Goal: Task Accomplishment & Management: Manage account settings

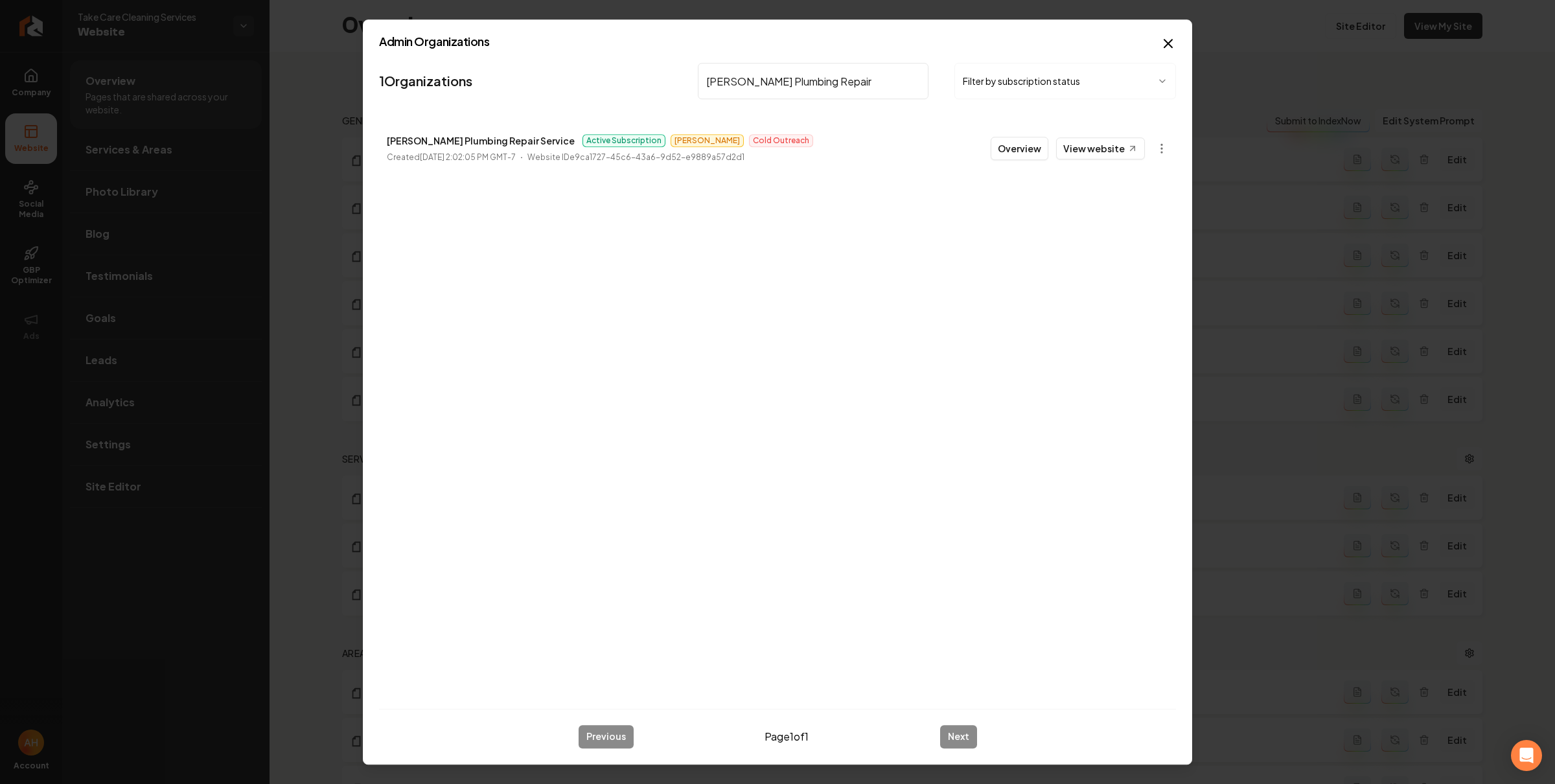
scroll to position [342, 0]
click at [776, 87] on input "[PERSON_NAME] Plumbing Repair" at bounding box center [813, 81] width 230 height 37
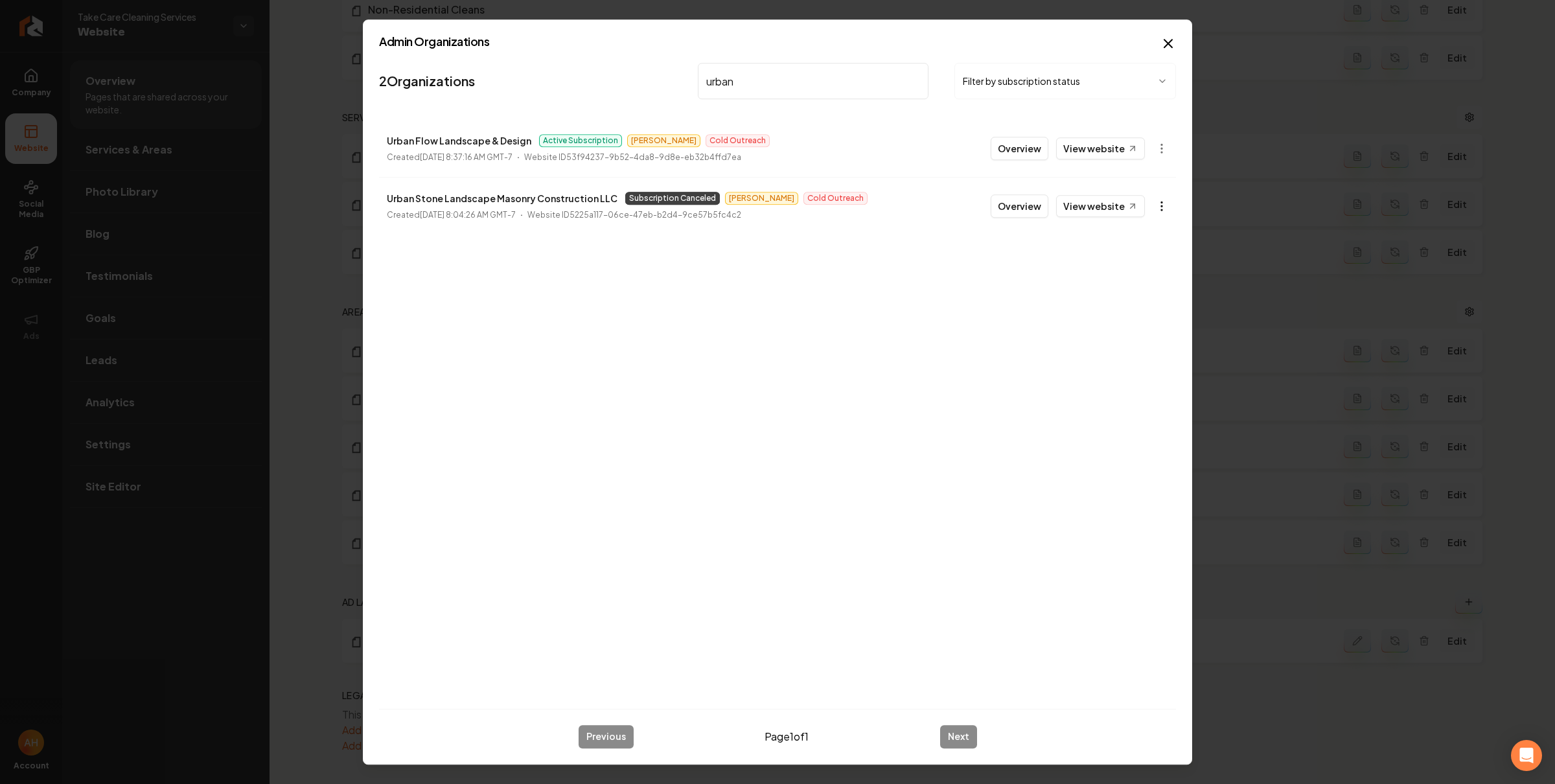
type input "urban"
click at [1157, 204] on body "Company Website Social Media GBP Optimizer Ads Account Take Care Cleaning Servi…" at bounding box center [778, 392] width 1555 height 784
click at [1139, 322] on link "View in Stripe" at bounding box center [1129, 318] width 82 height 21
click at [1166, 208] on body "Company Website Social Media GBP Optimizer Ads Account Take Care Cleaning Servi…" at bounding box center [778, 392] width 1555 height 784
click at [1144, 256] on div "Get Payment Link" at bounding box center [1129, 256] width 82 height 21
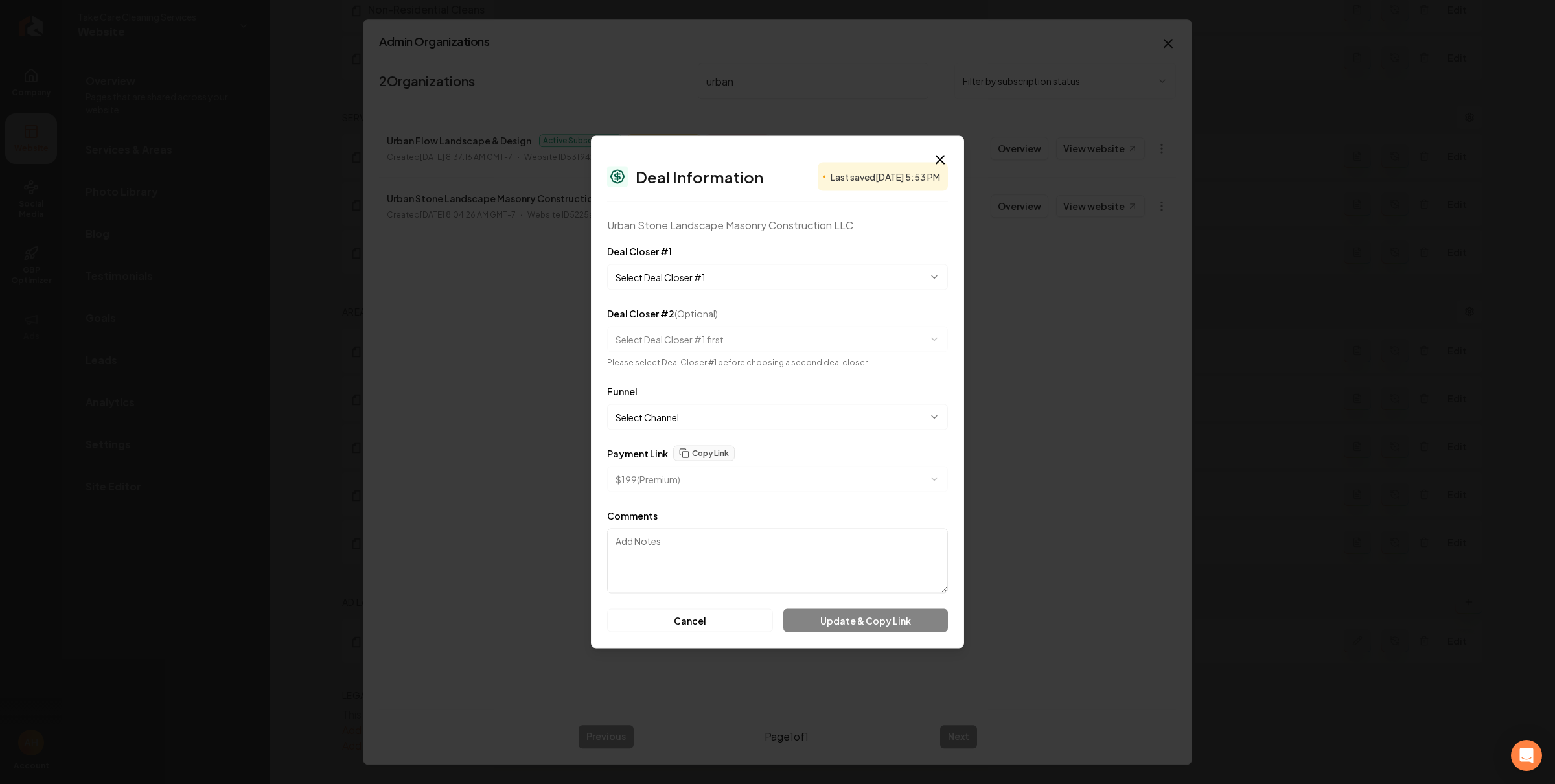
select select "**********"
click at [712, 430] on button "Copy Link" at bounding box center [704, 438] width 62 height 16
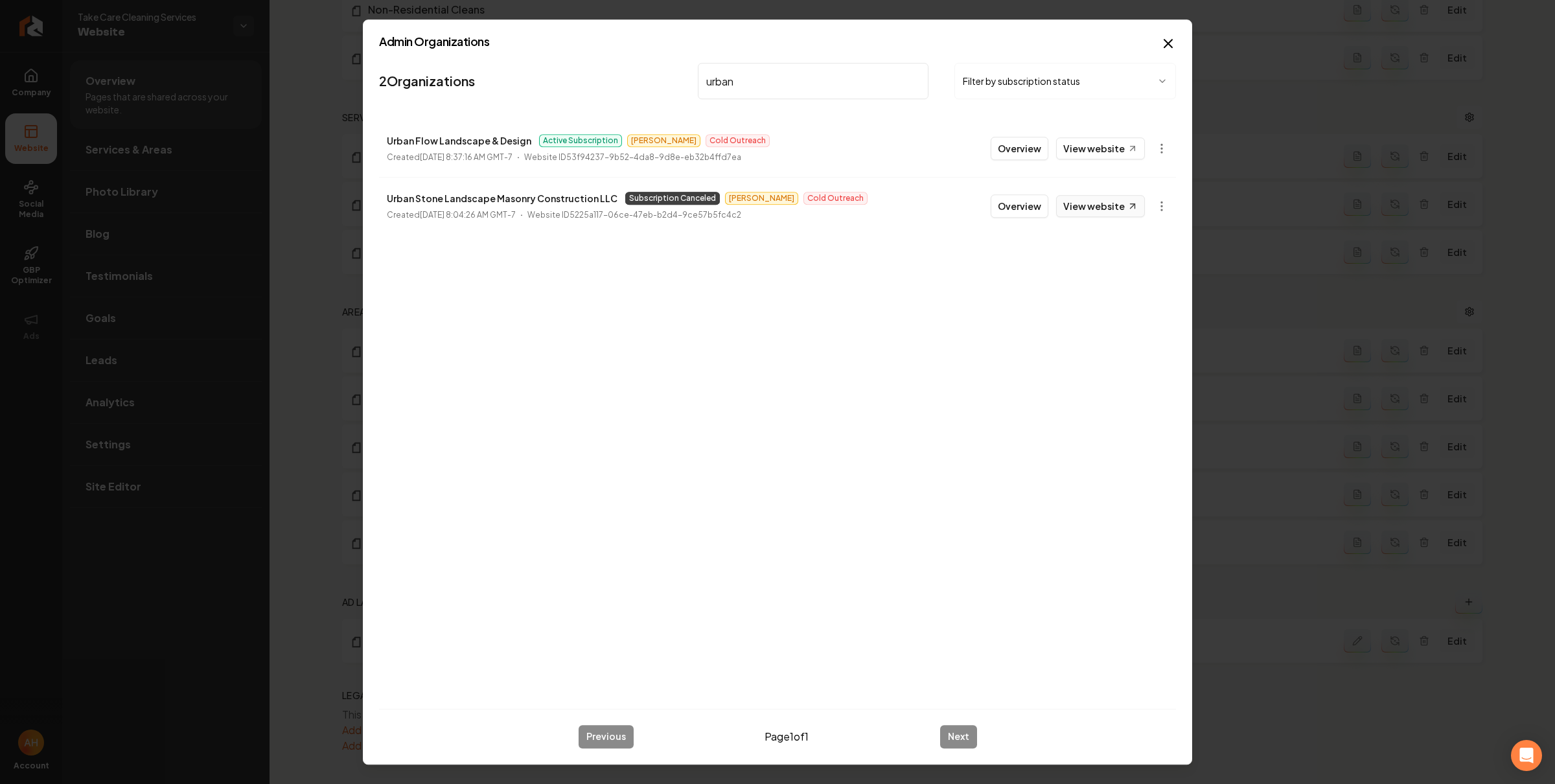
click at [1097, 209] on link "View website" at bounding box center [1100, 206] width 89 height 22
click at [1158, 204] on body "Company Website Social Media GBP Optimizer Ads Account Take Care Cleaning Servi…" at bounding box center [778, 392] width 1555 height 784
click at [1135, 381] on div "Enable Site" at bounding box center [1129, 381] width 82 height 21
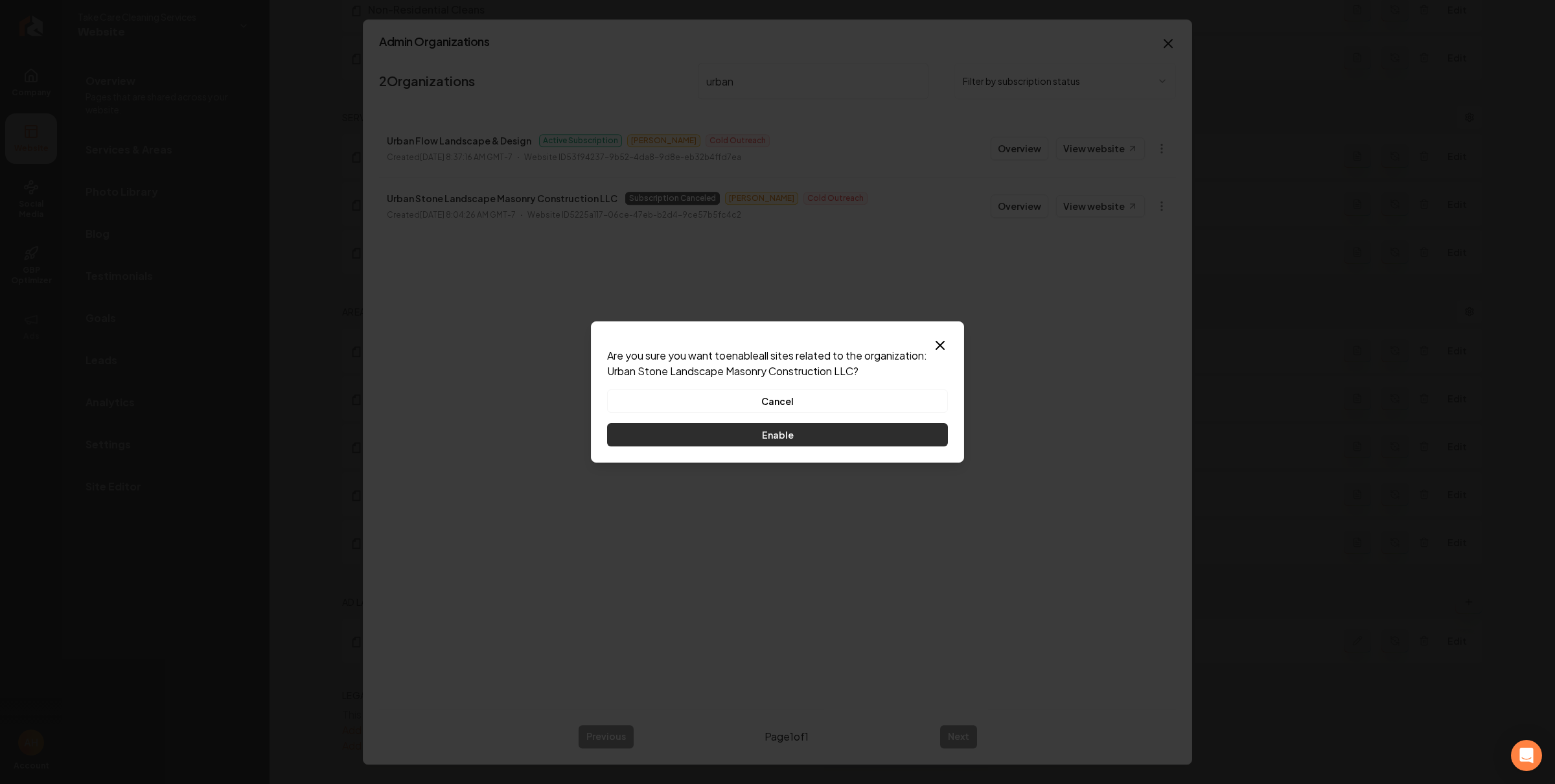
click at [841, 436] on button "Enable" at bounding box center [778, 434] width 341 height 23
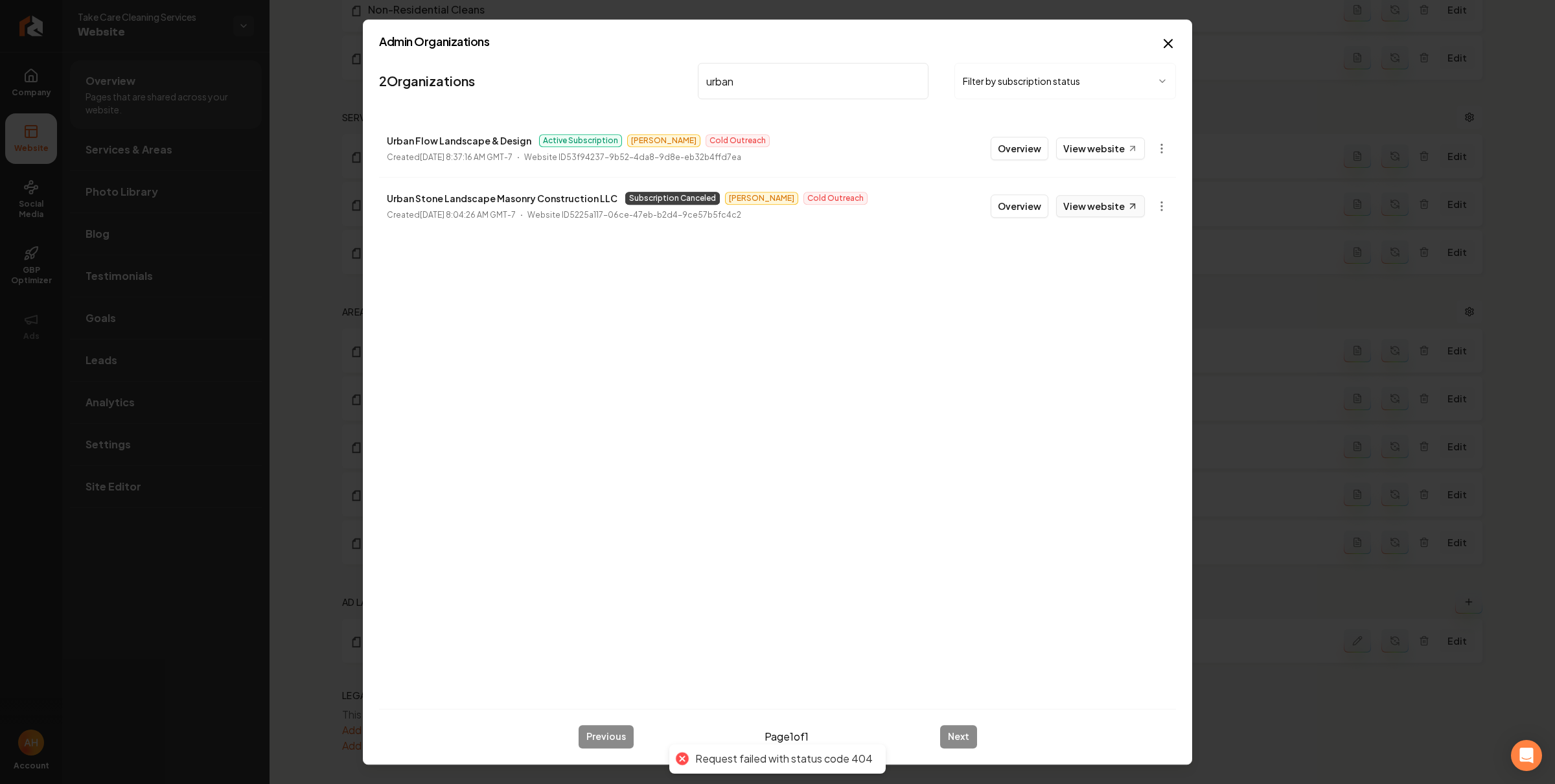
click at [1103, 201] on link "View website" at bounding box center [1100, 206] width 89 height 22
click at [1169, 202] on body "Company Website Social Media GBP Optimizer Ads Account Take Care Cleaning Servi…" at bounding box center [778, 392] width 1555 height 784
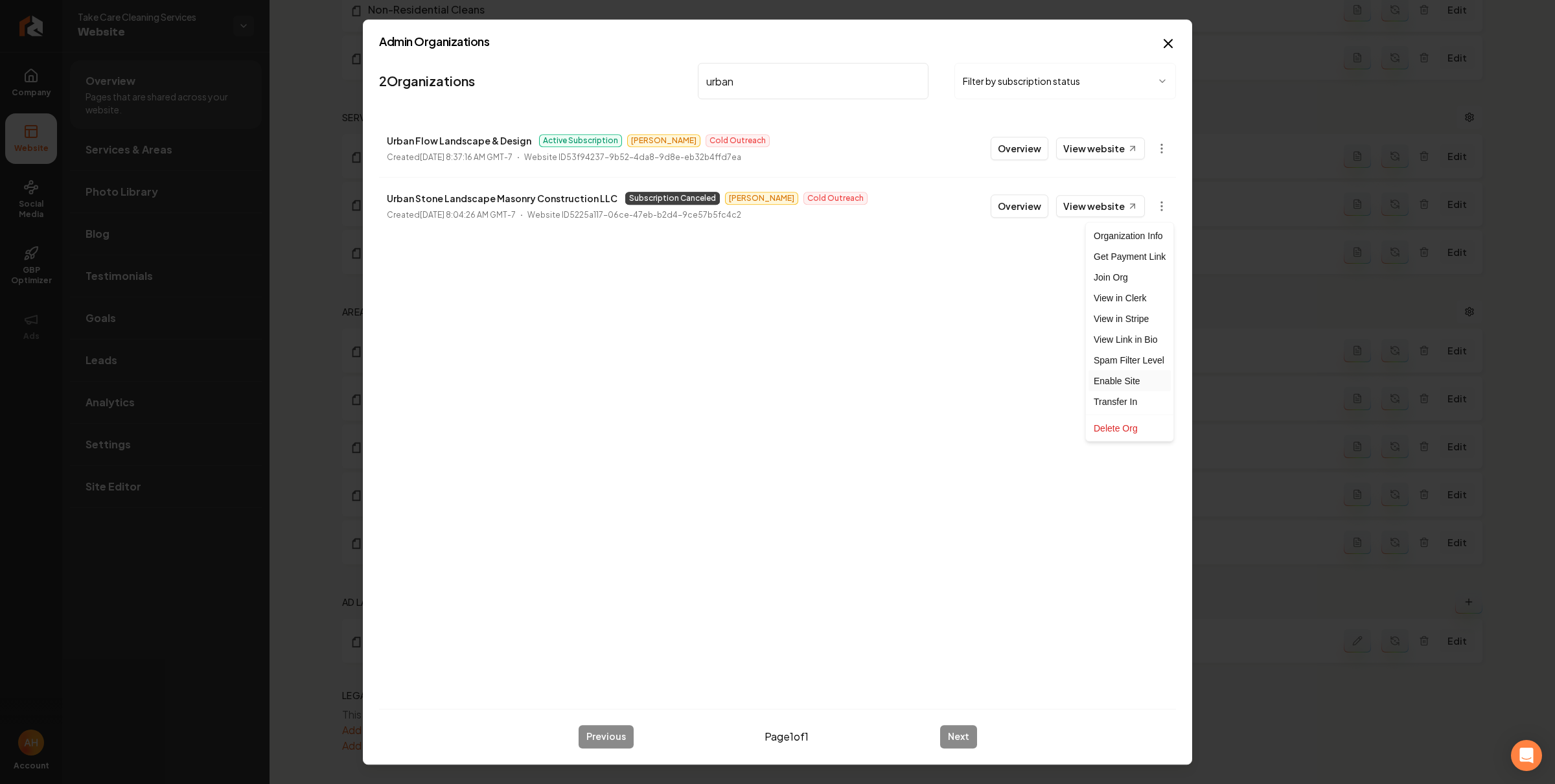
click at [1118, 384] on div "Enable Site" at bounding box center [1129, 381] width 82 height 21
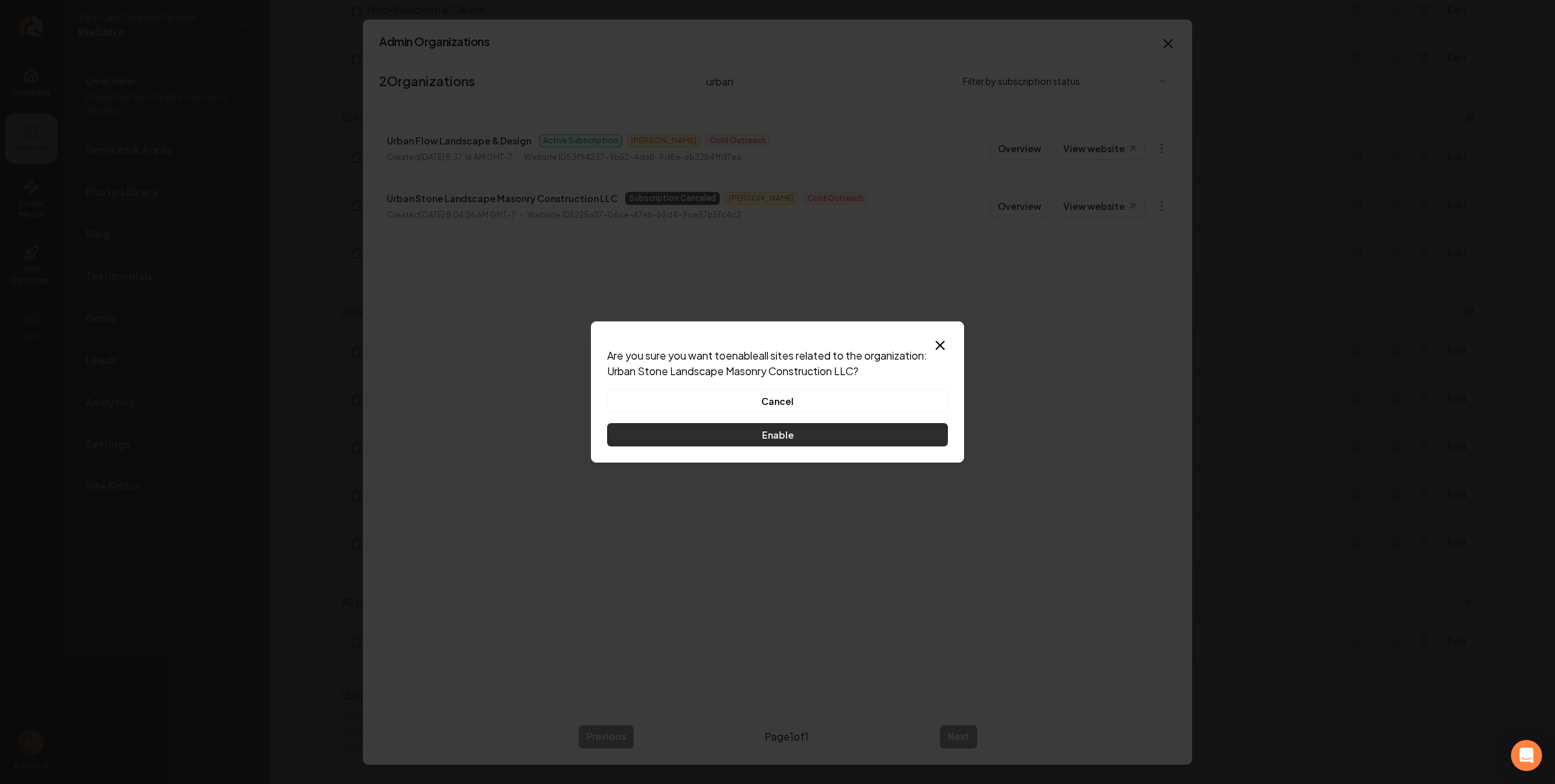
drag, startPoint x: 868, startPoint y: 440, endPoint x: 864, endPoint y: 431, distance: 9.8
click at [864, 431] on button "Enable" at bounding box center [778, 434] width 341 height 23
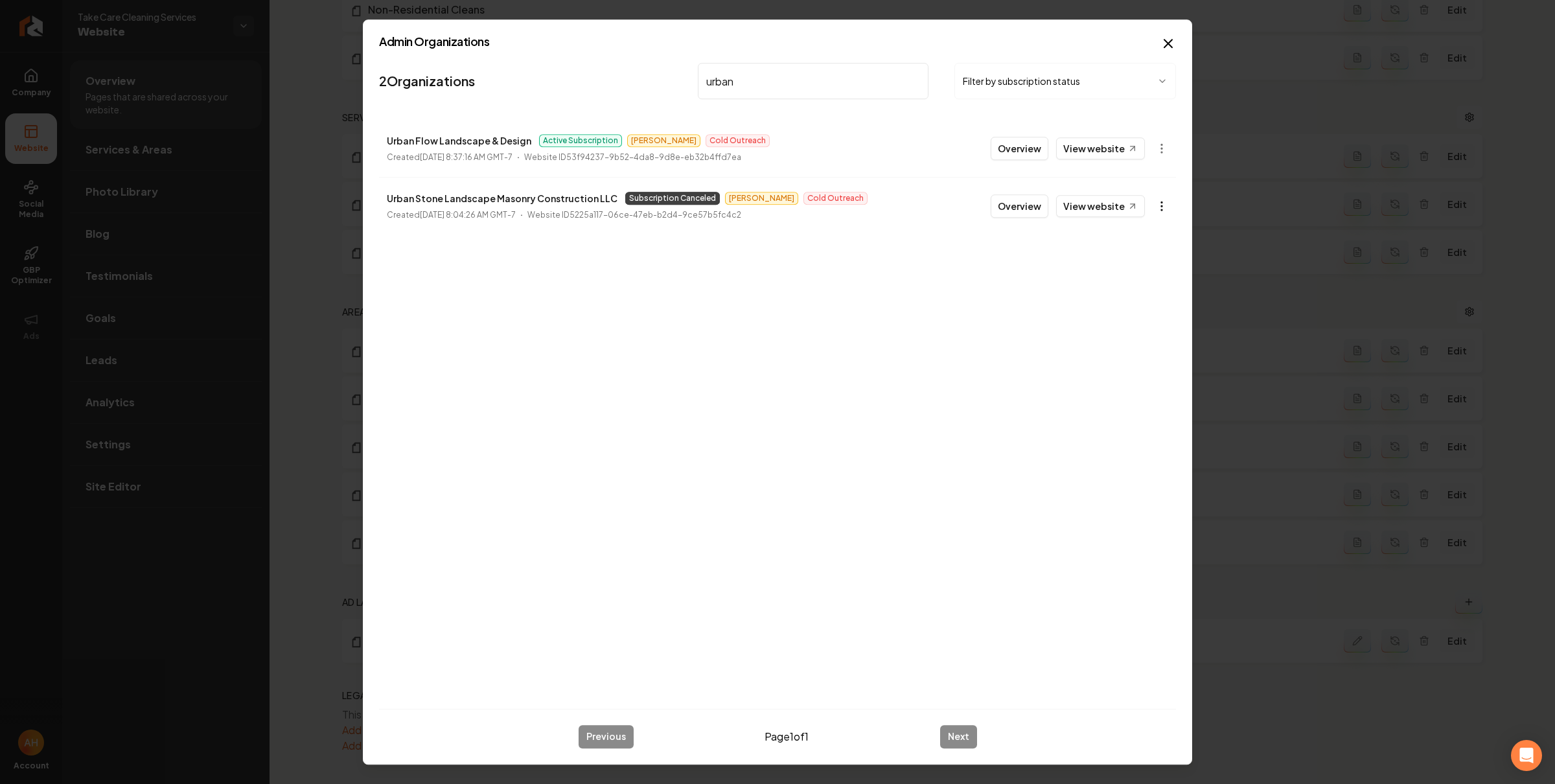
click at [1160, 199] on body "Company Website Social Media GBP Optimizer Ads Account Take Care Cleaning Servi…" at bounding box center [778, 392] width 1555 height 784
click at [1119, 384] on div "Enable Site" at bounding box center [1129, 381] width 82 height 21
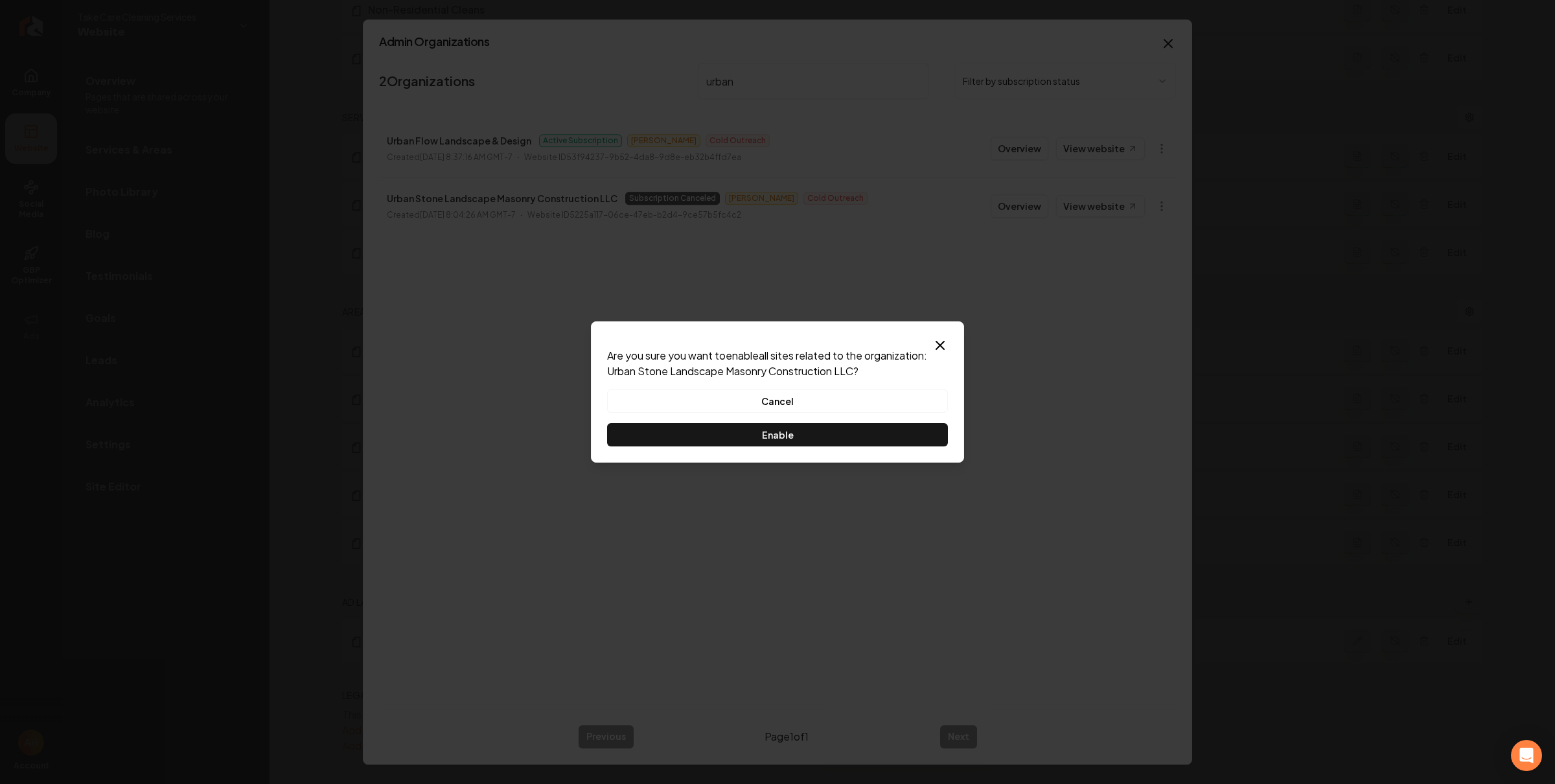
drag, startPoint x: 939, startPoint y: 350, endPoint x: 930, endPoint y: 310, distance: 41.0
click at [939, 349] on icon "button" at bounding box center [940, 345] width 16 height 16
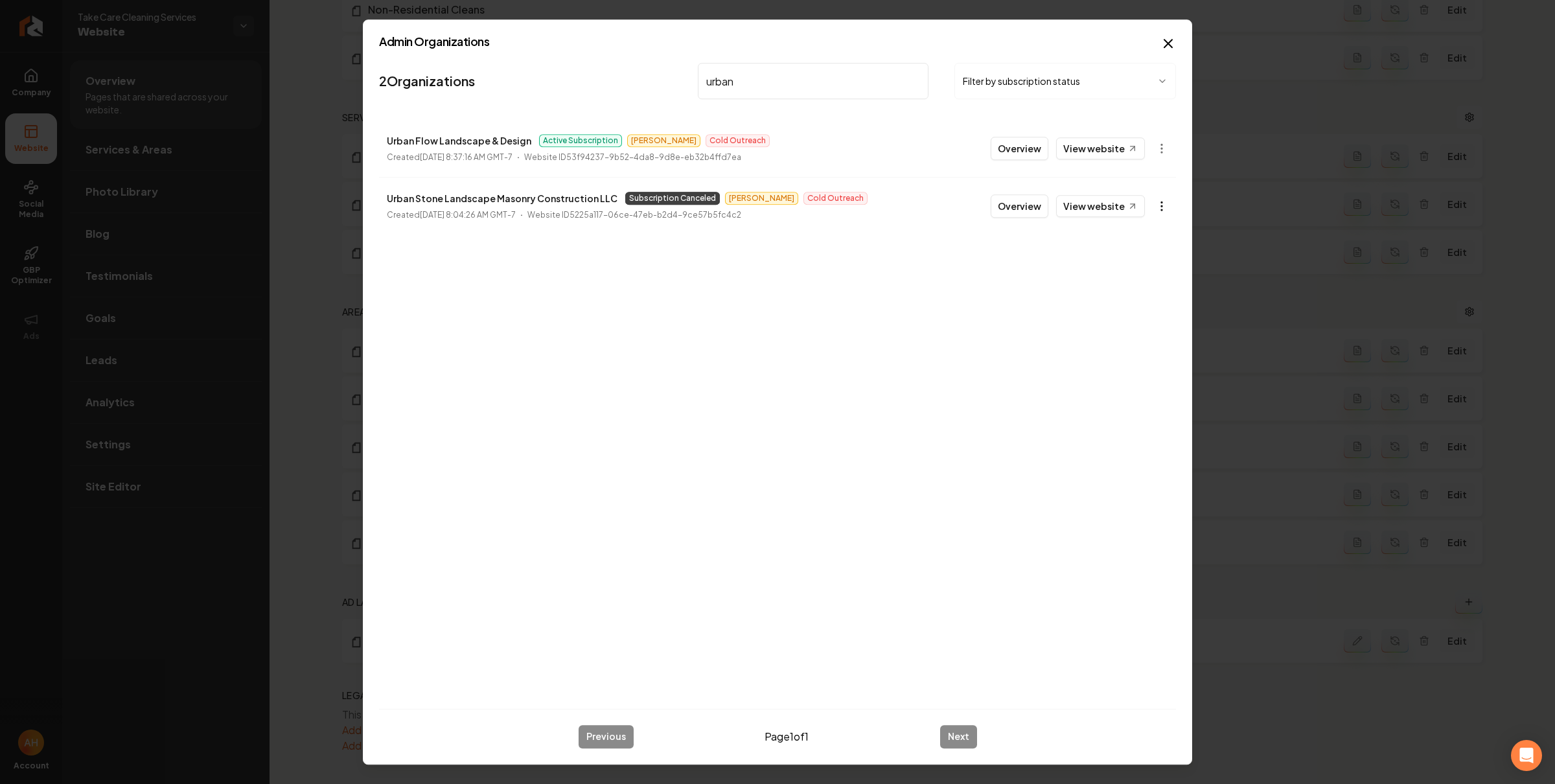
click at [1158, 203] on body "Company Website Social Media GBP Optimizer Ads Account Take Care Cleaning Servi…" at bounding box center [778, 392] width 1555 height 784
click at [1142, 318] on link "View in Stripe" at bounding box center [1129, 318] width 82 height 21
click at [1166, 147] on body "Company Website Social Media GBP Optimizer Ads Account Take Care Cleaning Servi…" at bounding box center [778, 392] width 1555 height 784
click at [1137, 202] on div "Get Payment Link" at bounding box center [1129, 199] width 82 height 21
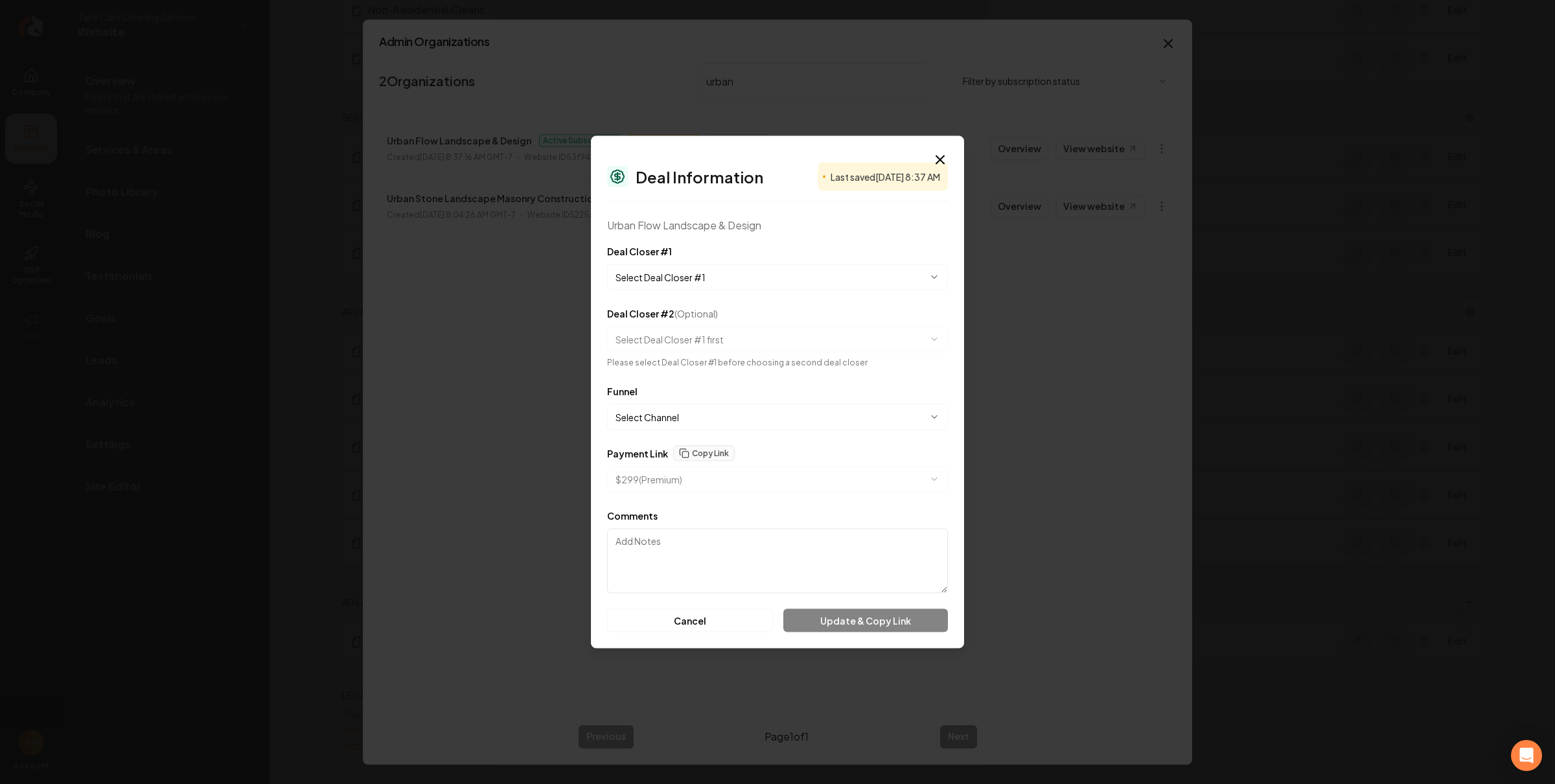
select select "**********"
click at [696, 462] on body "Company Website Social Media GBP Optimizer Ads Account Take Care Cleaning Servi…" at bounding box center [778, 392] width 1555 height 784
select select "**********"
drag, startPoint x: 697, startPoint y: 514, endPoint x: 698, endPoint y: 466, distance: 48.0
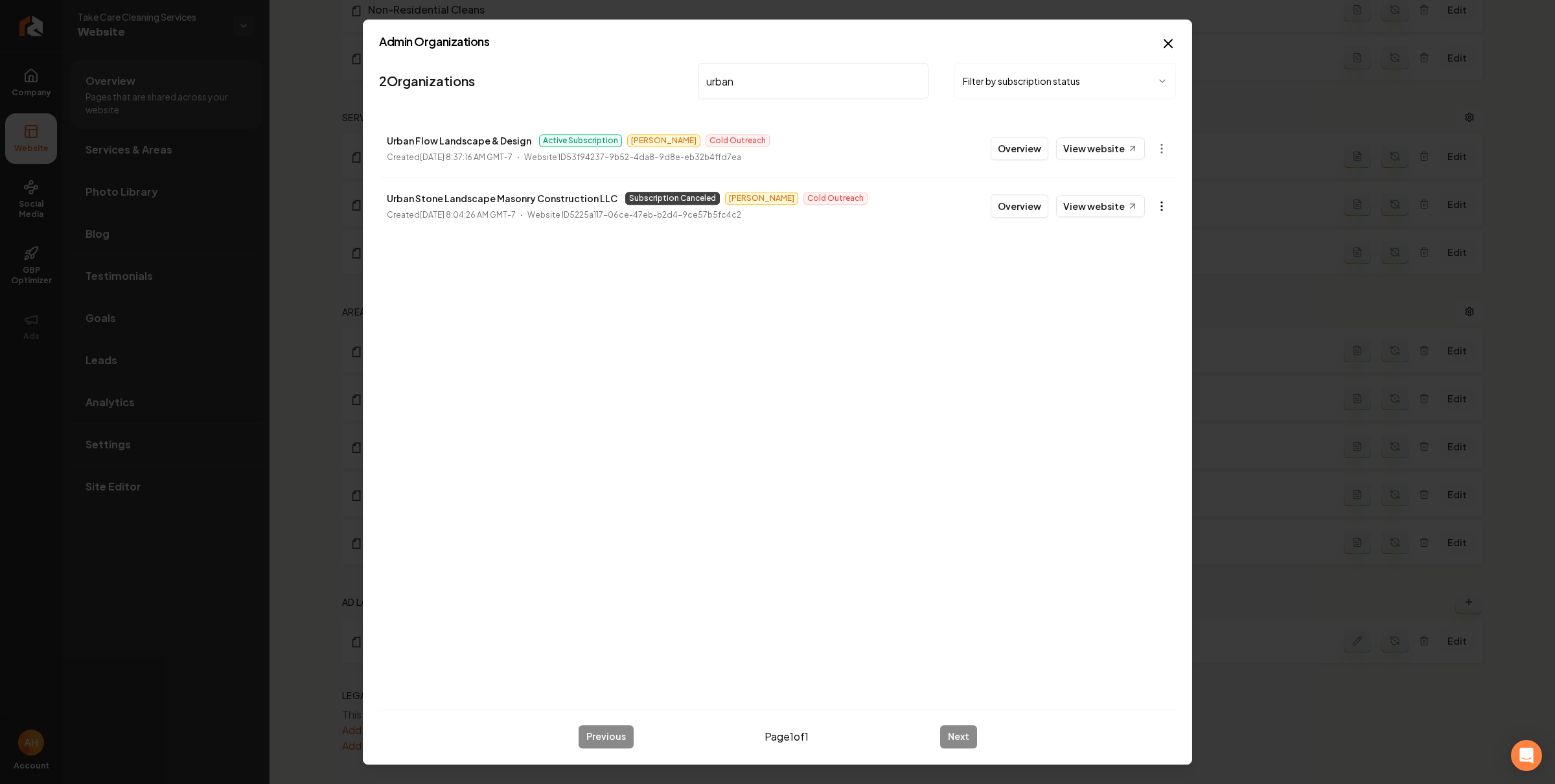
click at [1148, 197] on body "Company Website Social Media GBP Optimizer Ads Account Take Care Cleaning Servi…" at bounding box center [778, 392] width 1555 height 784
click at [1152, 323] on link "View in Stripe" at bounding box center [1129, 318] width 82 height 21
click at [1159, 205] on body "Company Website Social Media GBP Optimizer Ads Account Take Care Cleaning Servi…" at bounding box center [778, 392] width 1555 height 784
click at [1135, 255] on div "Get Payment Link" at bounding box center [1129, 256] width 82 height 21
click at [1156, 208] on body "Company Website Social Media GBP Optimizer Ads Account Take Care Cleaning Servi…" at bounding box center [778, 392] width 1555 height 784
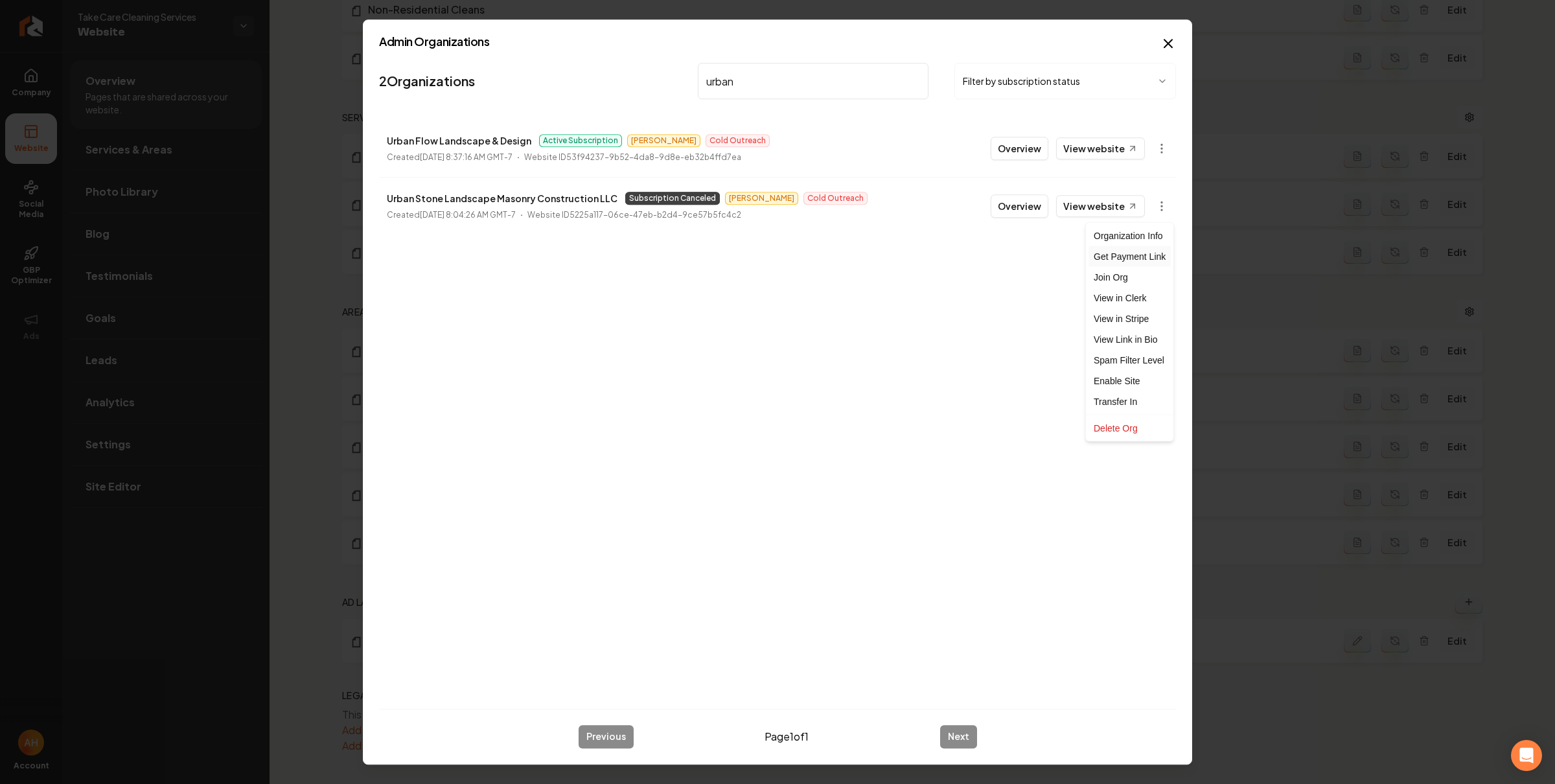
click at [1137, 257] on div "Get Payment Link" at bounding box center [1129, 256] width 82 height 21
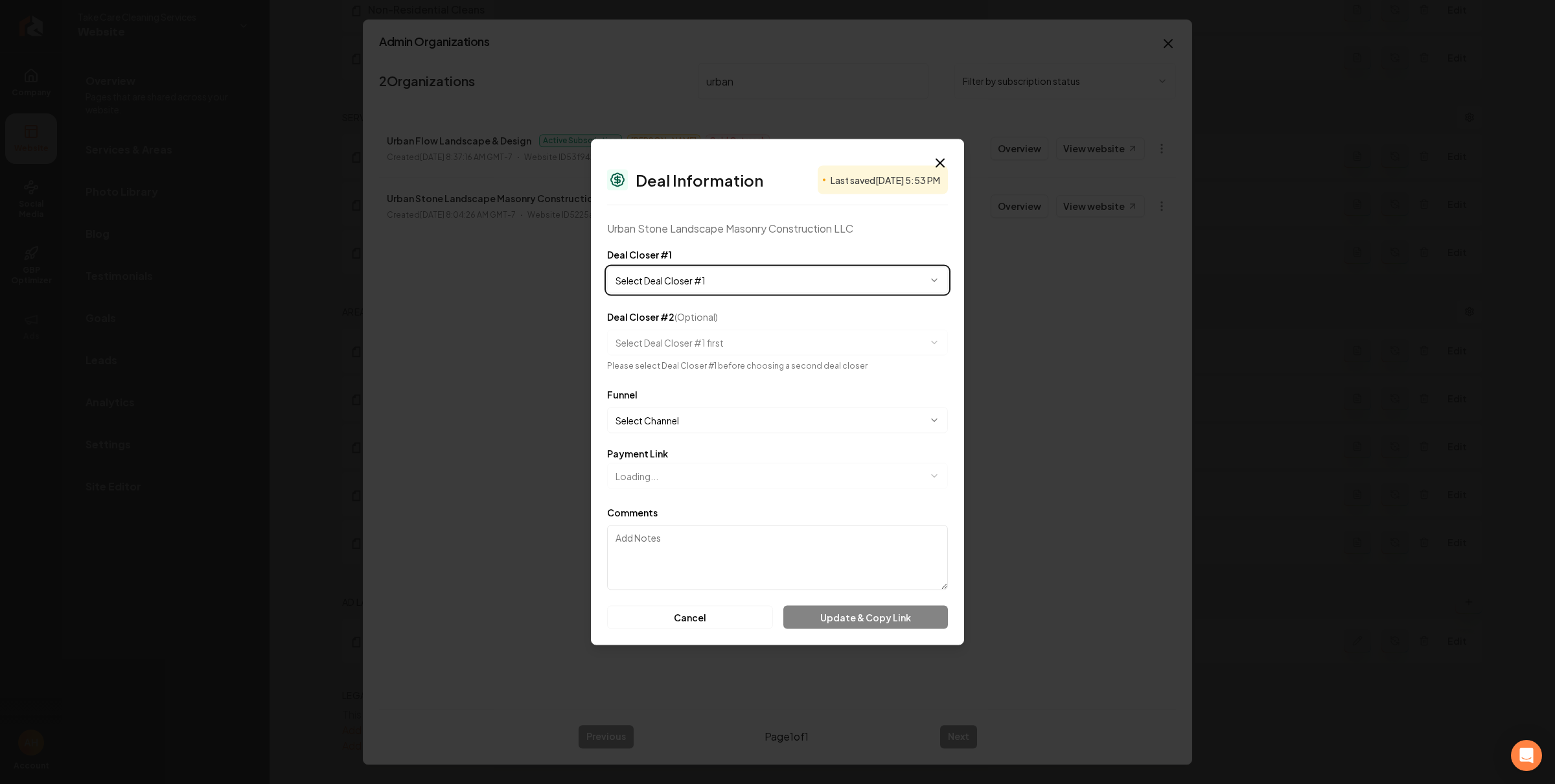
select select "**********"
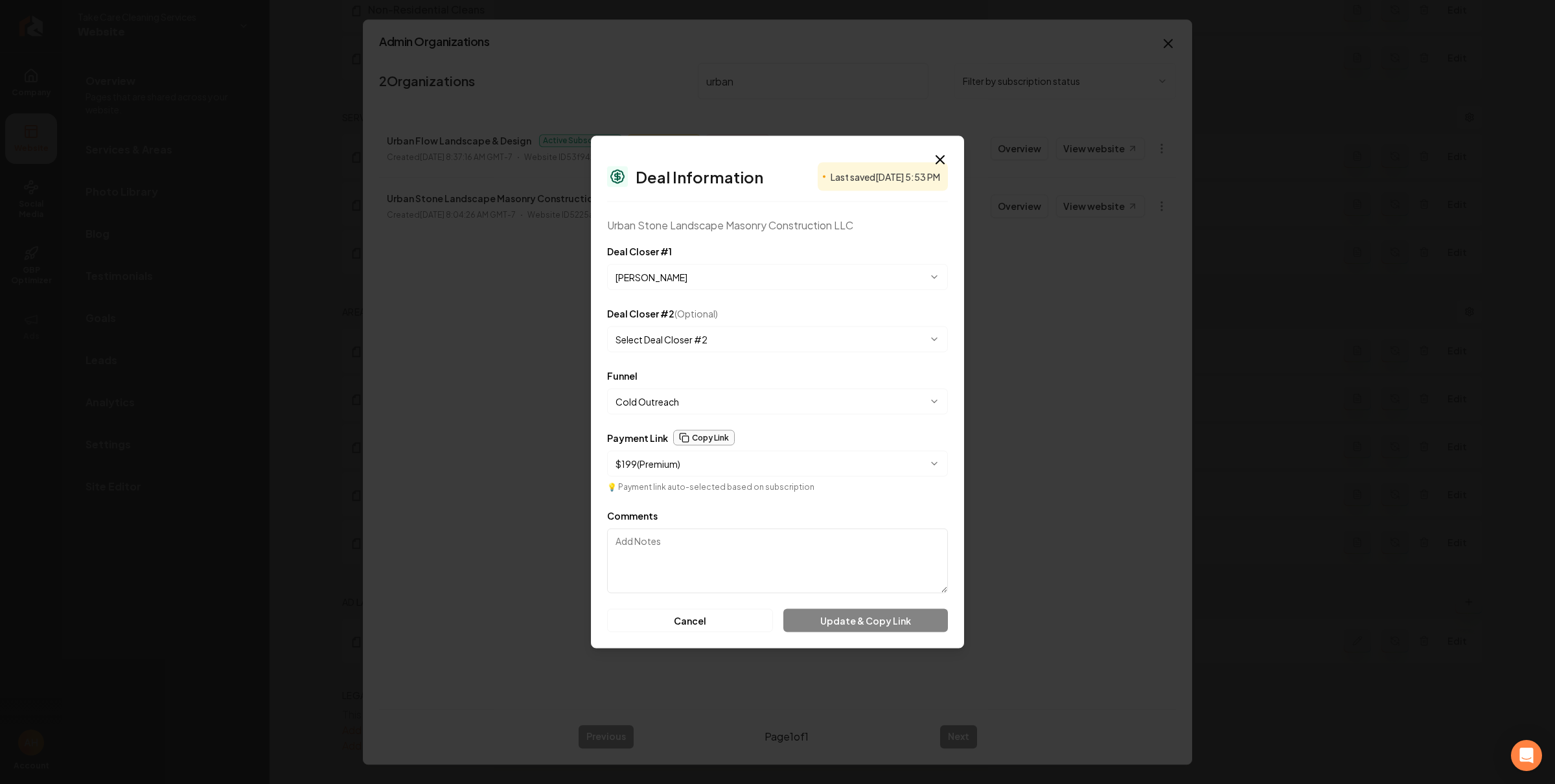
click at [704, 437] on button "Copy Link" at bounding box center [704, 438] width 62 height 16
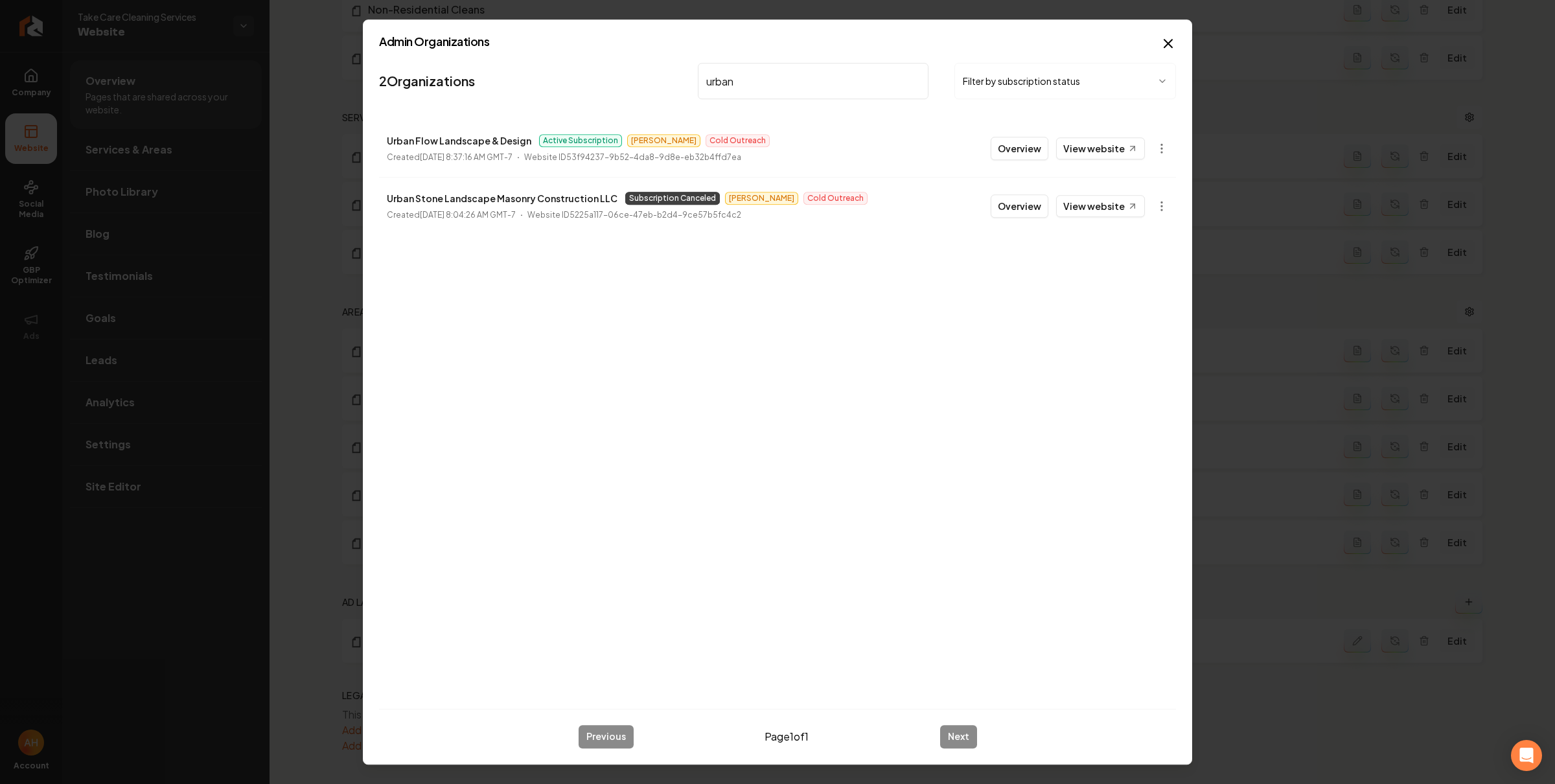
click at [843, 81] on input "urban" at bounding box center [813, 81] width 230 height 37
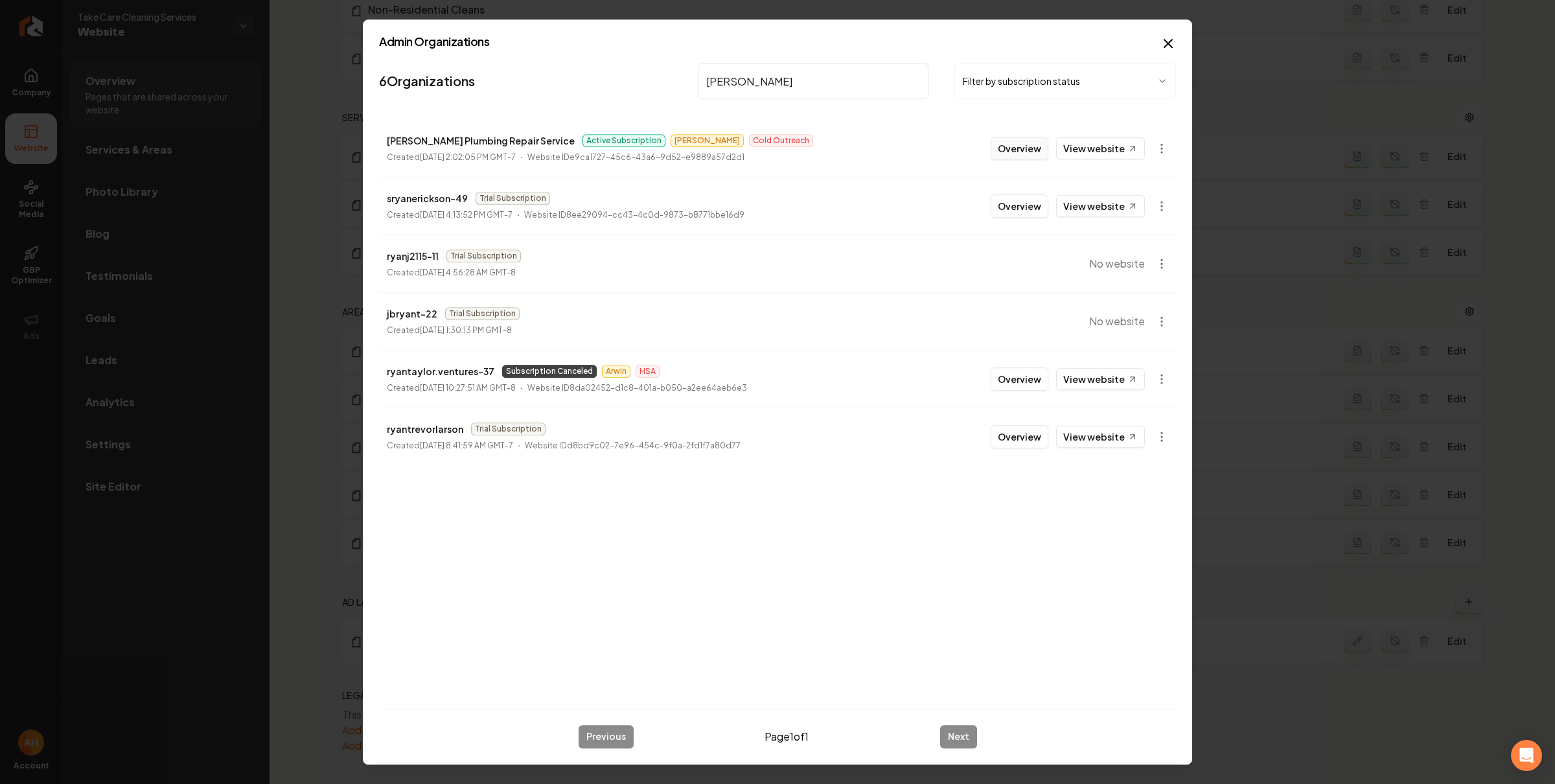
type input "ryan"
click at [1009, 141] on button "Overview" at bounding box center [1019, 148] width 58 height 23
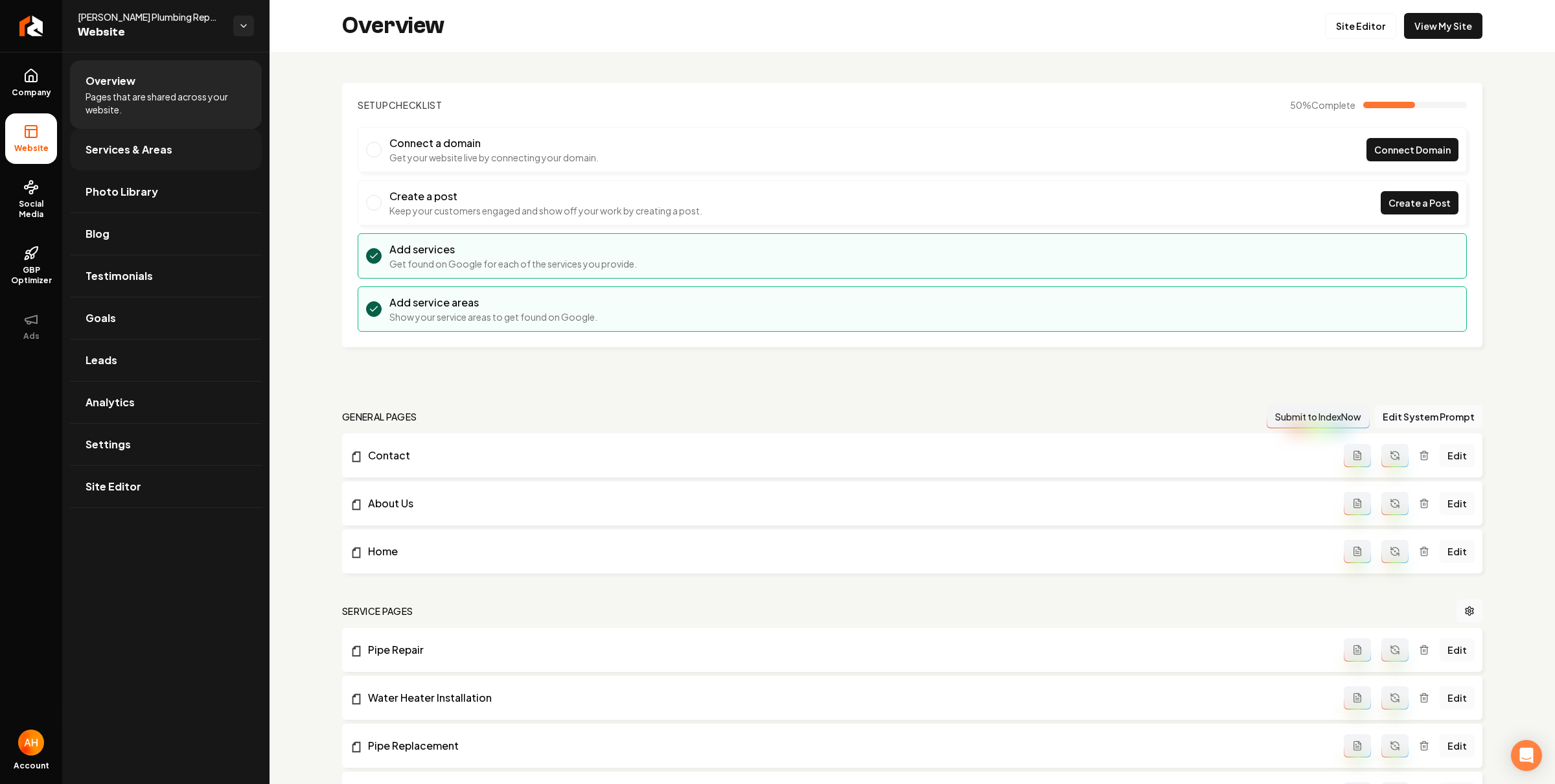
click at [168, 136] on link "Services & Areas" at bounding box center [165, 149] width 192 height 41
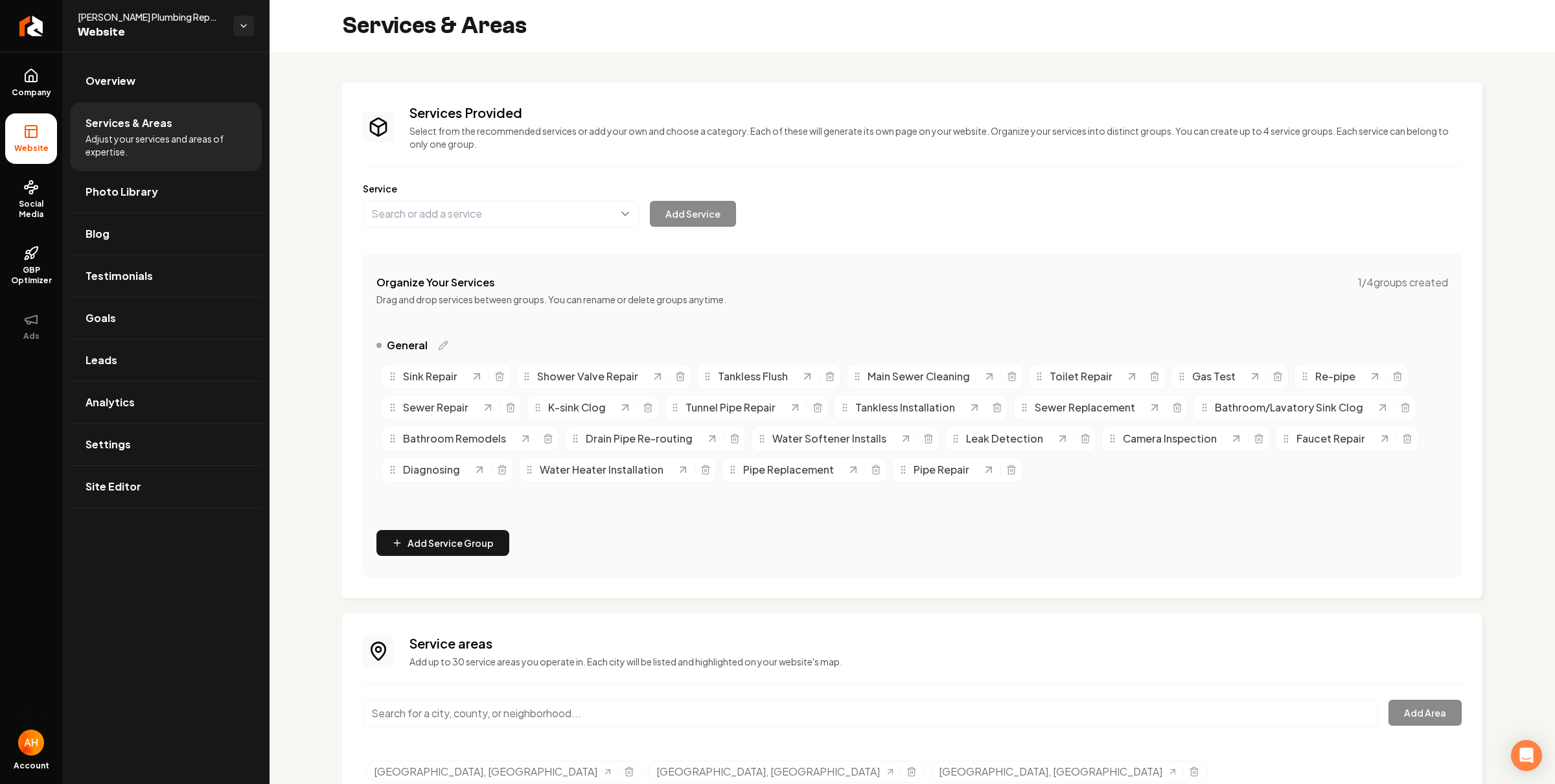
scroll to position [111, 0]
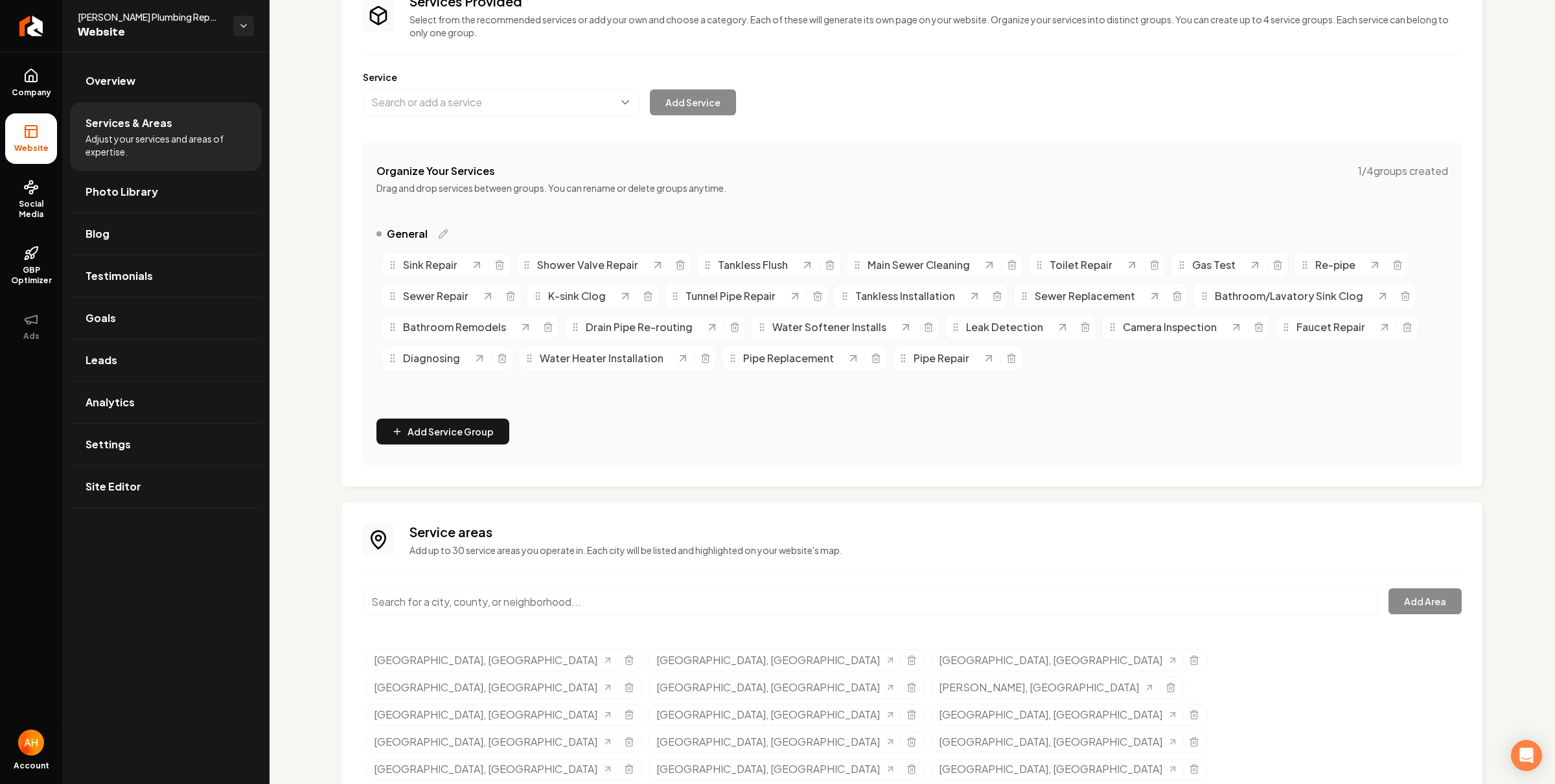
drag, startPoint x: 854, startPoint y: 535, endPoint x: 879, endPoint y: 543, distance: 26.2
click at [855, 535] on h3 "Service areas" at bounding box center [935, 531] width 1052 height 18
click at [872, 491] on div "Services Provided Select from the recommended services or add your own and choo…" at bounding box center [912, 415] width 1140 height 888
click at [632, 711] on icon "Selected tags" at bounding box center [628, 715] width 6 height 7
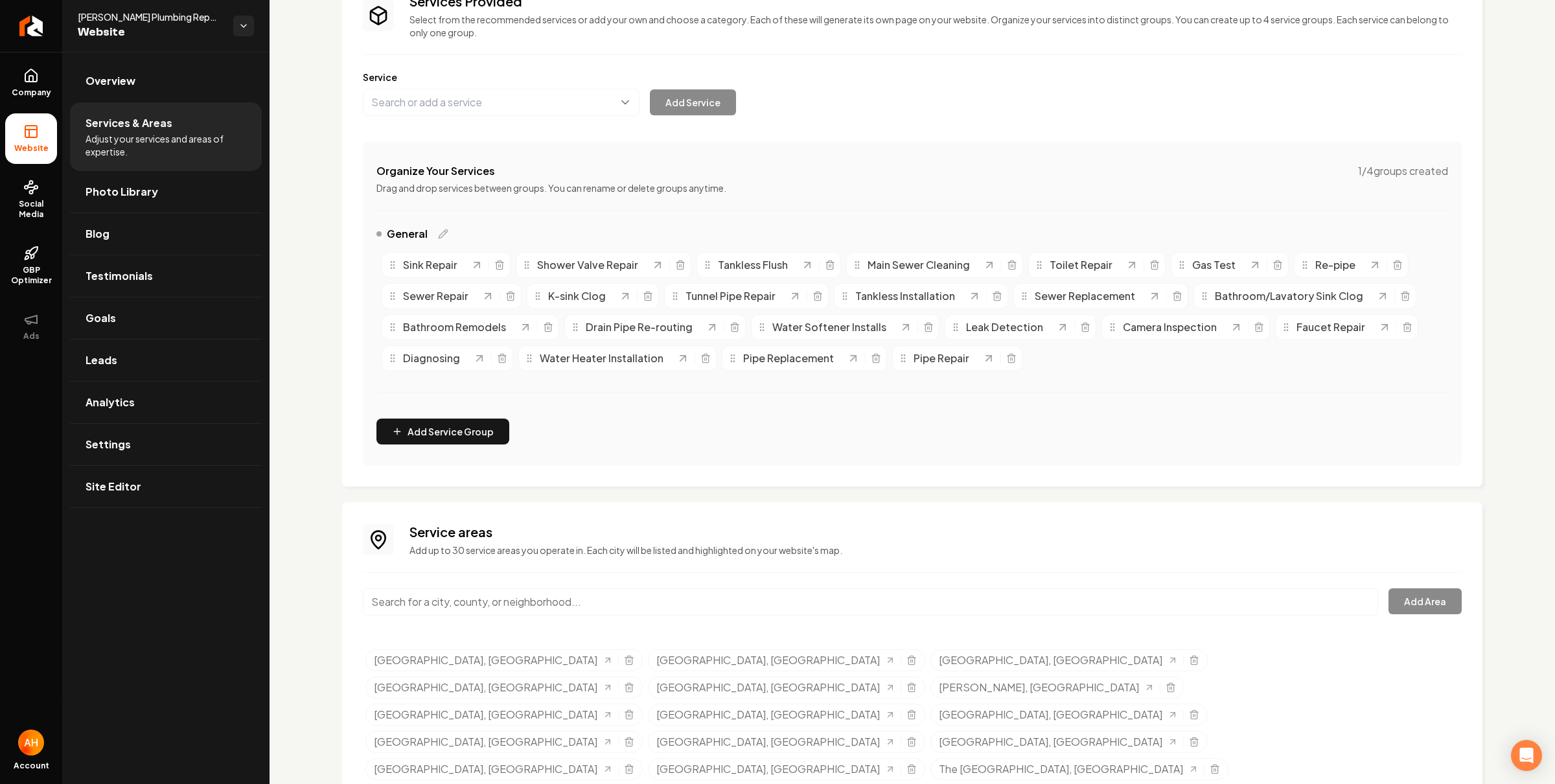
click at [803, 494] on div "Services Provided Select from the recommended services or add your own and choo…" at bounding box center [912, 415] width 1140 height 888
click at [917, 709] on icon "Selected tags" at bounding box center [911, 714] width 10 height 10
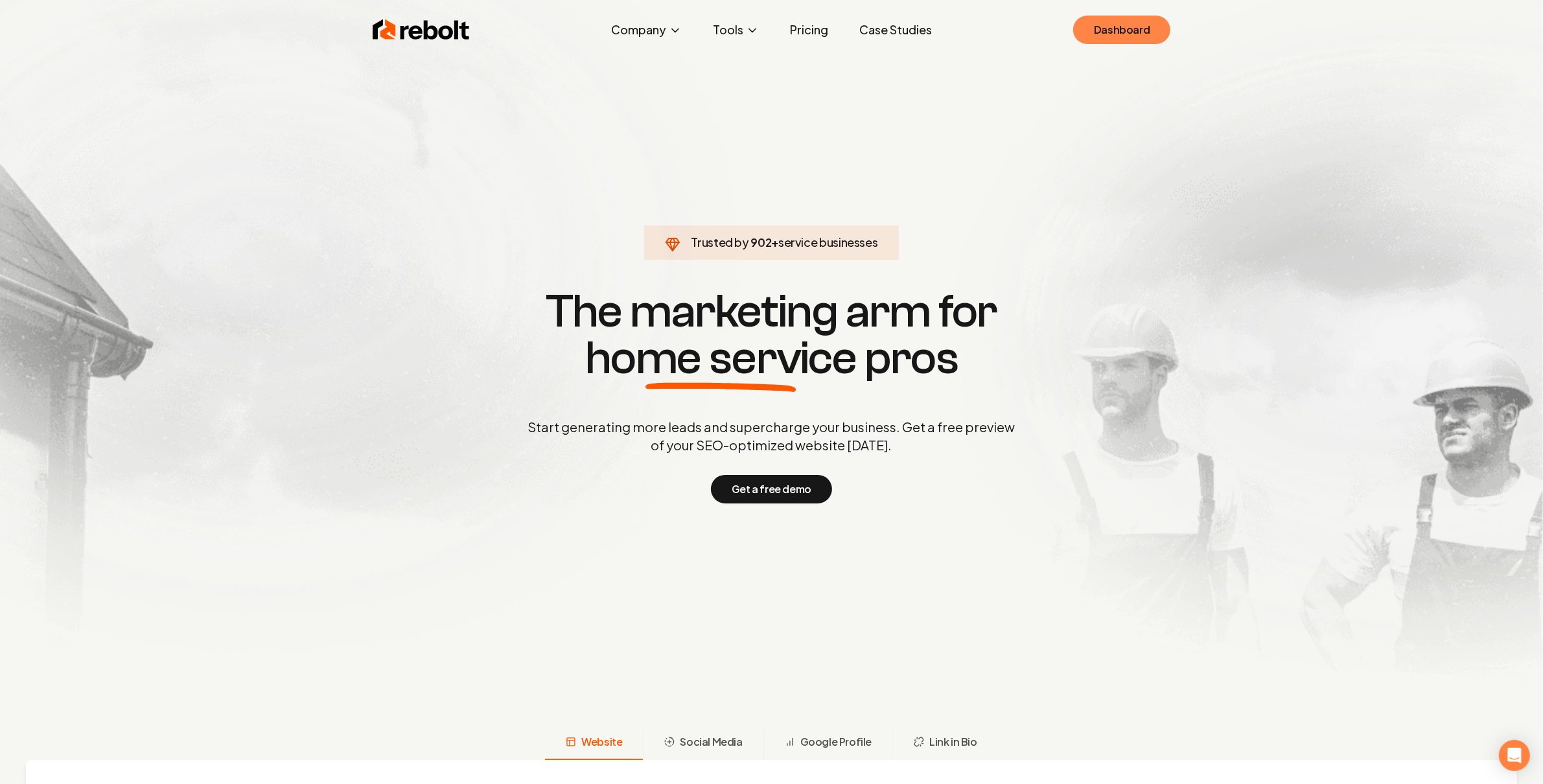
click at [1101, 22] on link "Dashboard" at bounding box center [1121, 30] width 97 height 28
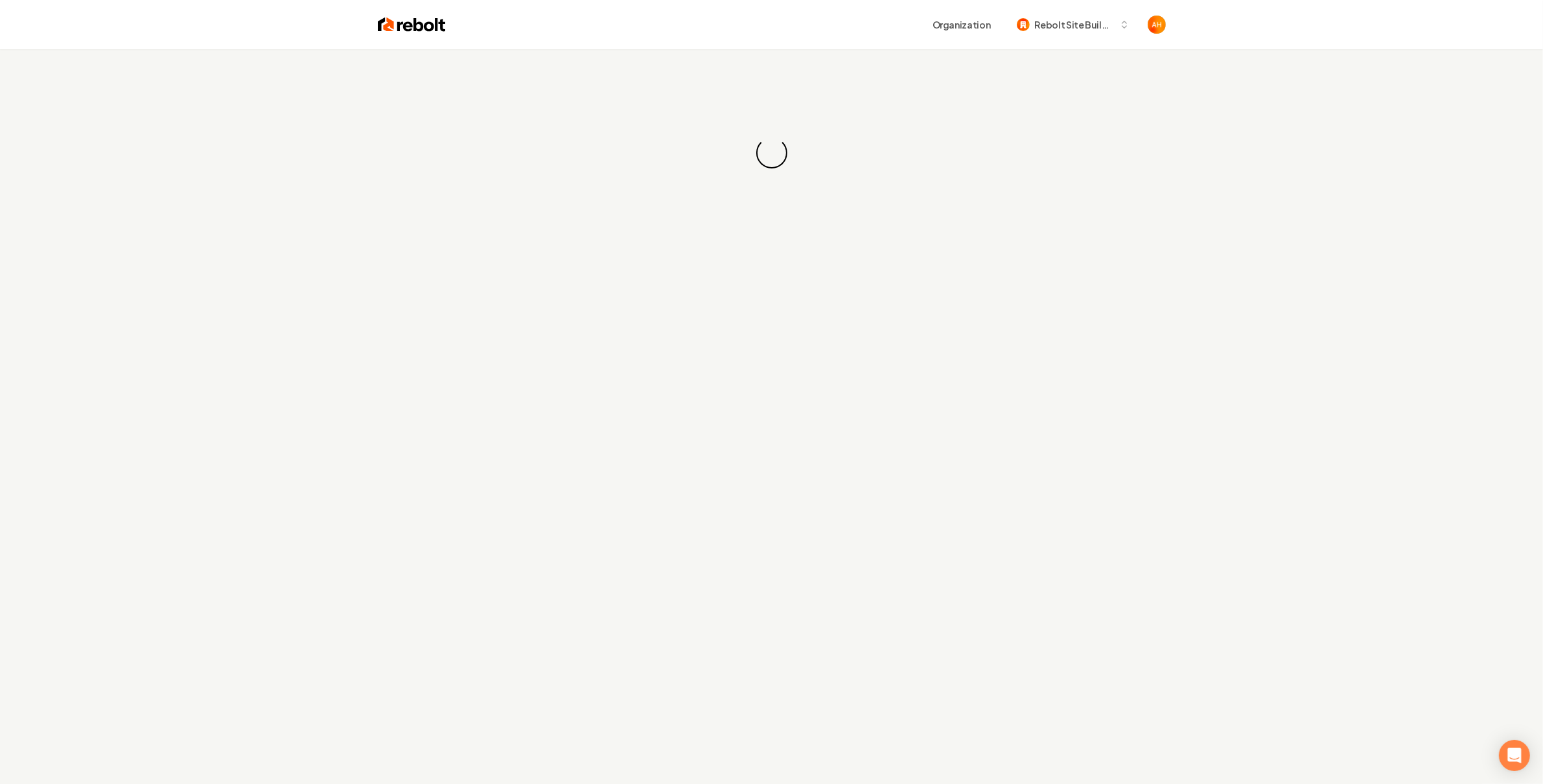
click at [790, 17] on div "Organization Rebolt Site Builder" at bounding box center [806, 24] width 720 height 23
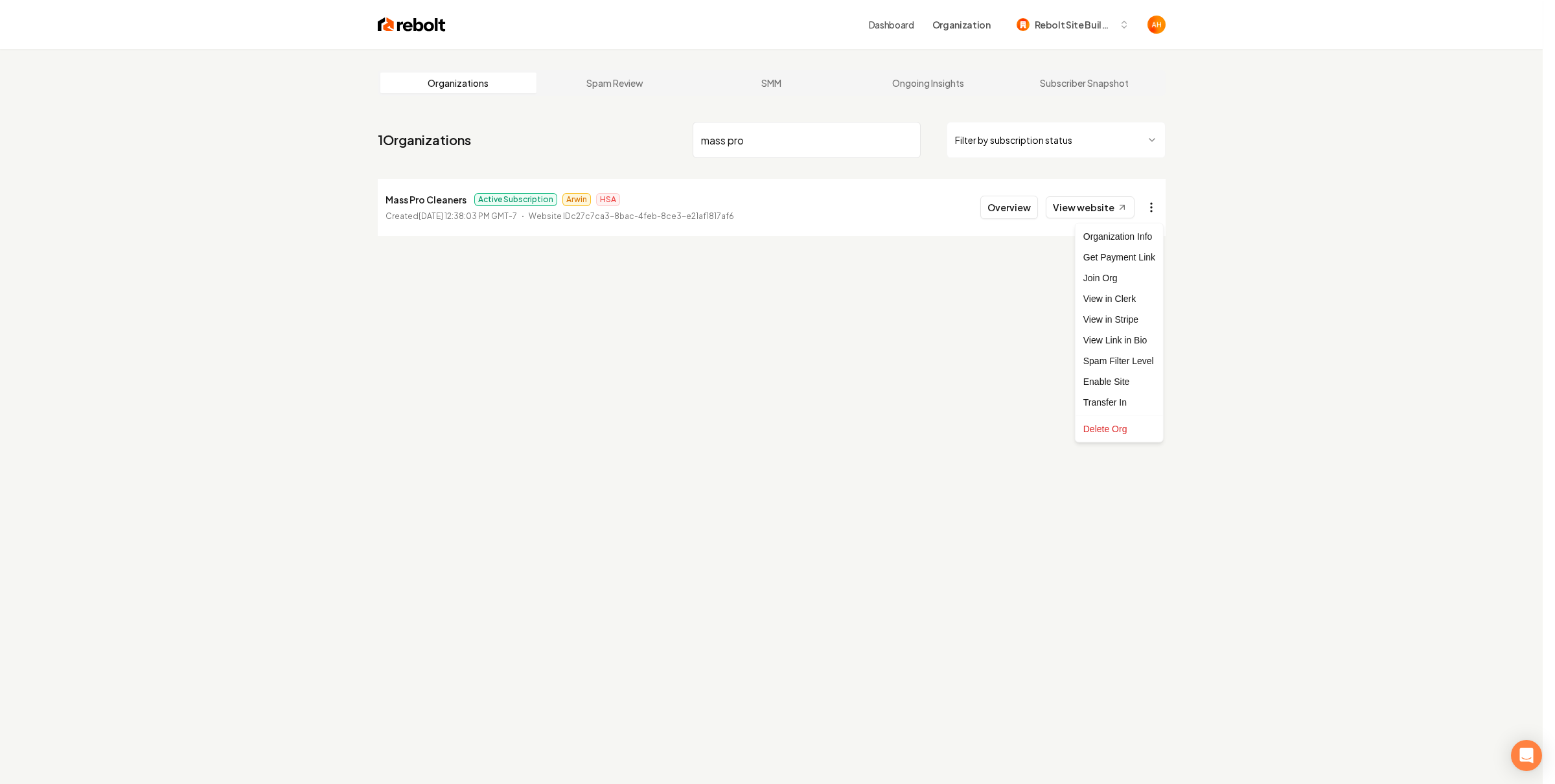
click at [1142, 206] on html "Dashboard Organization Rebolt Site Builder Organizations Spam Review SMM Ongoin…" at bounding box center [778, 392] width 1555 height 784
click at [1133, 326] on link "View in Stripe" at bounding box center [1119, 319] width 82 height 21
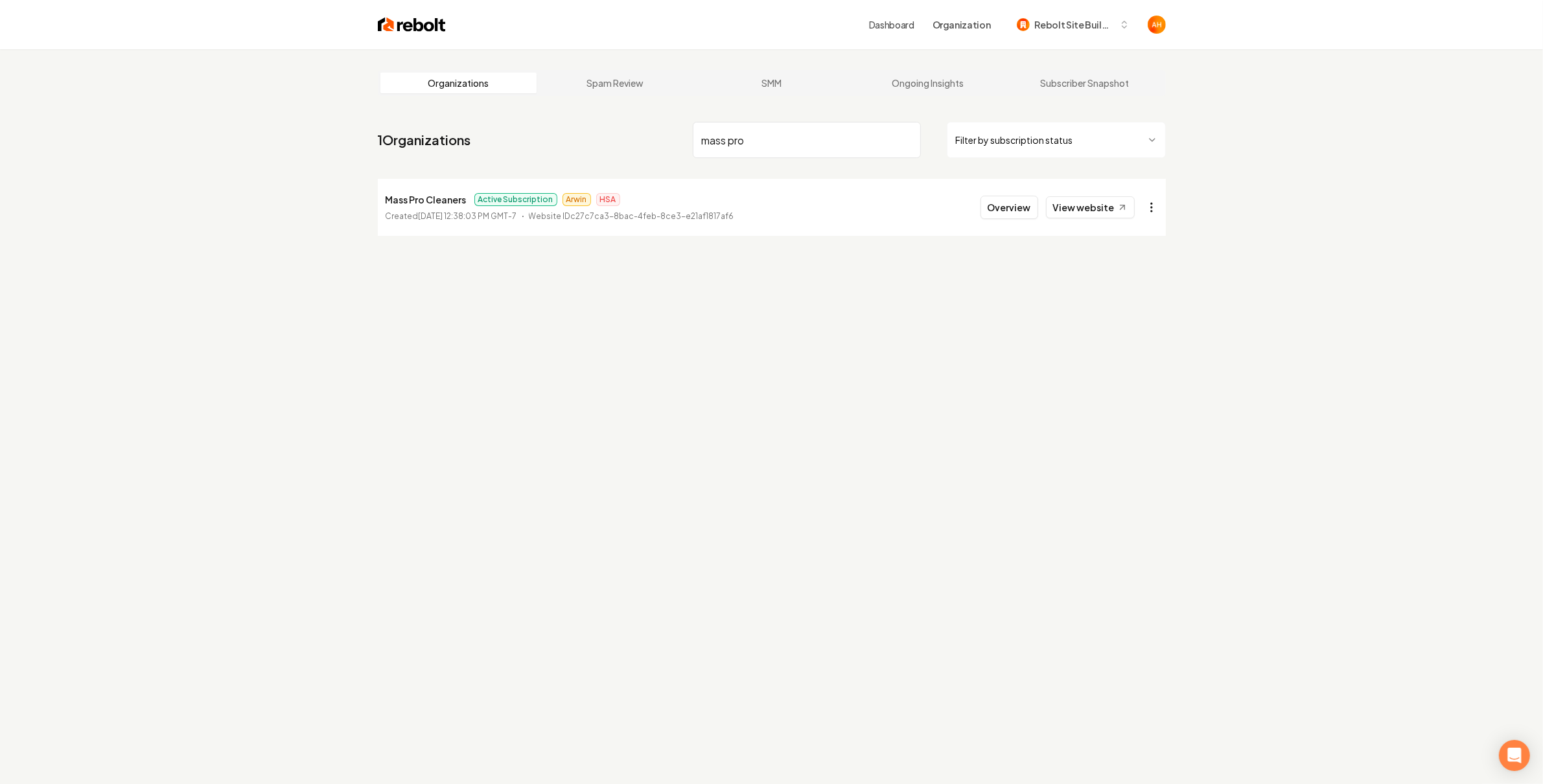
click at [1152, 207] on html "Dashboard Organization Rebolt Site Builder Organizations Spam Review SMM Ongoin…" at bounding box center [772, 392] width 1543 height 784
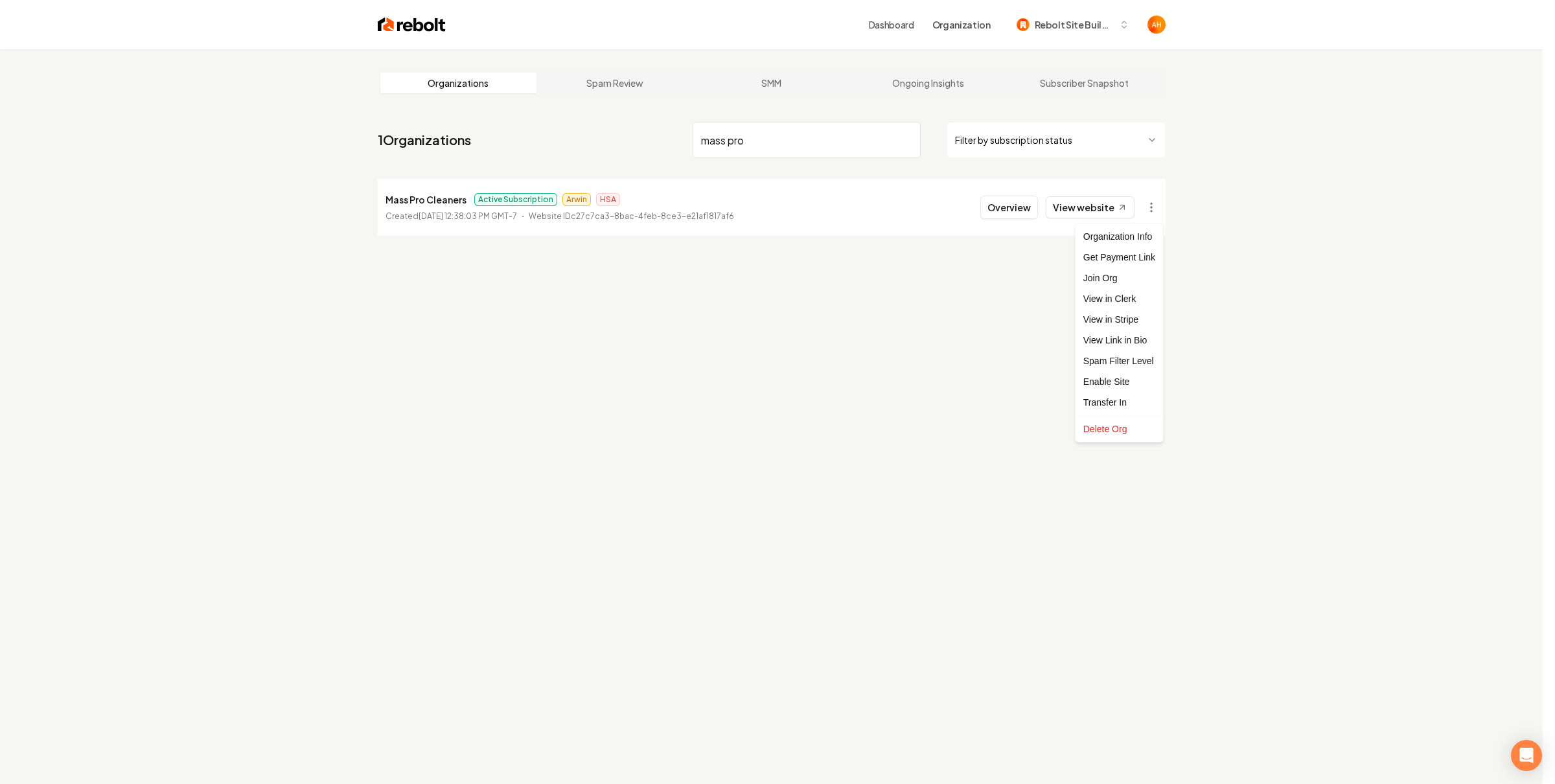
click at [1109, 201] on html "Dashboard Organization Rebolt Site Builder Organizations Spam Review SMM Ongoin…" at bounding box center [778, 392] width 1555 height 784
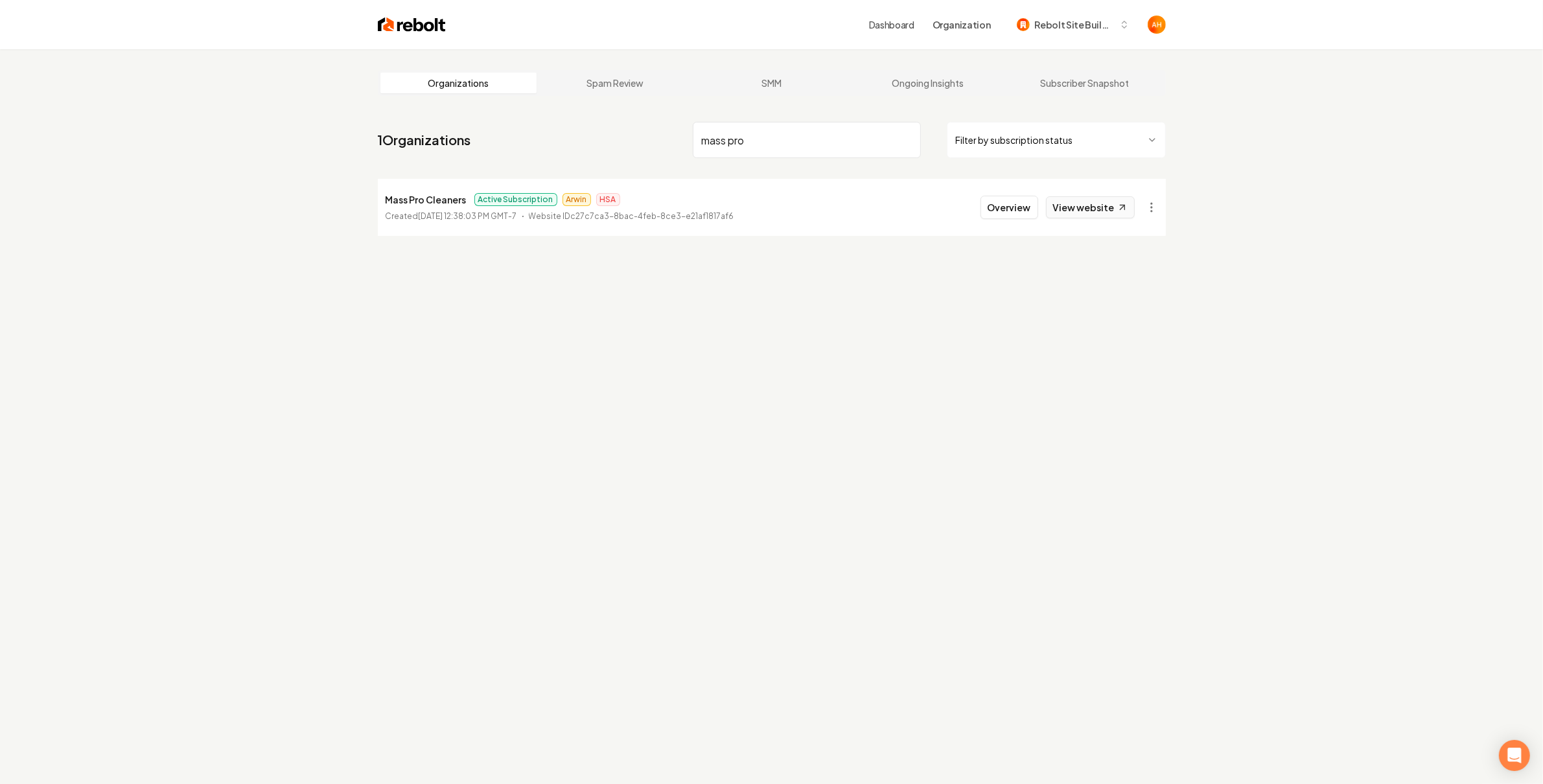
click at [1098, 211] on link "View website" at bounding box center [1090, 207] width 89 height 22
click at [799, 154] on input "mass pro" at bounding box center [807, 140] width 228 height 37
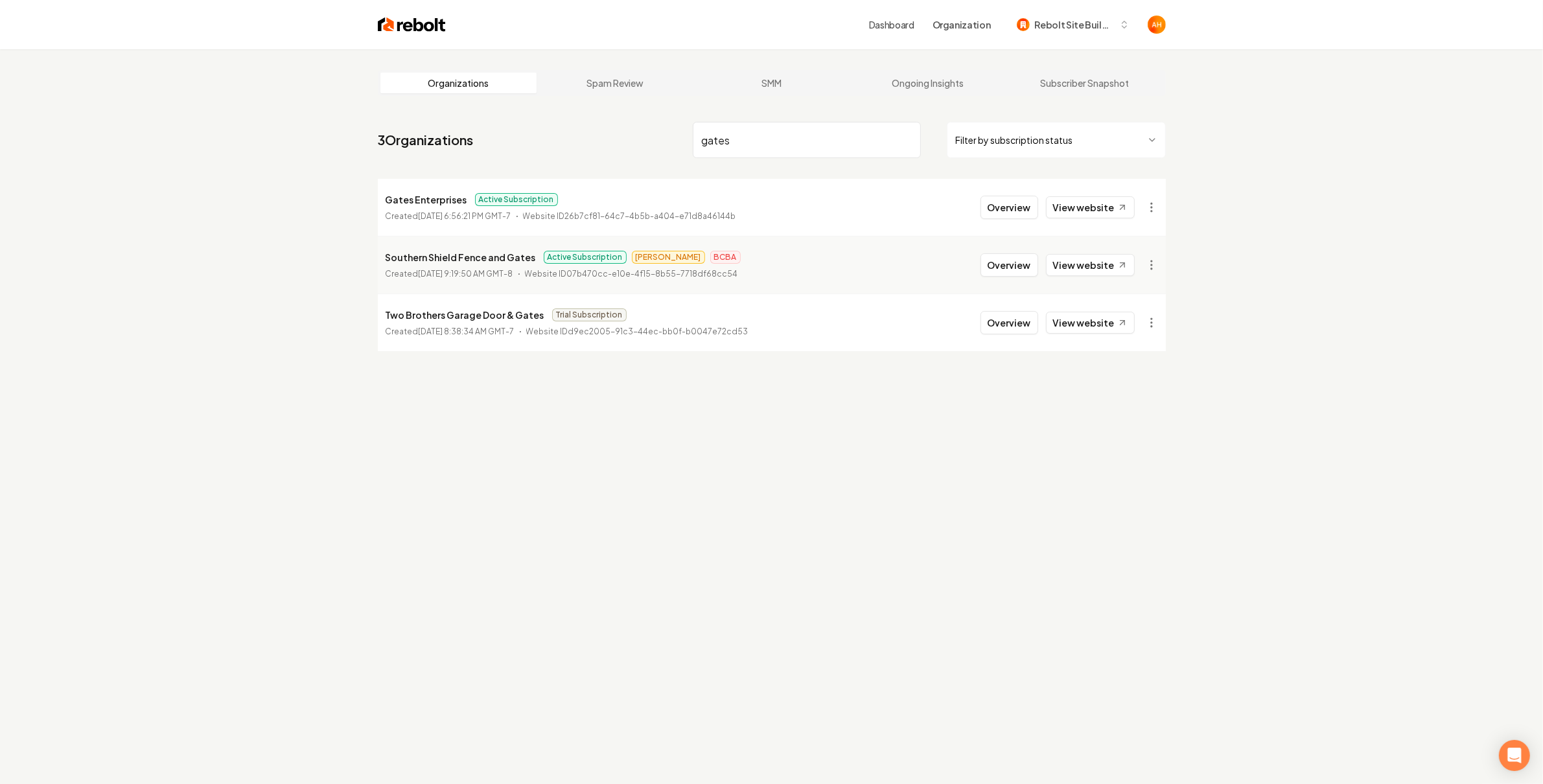
click at [760, 142] on input "gates" at bounding box center [807, 140] width 228 height 37
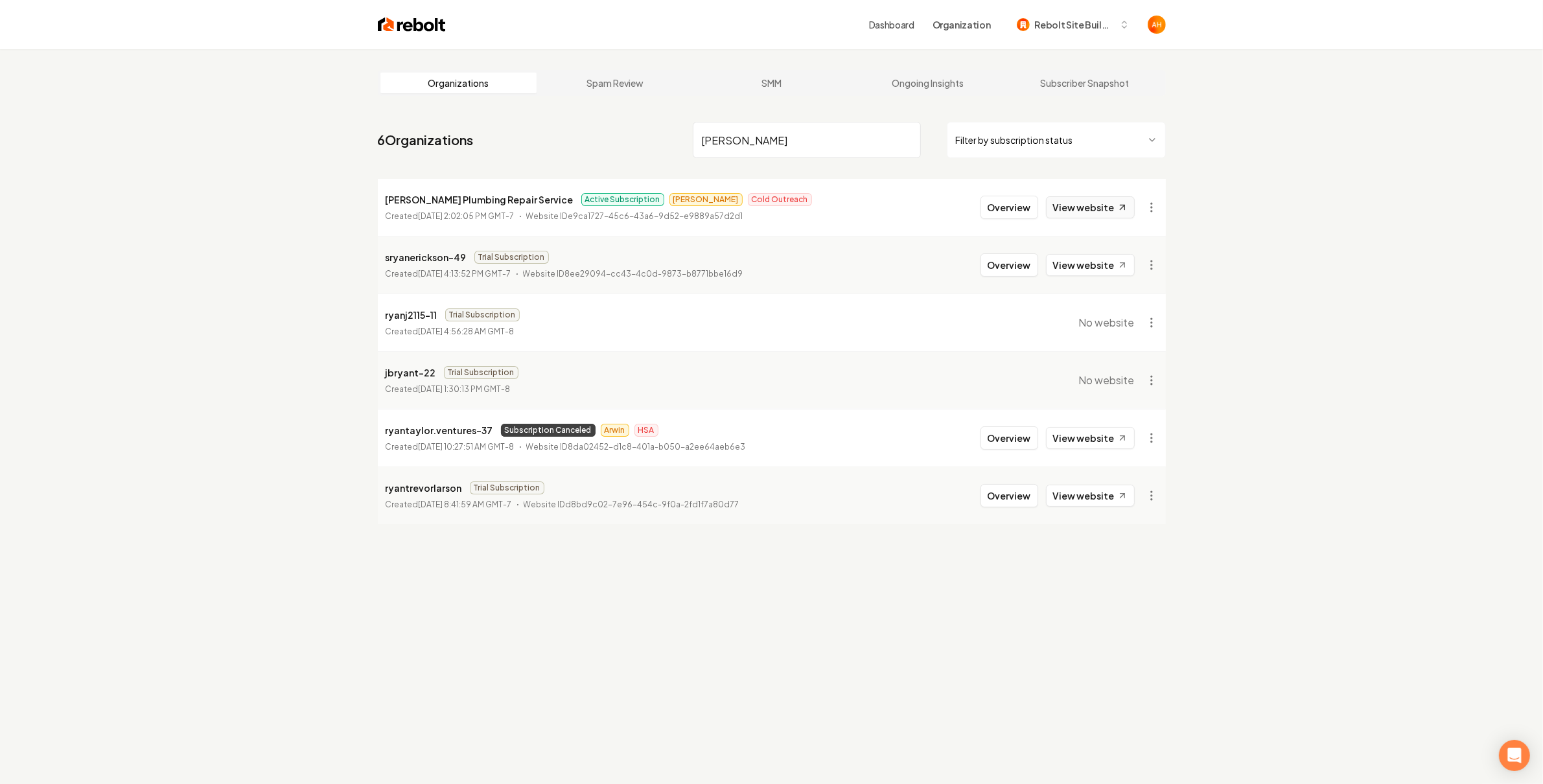
click at [1087, 206] on link "View website" at bounding box center [1090, 207] width 89 height 22
click at [771, 154] on input "[PERSON_NAME]" at bounding box center [807, 140] width 228 height 37
click at [772, 154] on input "[PERSON_NAME]" at bounding box center [807, 140] width 228 height 37
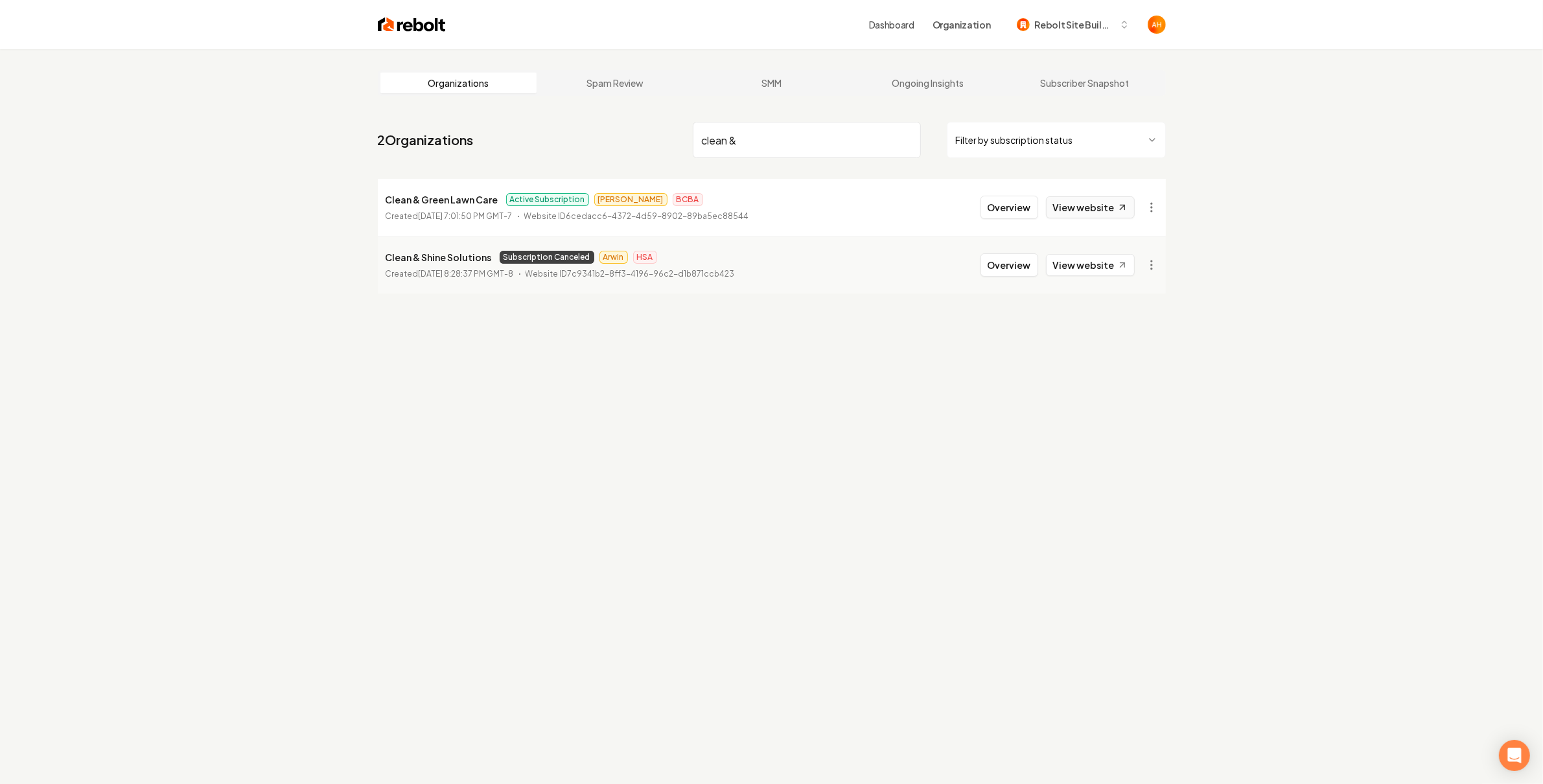
type input "clean &"
click at [1091, 217] on link "View website" at bounding box center [1090, 207] width 89 height 22
click at [1007, 196] on div "Overview View website" at bounding box center [1057, 207] width 154 height 23
click at [1008, 199] on button "Overview" at bounding box center [1009, 207] width 58 height 23
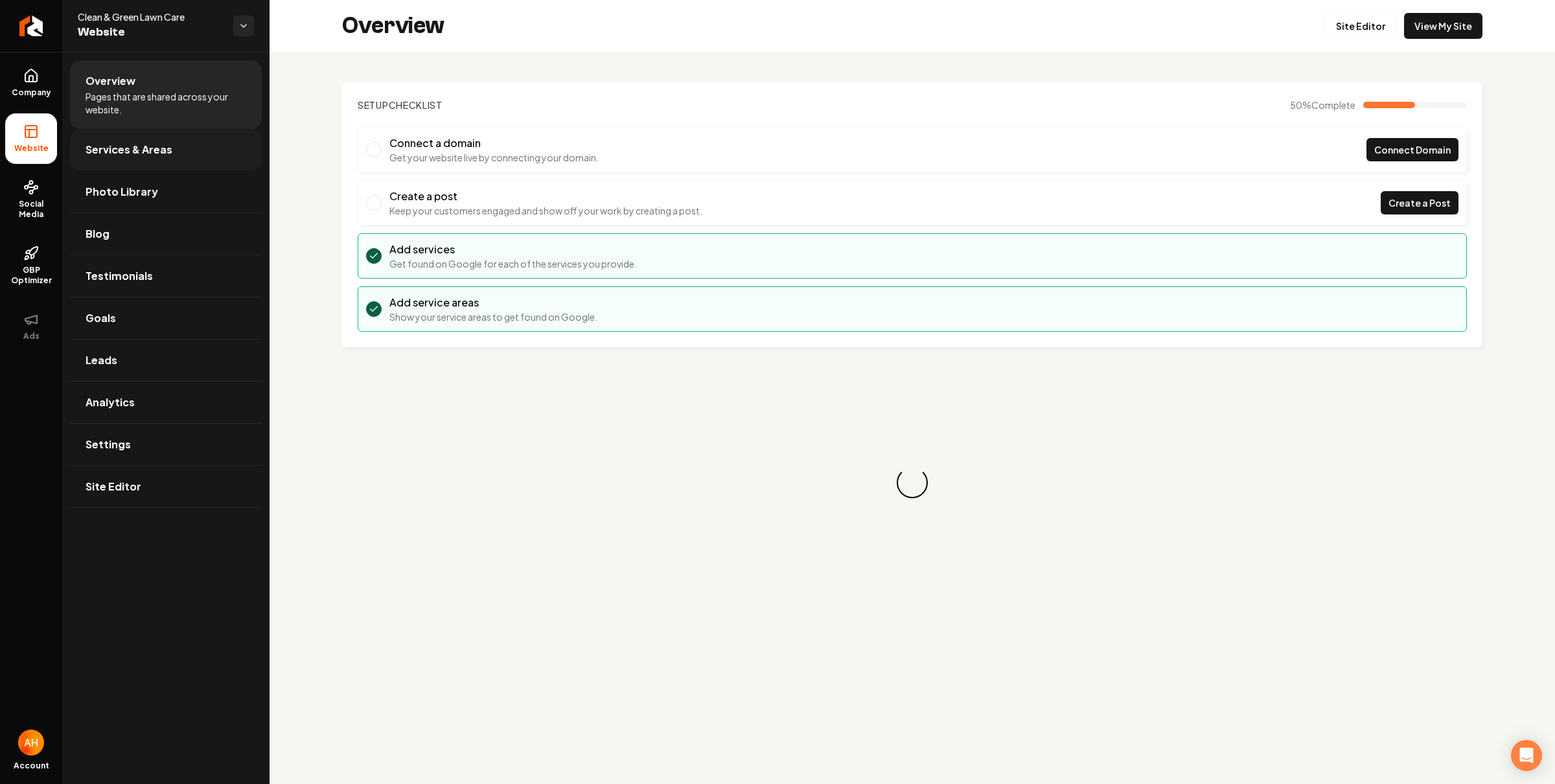
click at [150, 151] on span "Services & Areas" at bounding box center [129, 149] width 87 height 16
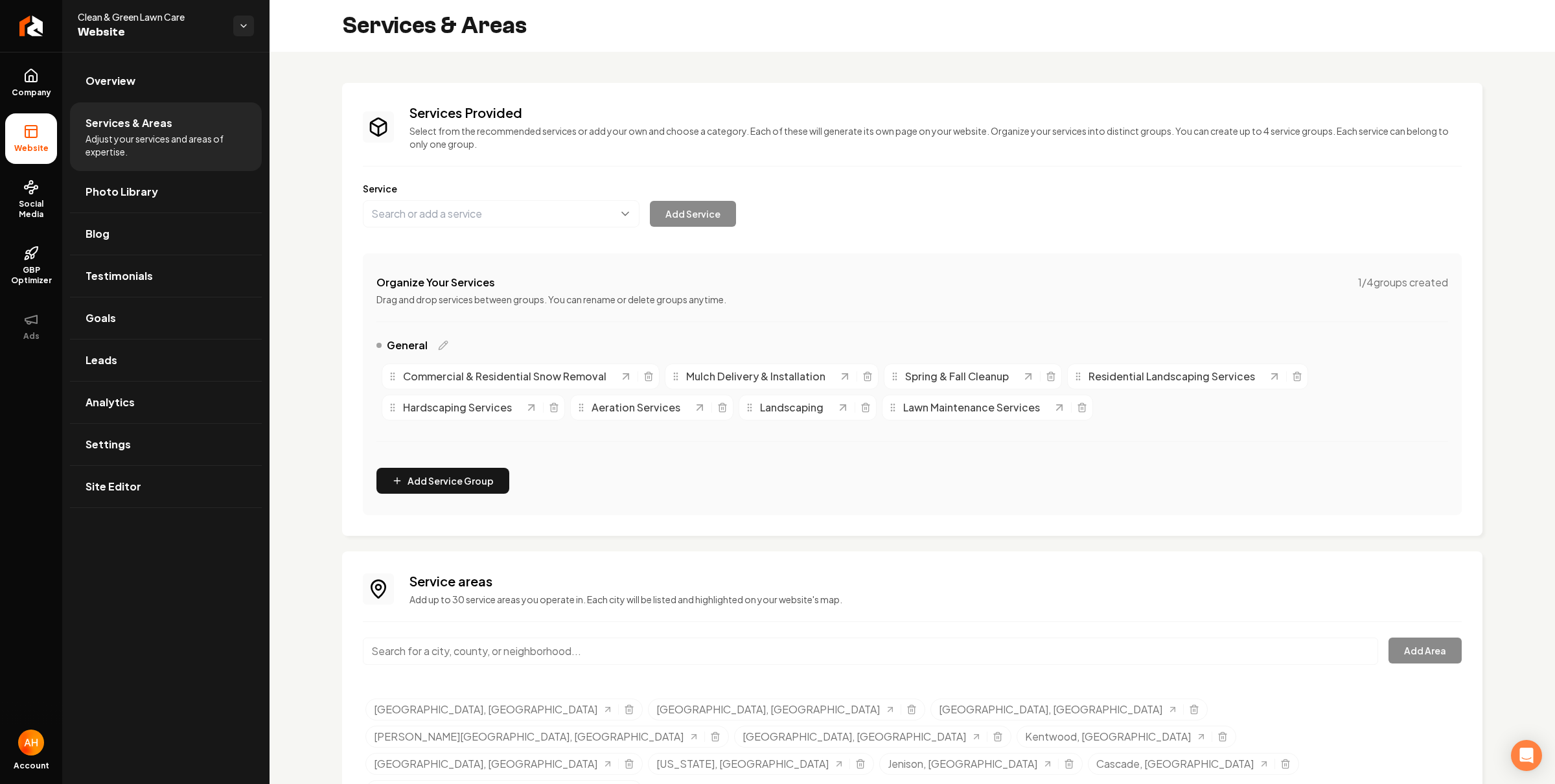
scroll to position [22, 0]
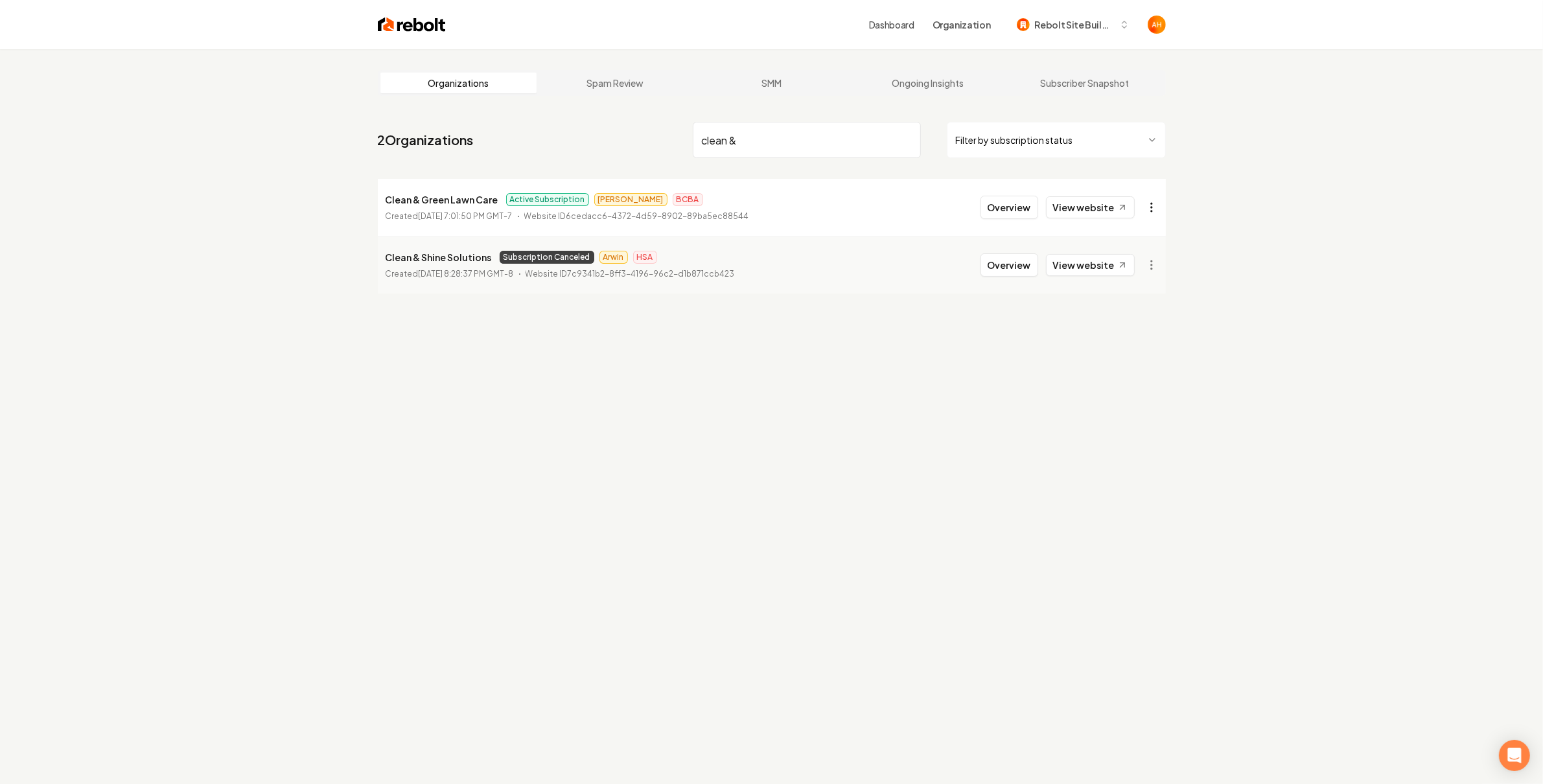
click at [1148, 205] on html "Dashboard Organization Rebolt Site Builder Organizations Spam Review SMM Ongoin…" at bounding box center [772, 392] width 1543 height 784
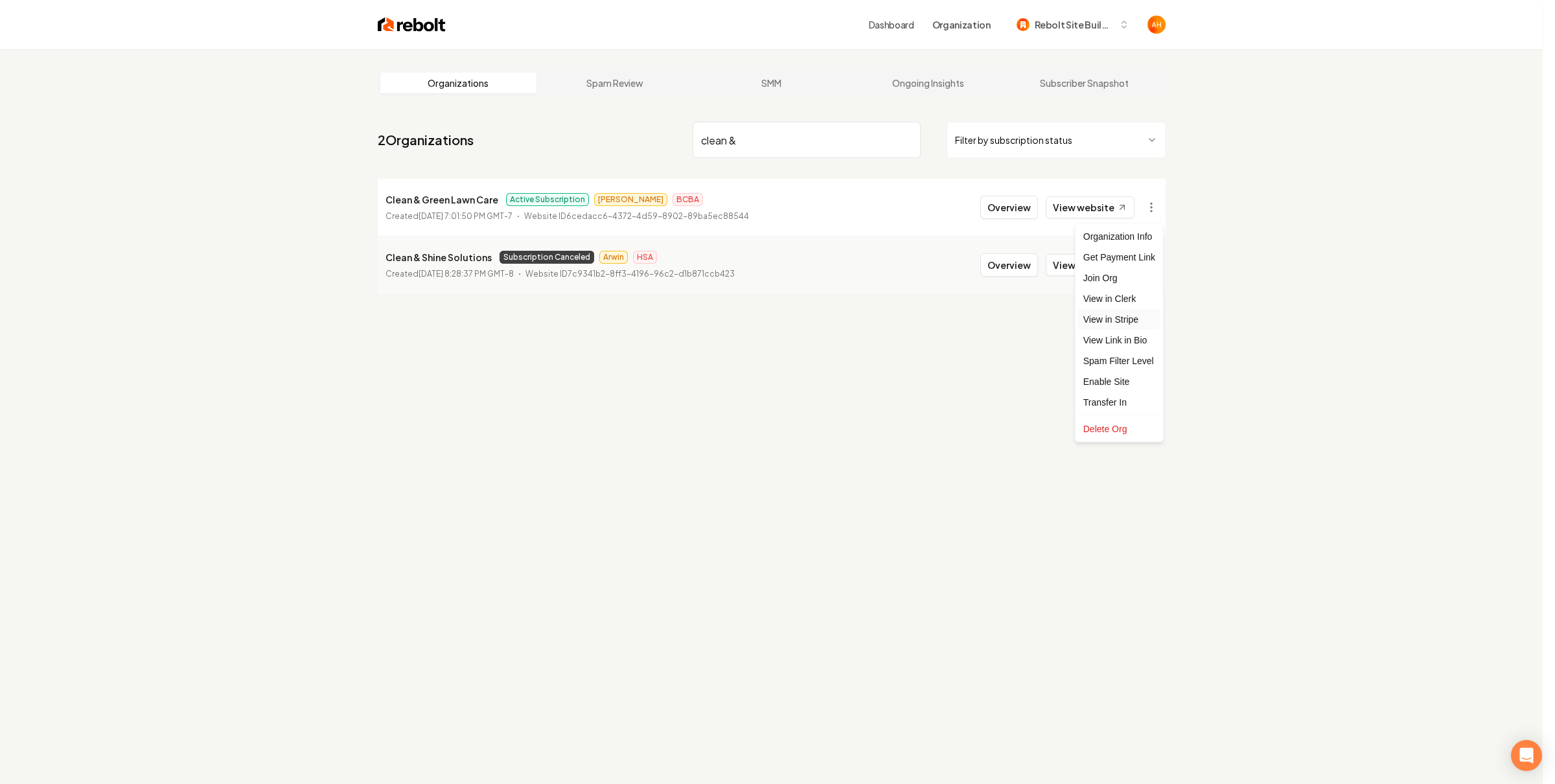
click at [1119, 326] on link "View in Stripe" at bounding box center [1119, 319] width 82 height 21
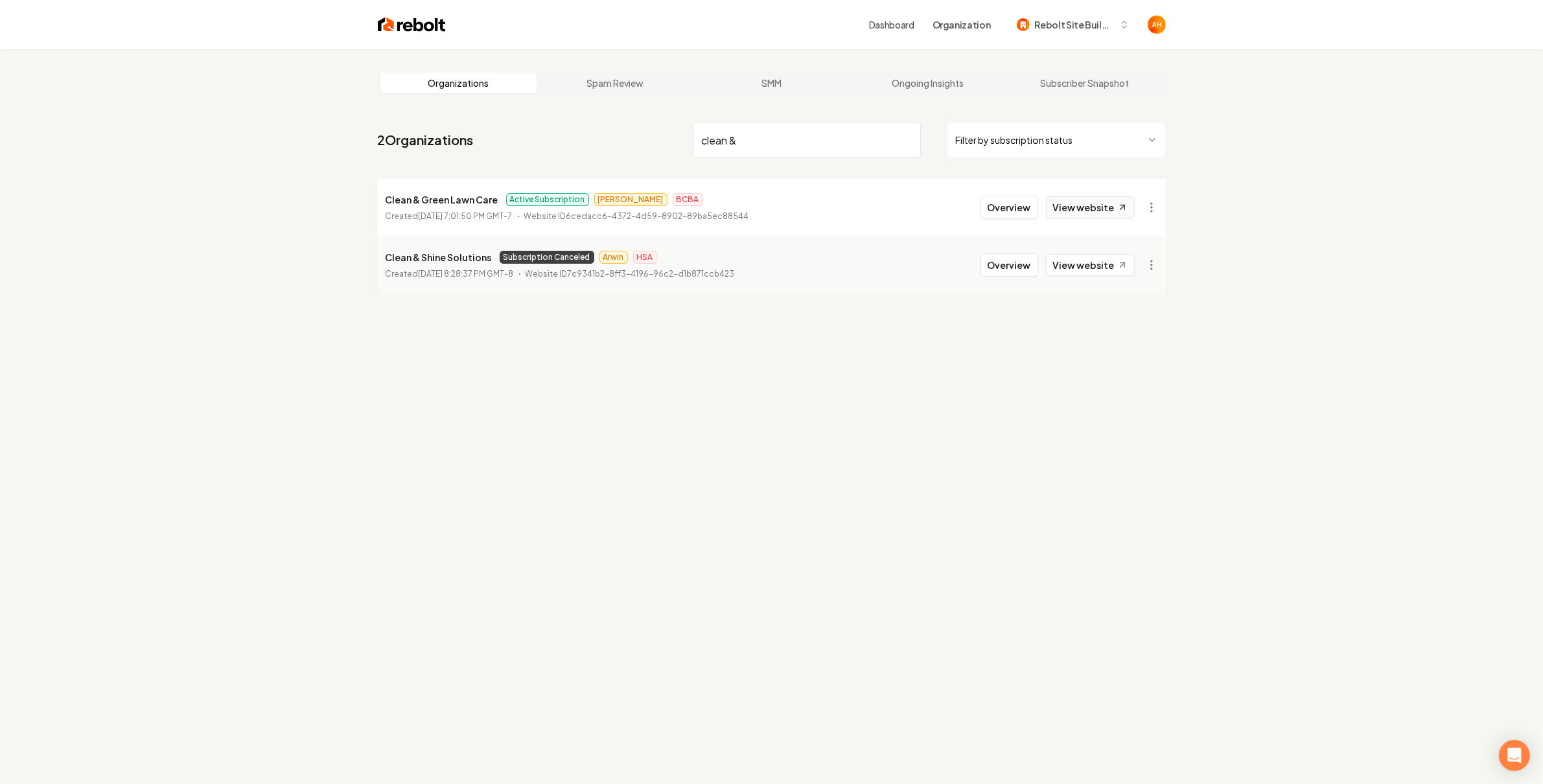
click at [1098, 202] on link "View website" at bounding box center [1090, 207] width 89 height 22
click at [1145, 203] on html "Dashboard Organization Rebolt Site Builder Organizations Spam Review SMM Ongoin…" at bounding box center [772, 392] width 1543 height 784
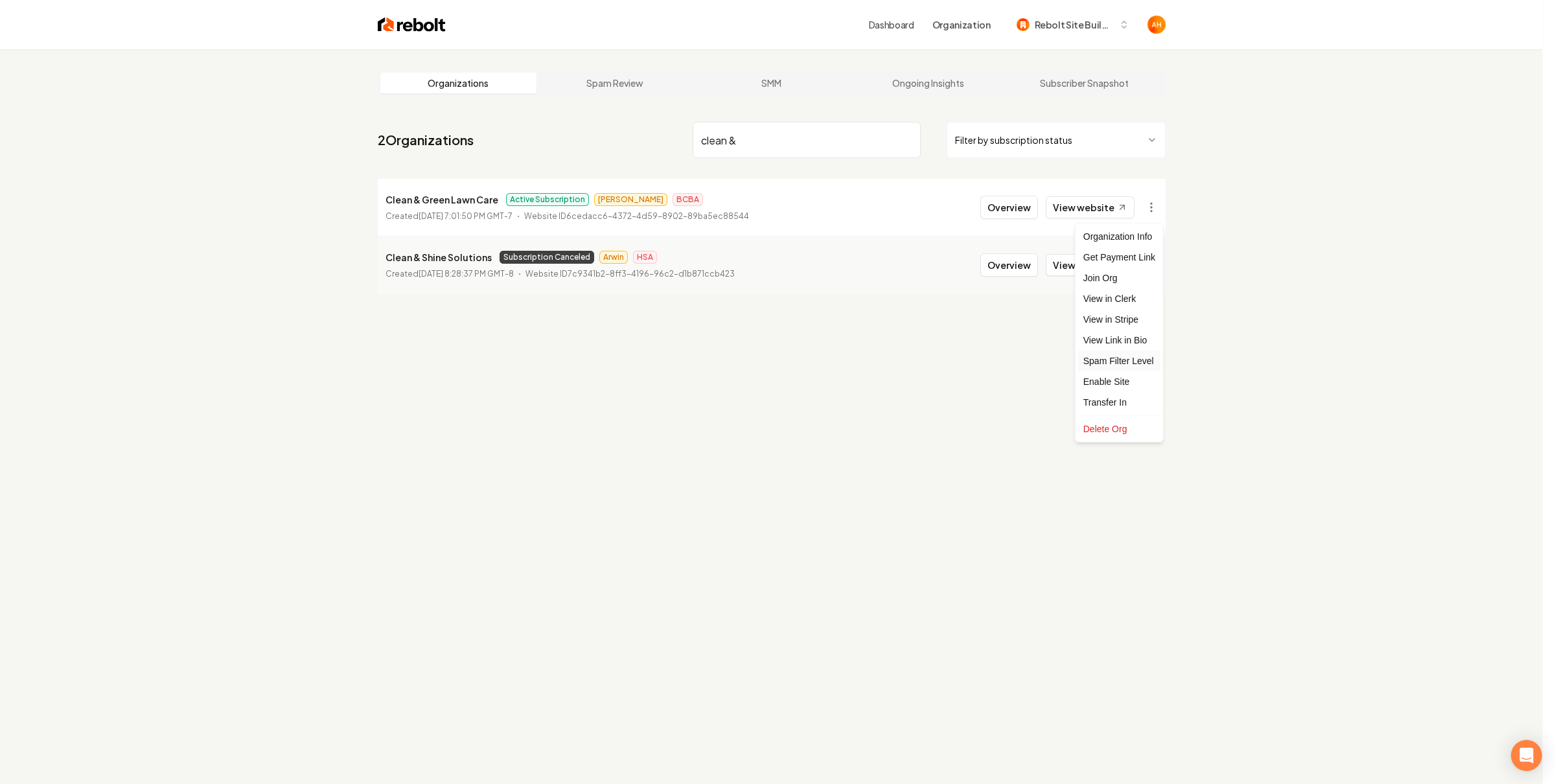
click at [1137, 367] on div "Spam Filter Level" at bounding box center [1119, 360] width 82 height 21
click at [1153, 209] on html "Dashboard Organization Rebolt Site Builder Organizations Spam Review SMM Ongoin…" at bounding box center [778, 392] width 1555 height 784
click at [1147, 378] on div "Enable Site" at bounding box center [1119, 381] width 82 height 21
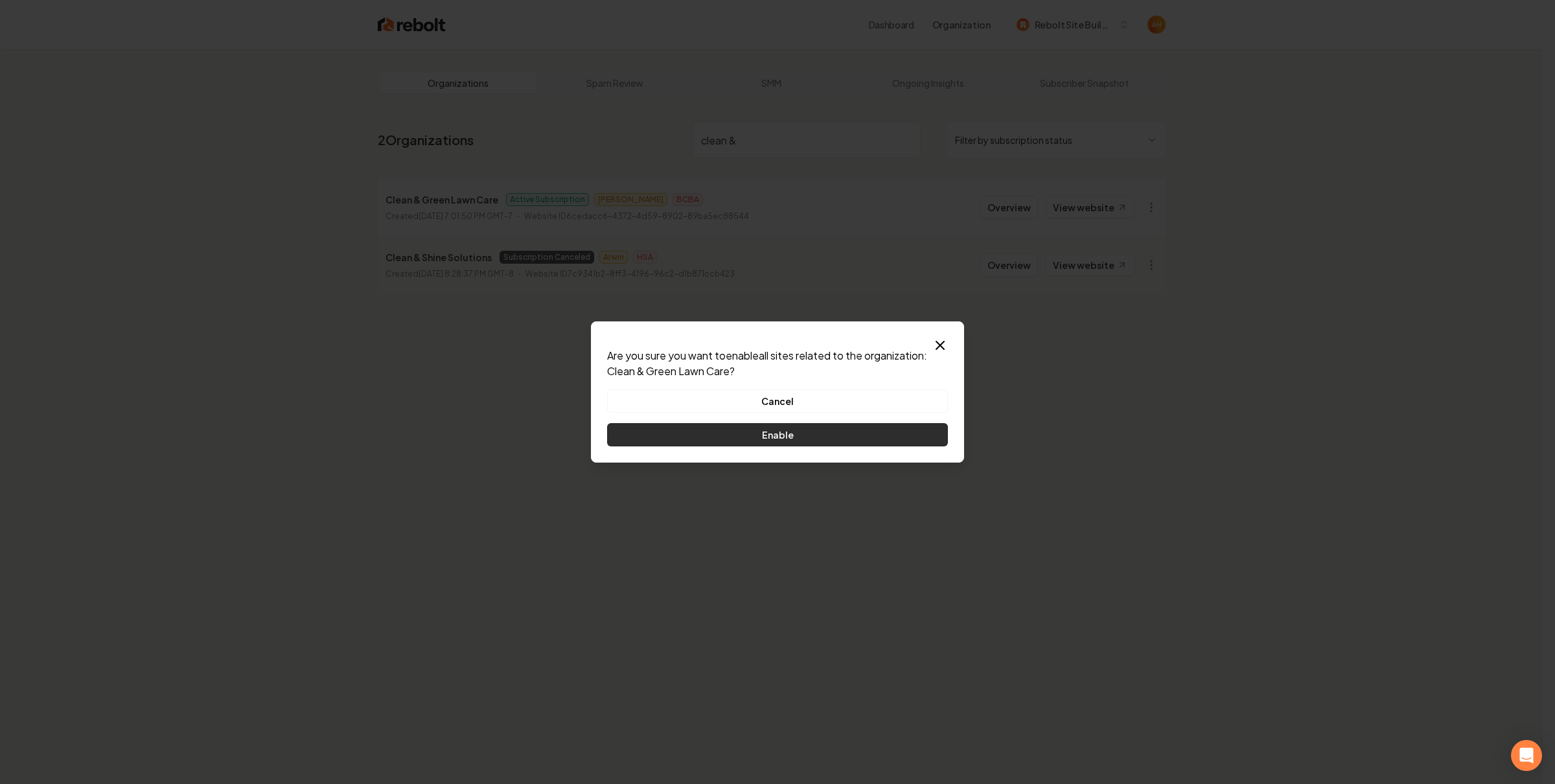
click at [906, 437] on button "Enable" at bounding box center [778, 434] width 341 height 23
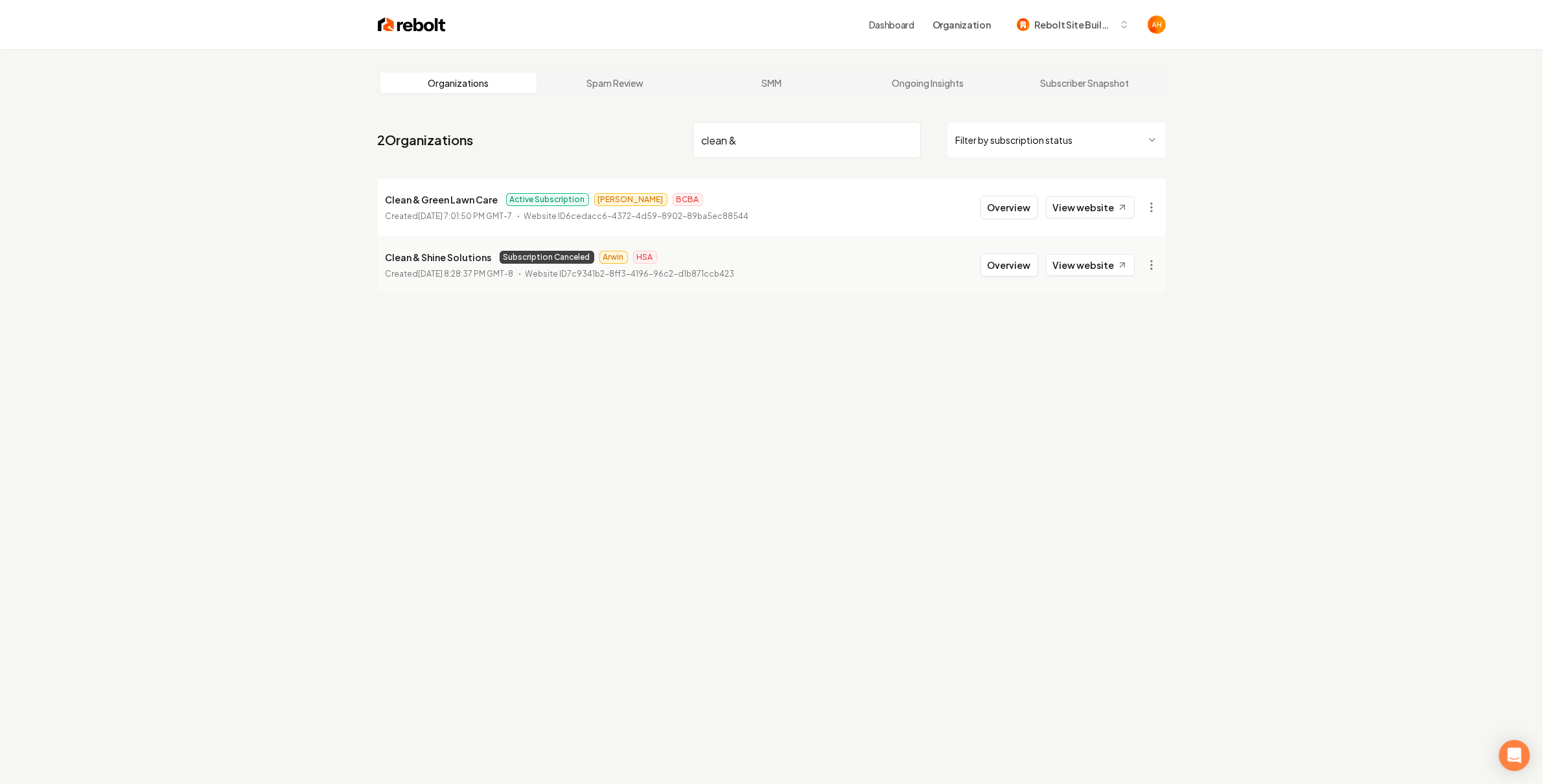
click at [765, 156] on input "clean &" at bounding box center [807, 140] width 228 height 37
type input "high craft"
click at [1089, 198] on link "View website" at bounding box center [1090, 207] width 89 height 22
click at [1025, 205] on button "Overview" at bounding box center [1009, 207] width 58 height 23
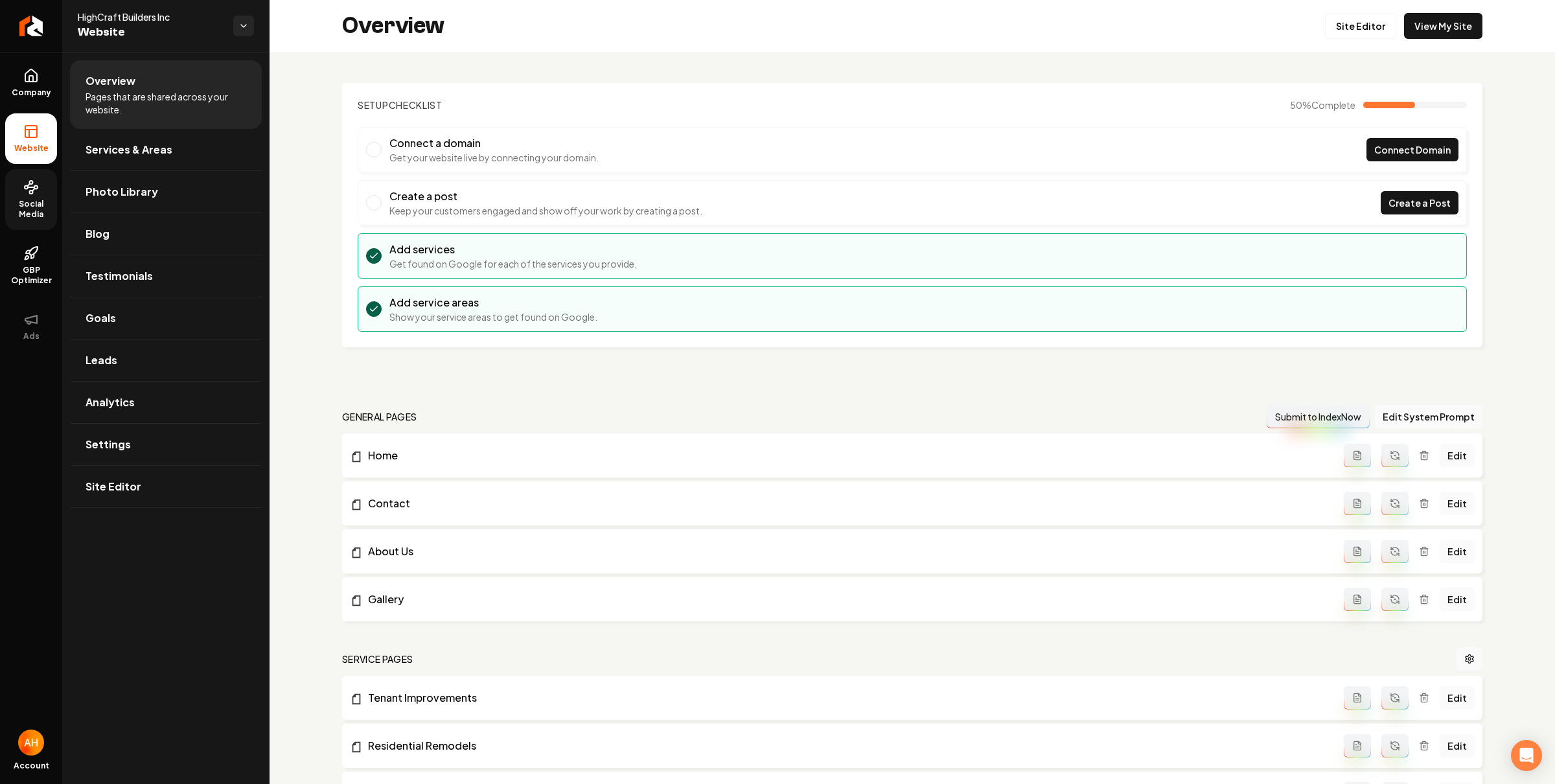
click at [37, 199] on span "Social Media" at bounding box center [31, 209] width 52 height 21
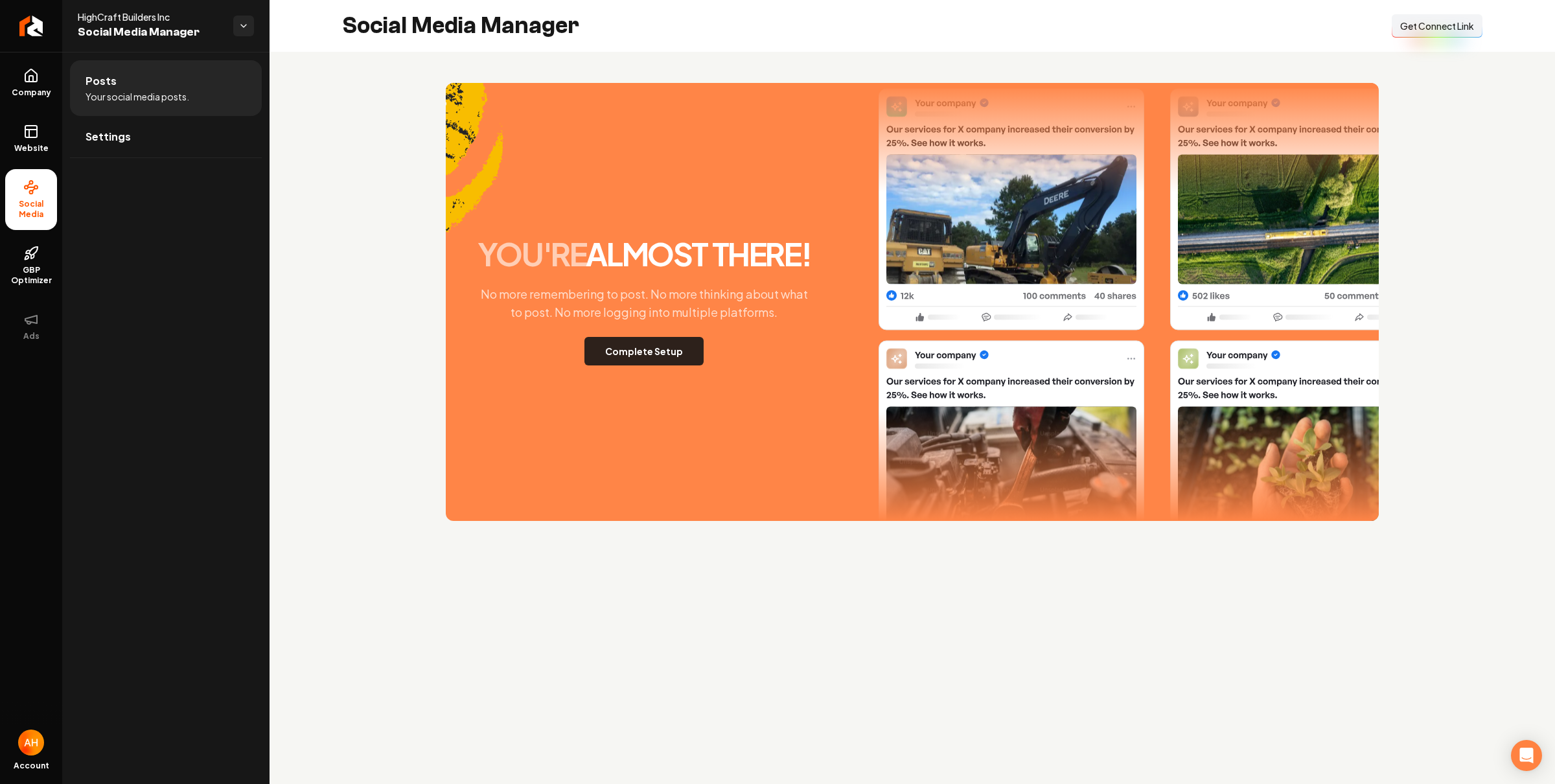
click at [668, 356] on button "Complete Setup" at bounding box center [644, 351] width 119 height 28
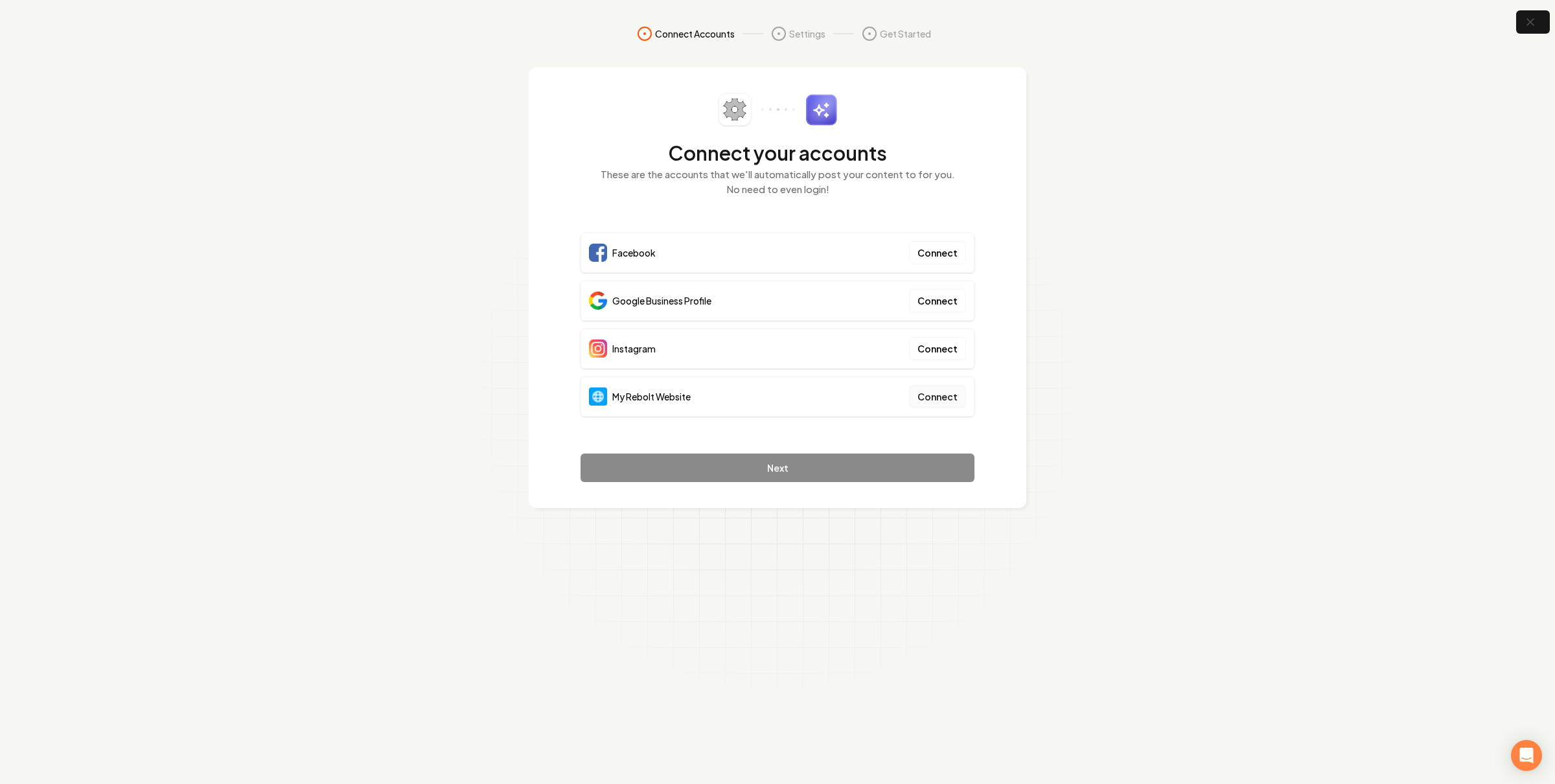
click at [948, 408] on button "Connect" at bounding box center [937, 396] width 57 height 23
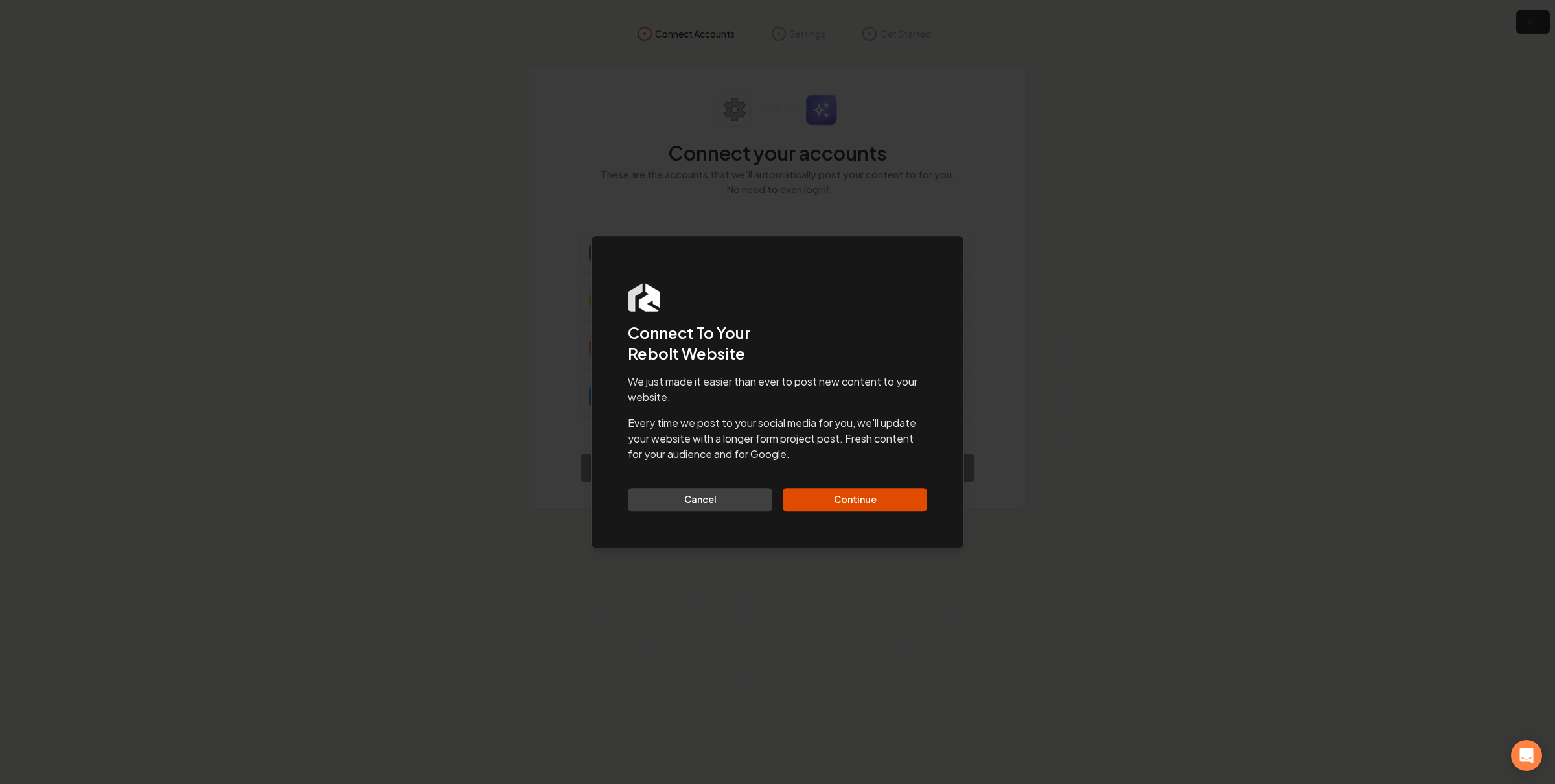
click at [876, 512] on div "Dialog Connect To Your Rebolt Website We just made it easier than ever to post …" at bounding box center [778, 392] width 373 height 312
click at [878, 506] on button "Continue" at bounding box center [855, 499] width 144 height 23
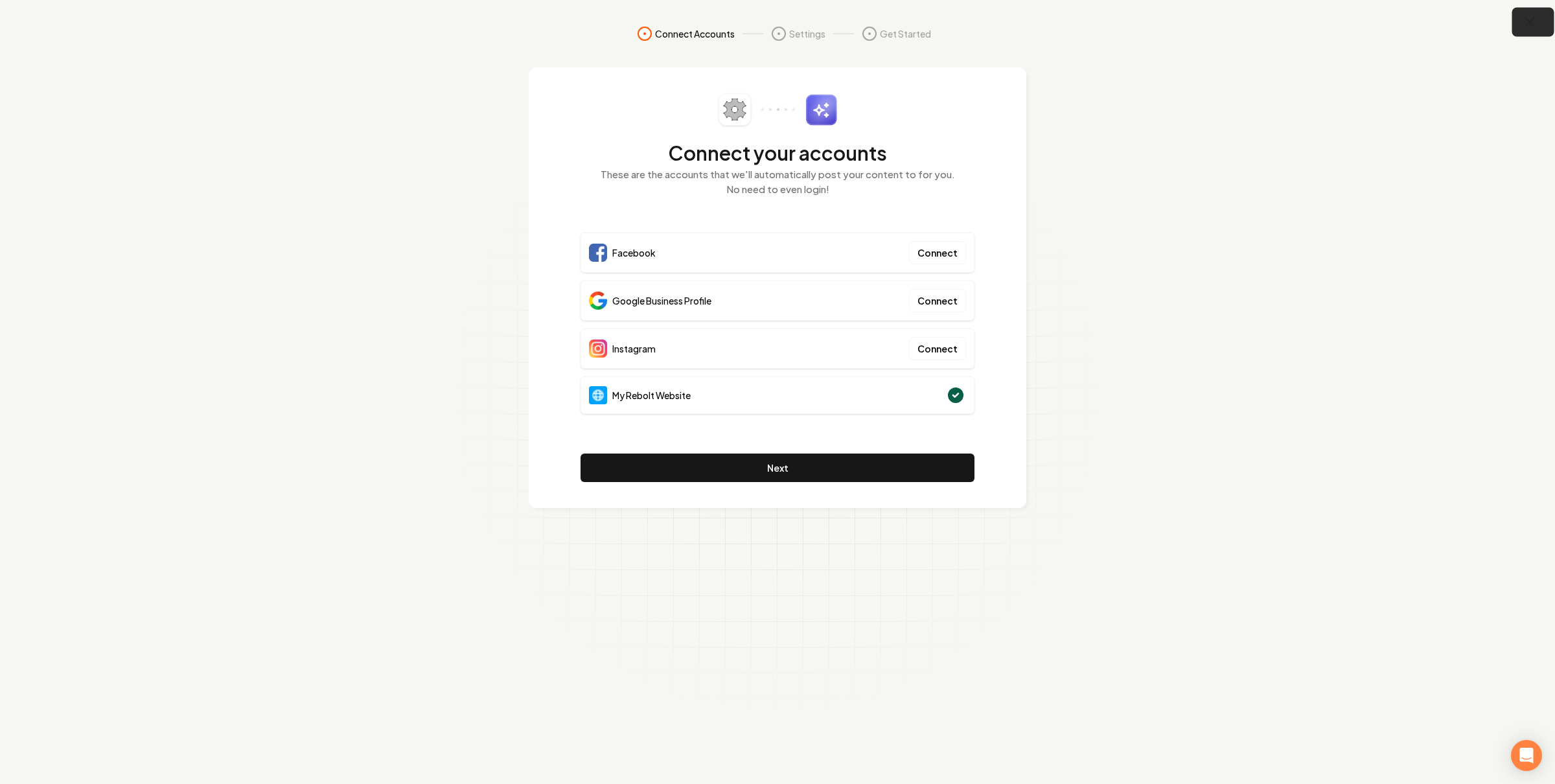
click at [1524, 32] on button "button" at bounding box center [1533, 22] width 42 height 29
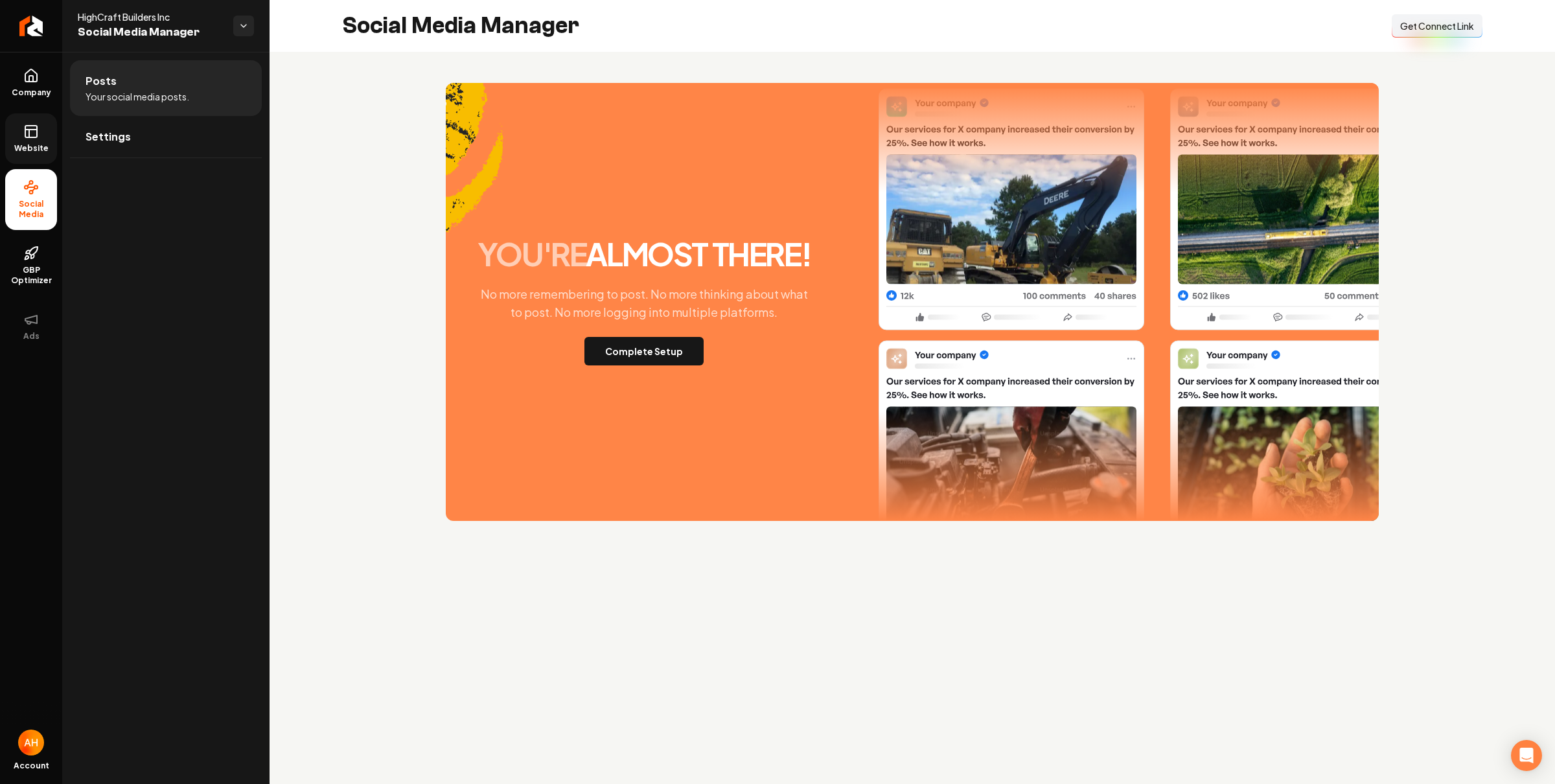
drag, startPoint x: 21, startPoint y: 126, endPoint x: 39, endPoint y: 123, distance: 18.2
click at [22, 126] on link "Website" at bounding box center [31, 138] width 52 height 51
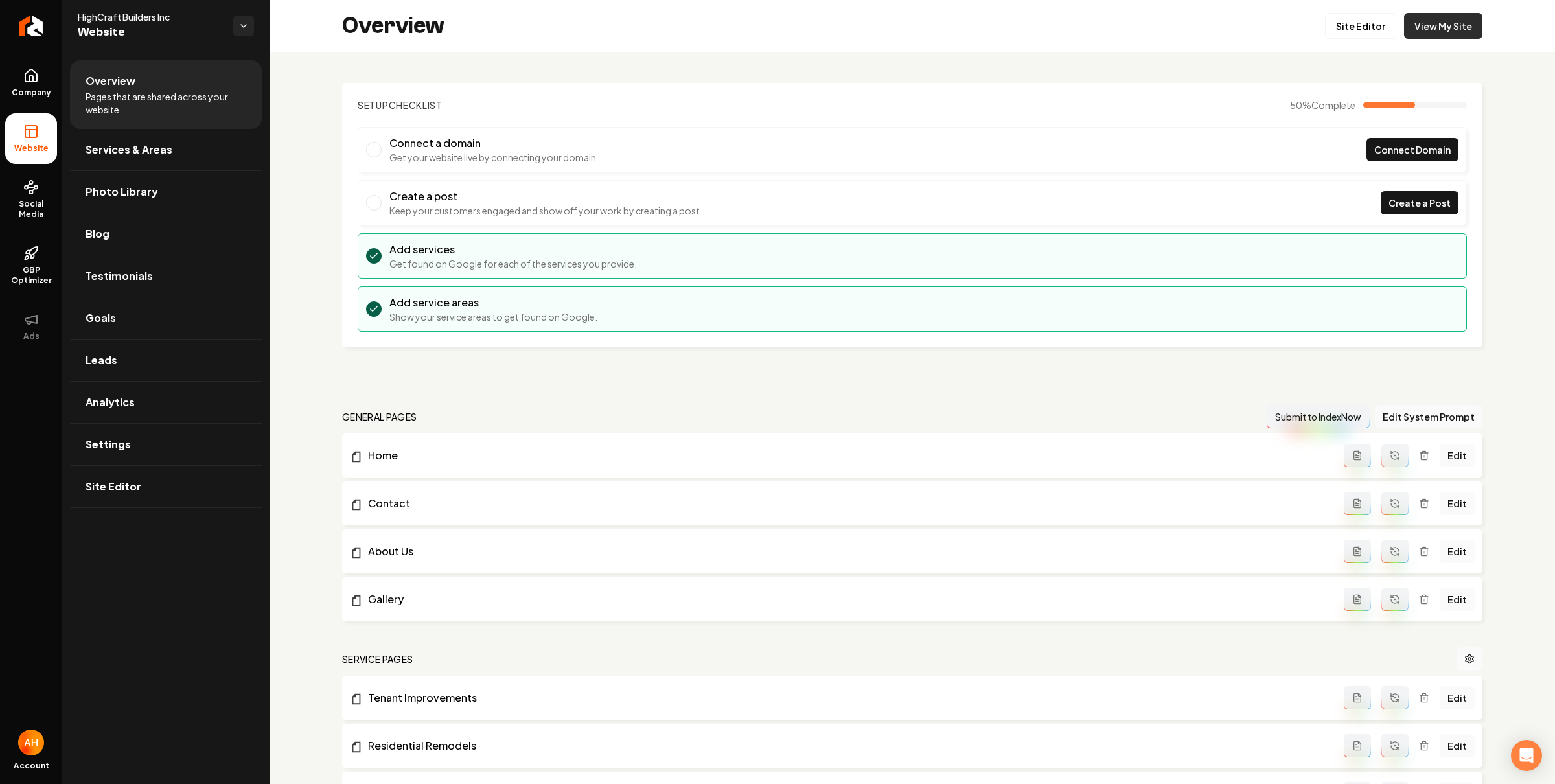
click at [1442, 18] on link "View My Site" at bounding box center [1443, 26] width 79 height 26
click at [160, 143] on span "Services & Areas" at bounding box center [129, 149] width 87 height 16
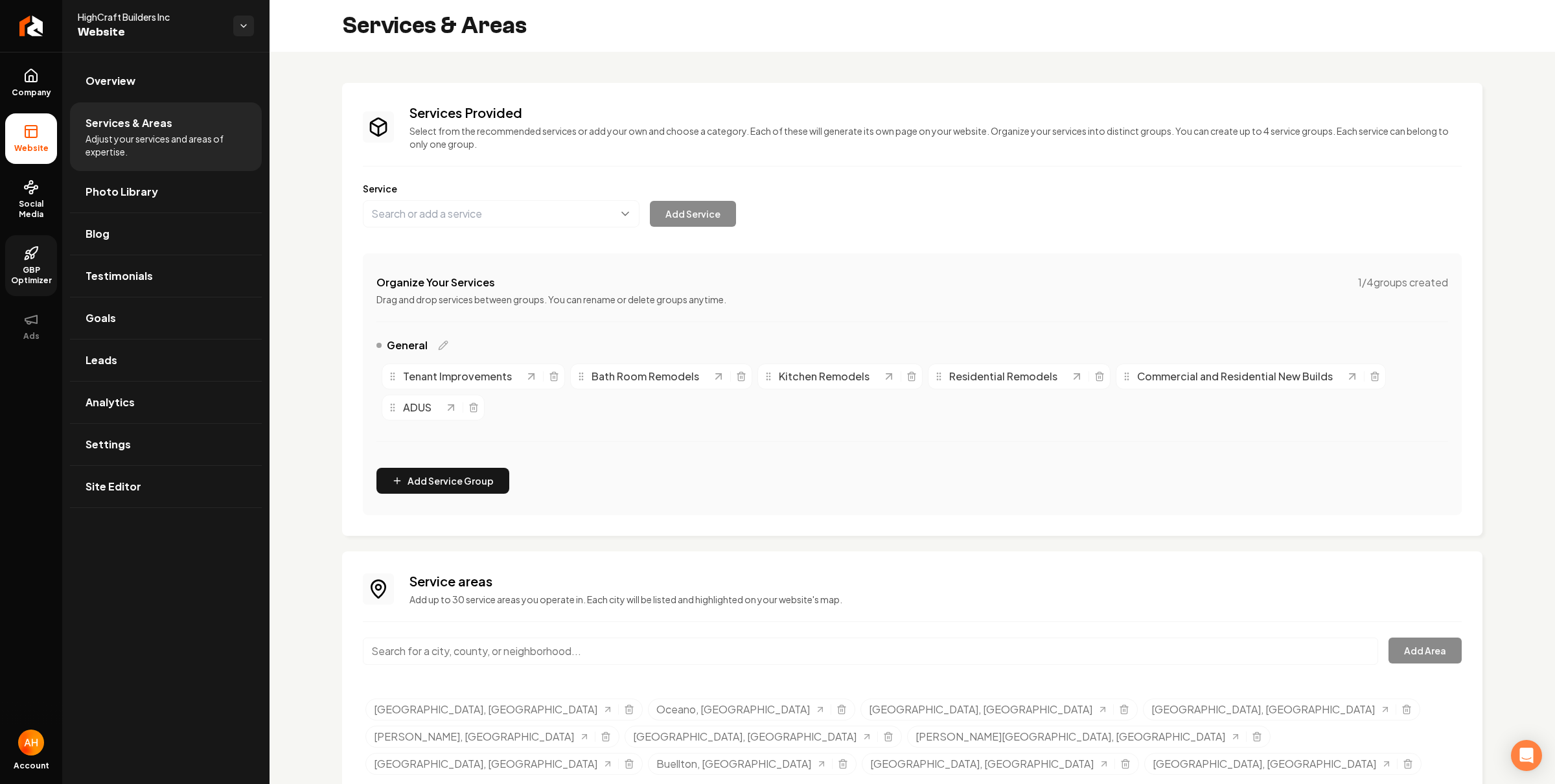
scroll to position [22, 0]
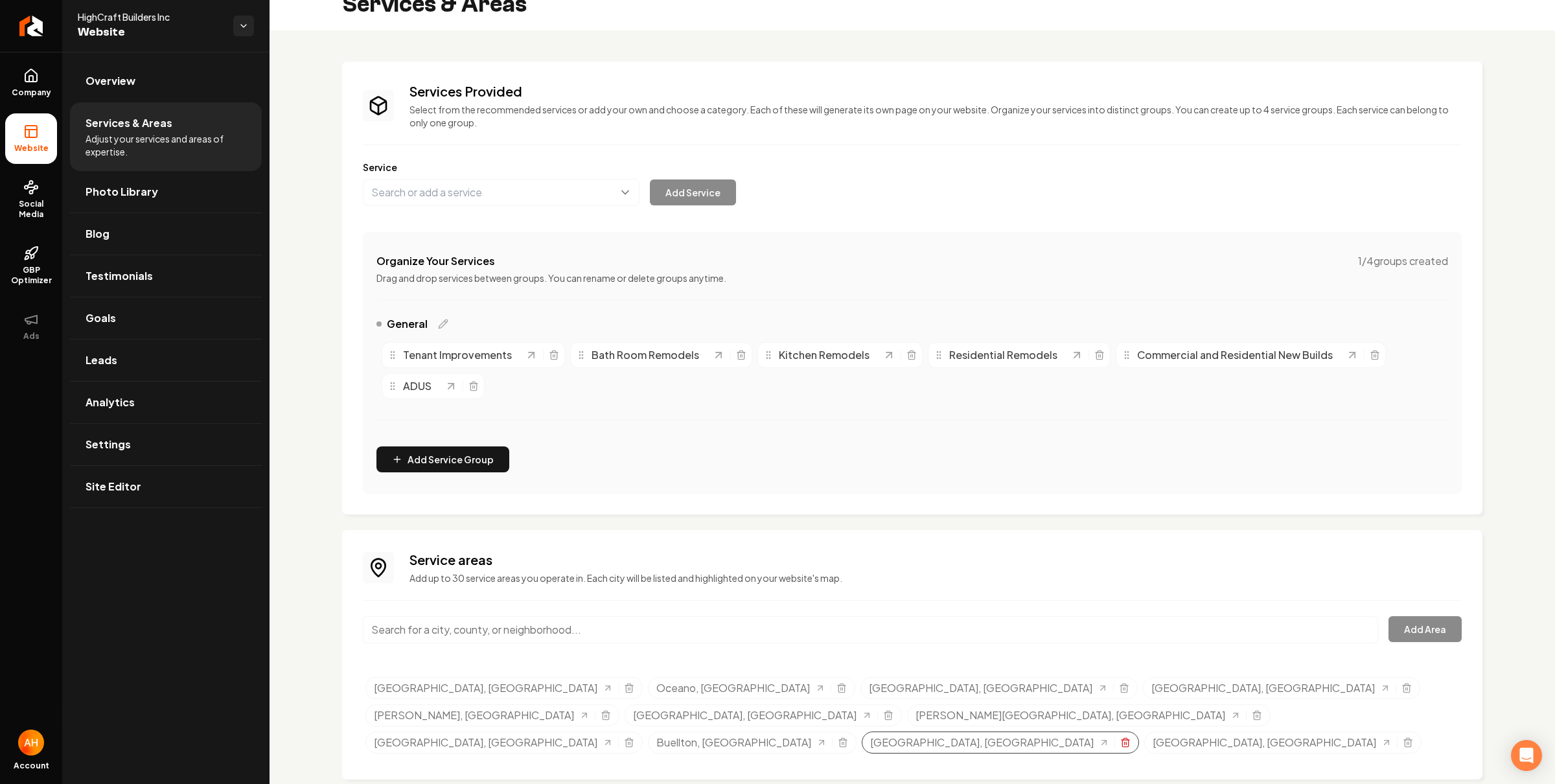
click at [1120, 737] on icon "Selected tags" at bounding box center [1125, 742] width 10 height 10
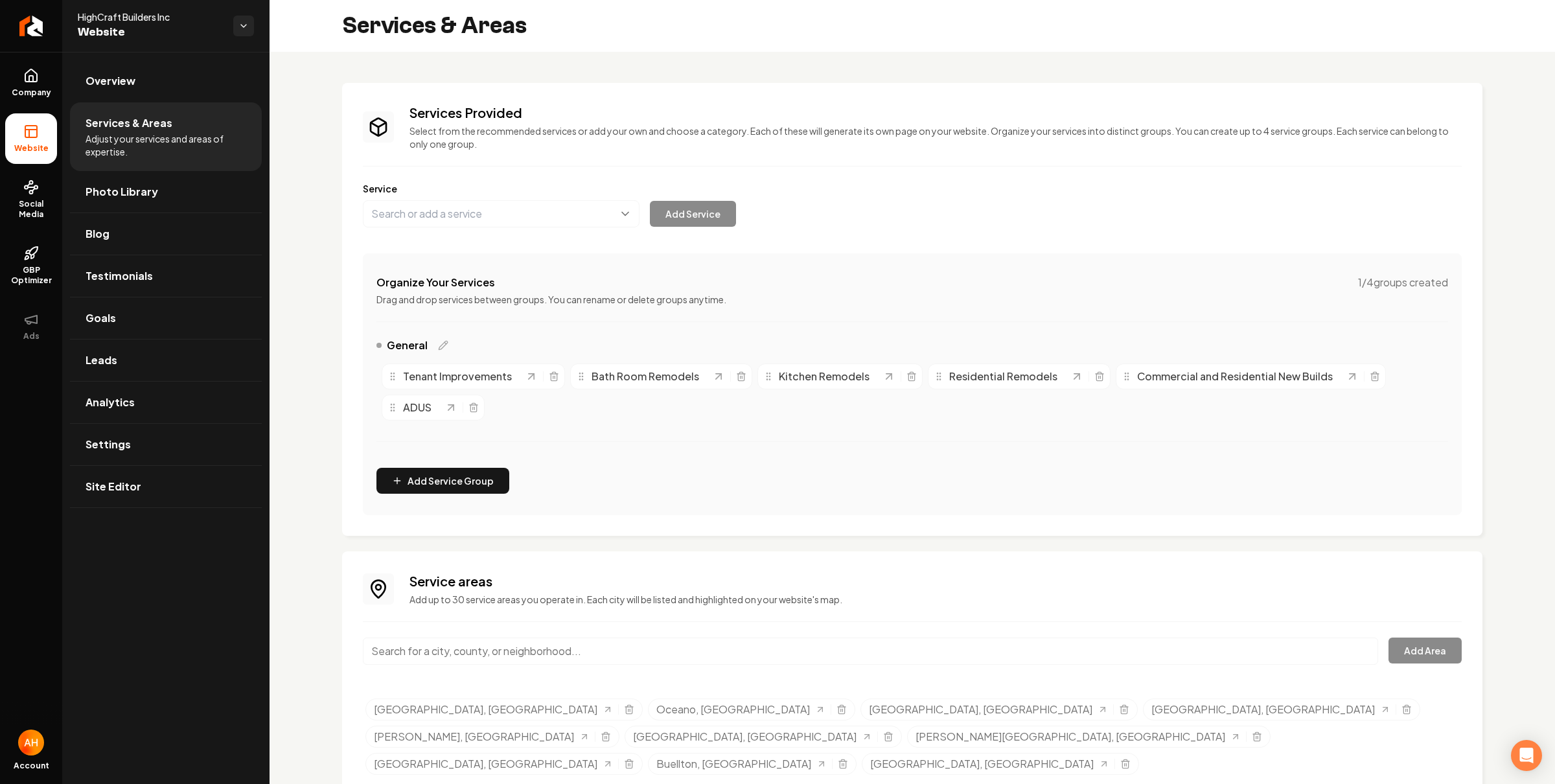
click at [230, 69] on link "Overview" at bounding box center [165, 81] width 192 height 41
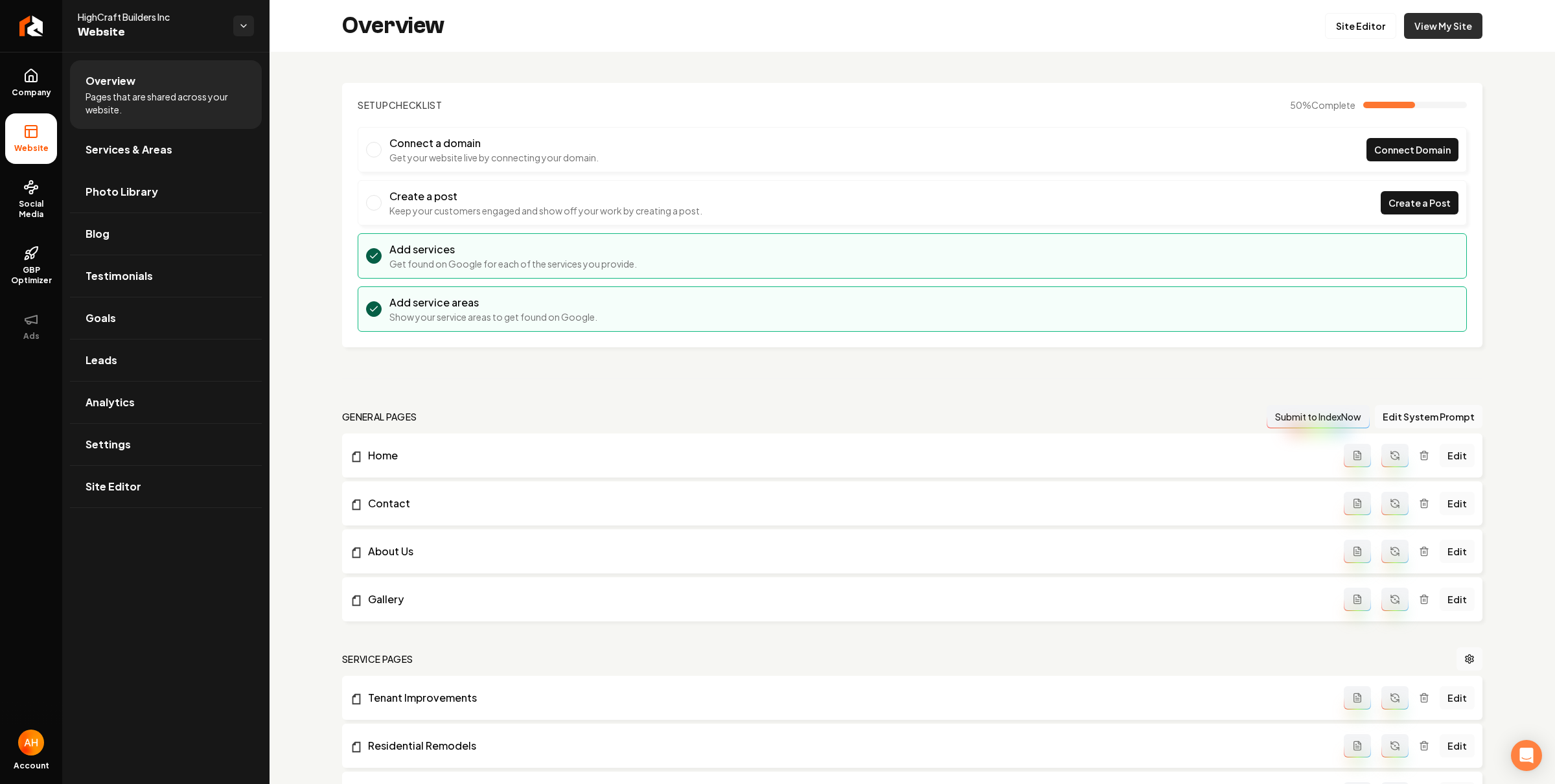
click at [1462, 24] on link "View My Site" at bounding box center [1443, 26] width 79 height 26
drag, startPoint x: 177, startPoint y: 203, endPoint x: 241, endPoint y: 154, distance: 80.6
click at [177, 203] on link "Photo Library" at bounding box center [165, 191] width 192 height 41
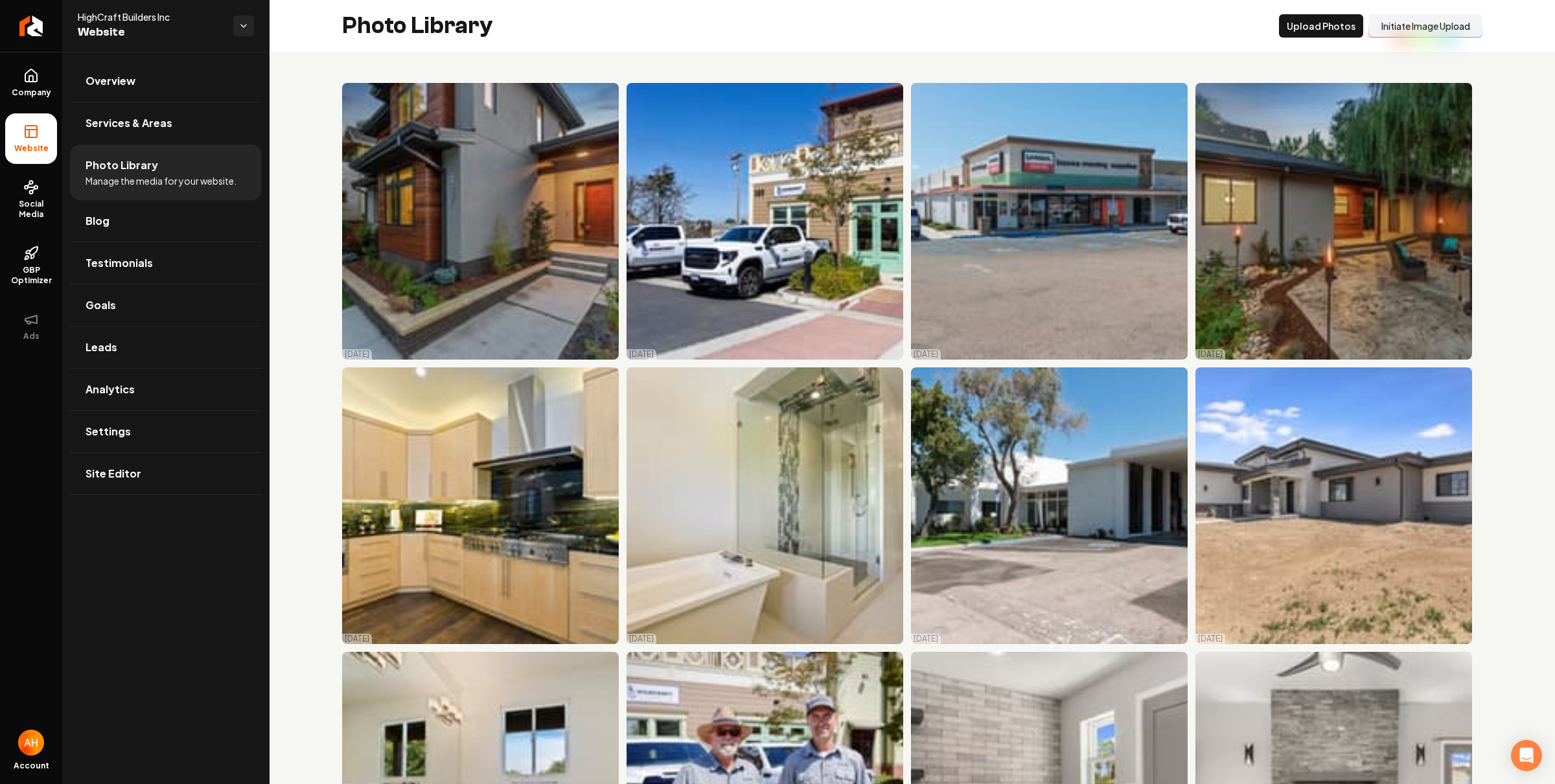
click at [839, 23] on div "Photo Library Upload Photos Initiate Image Upload" at bounding box center [912, 26] width 1285 height 51
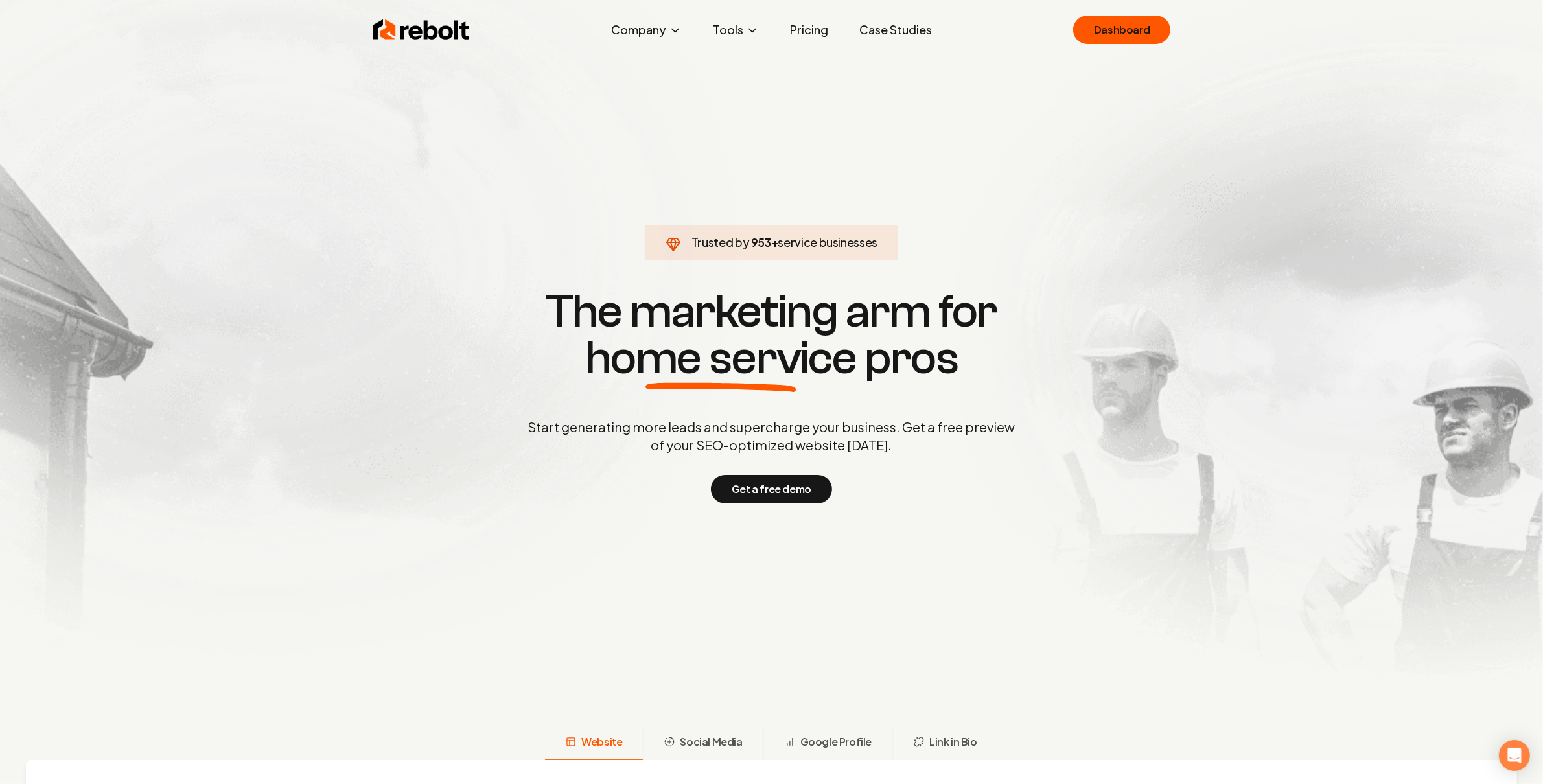
click at [976, 70] on section "Trusted by 953 + service businesses The marketing arm for home service pros Sta…" at bounding box center [772, 394] width 643 height 705
click at [1110, 37] on link "Dashboard" at bounding box center [1121, 30] width 97 height 28
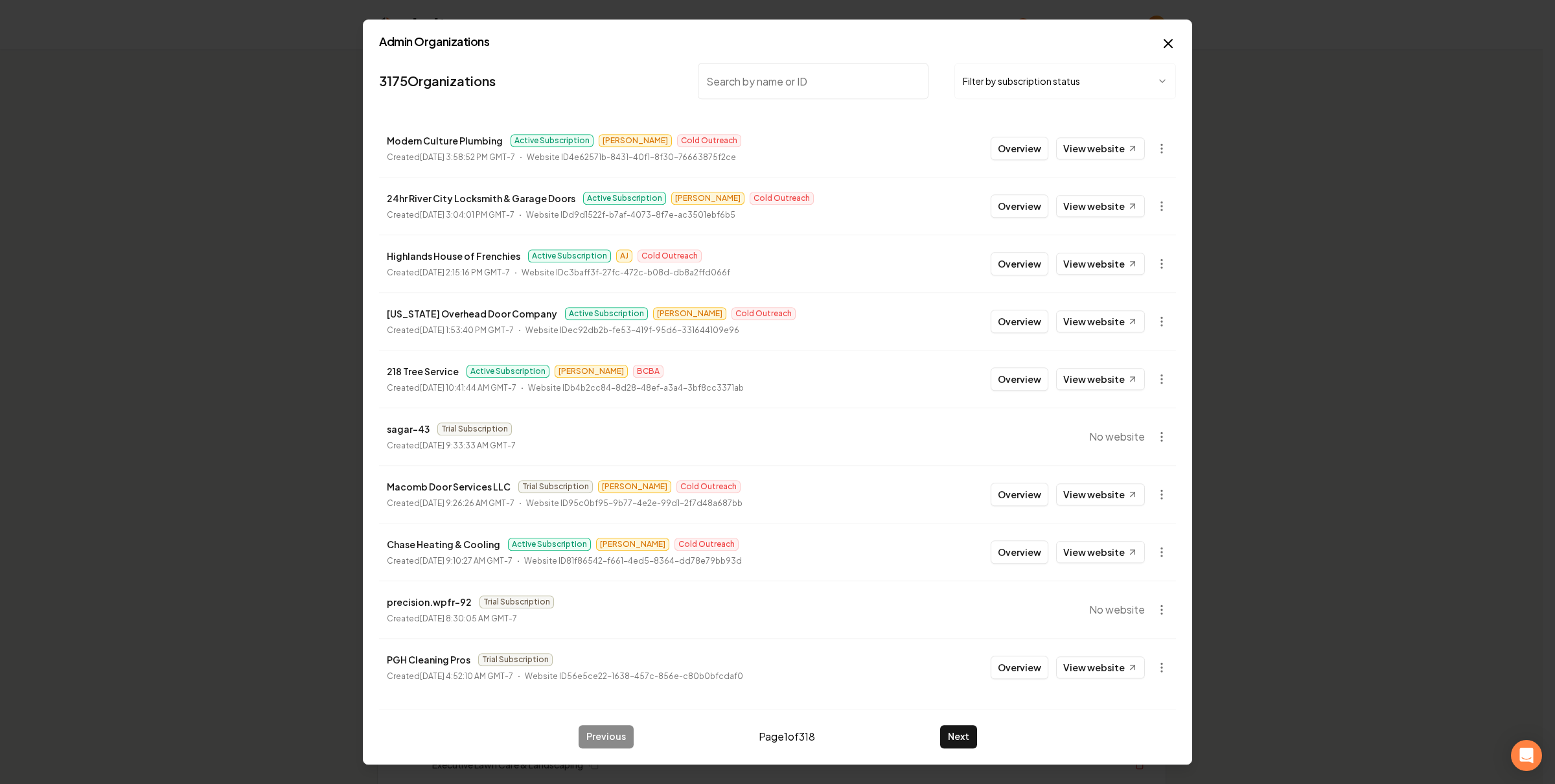
paste input "HighCraft Builders Inc"
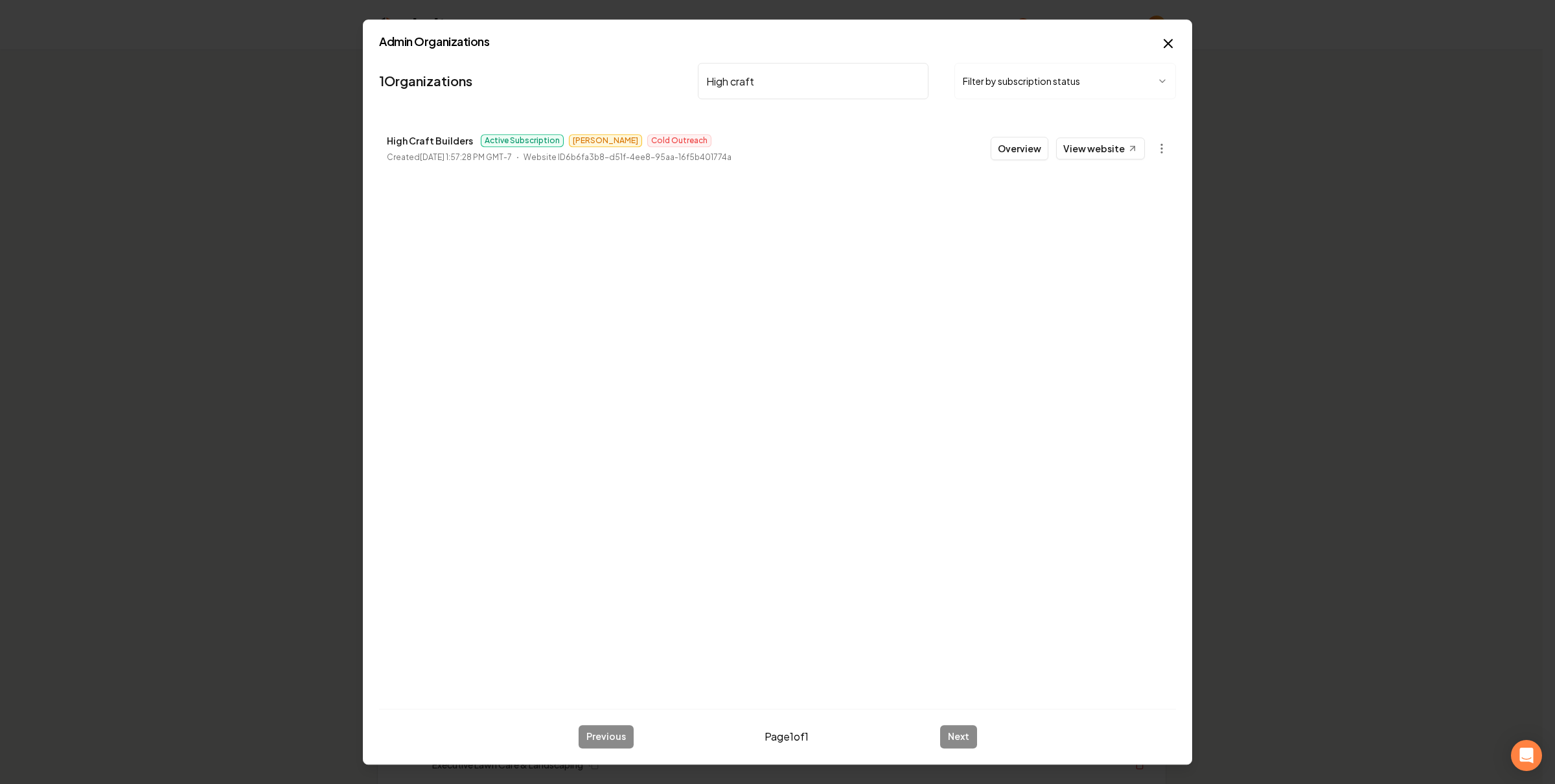
click at [436, 147] on p "High Craft Builders" at bounding box center [430, 140] width 86 height 16
click at [436, 146] on p "High Craft Builders" at bounding box center [430, 140] width 86 height 16
copy p "High Craft Builders"
click at [777, 84] on input "High craft" at bounding box center [813, 81] width 230 height 37
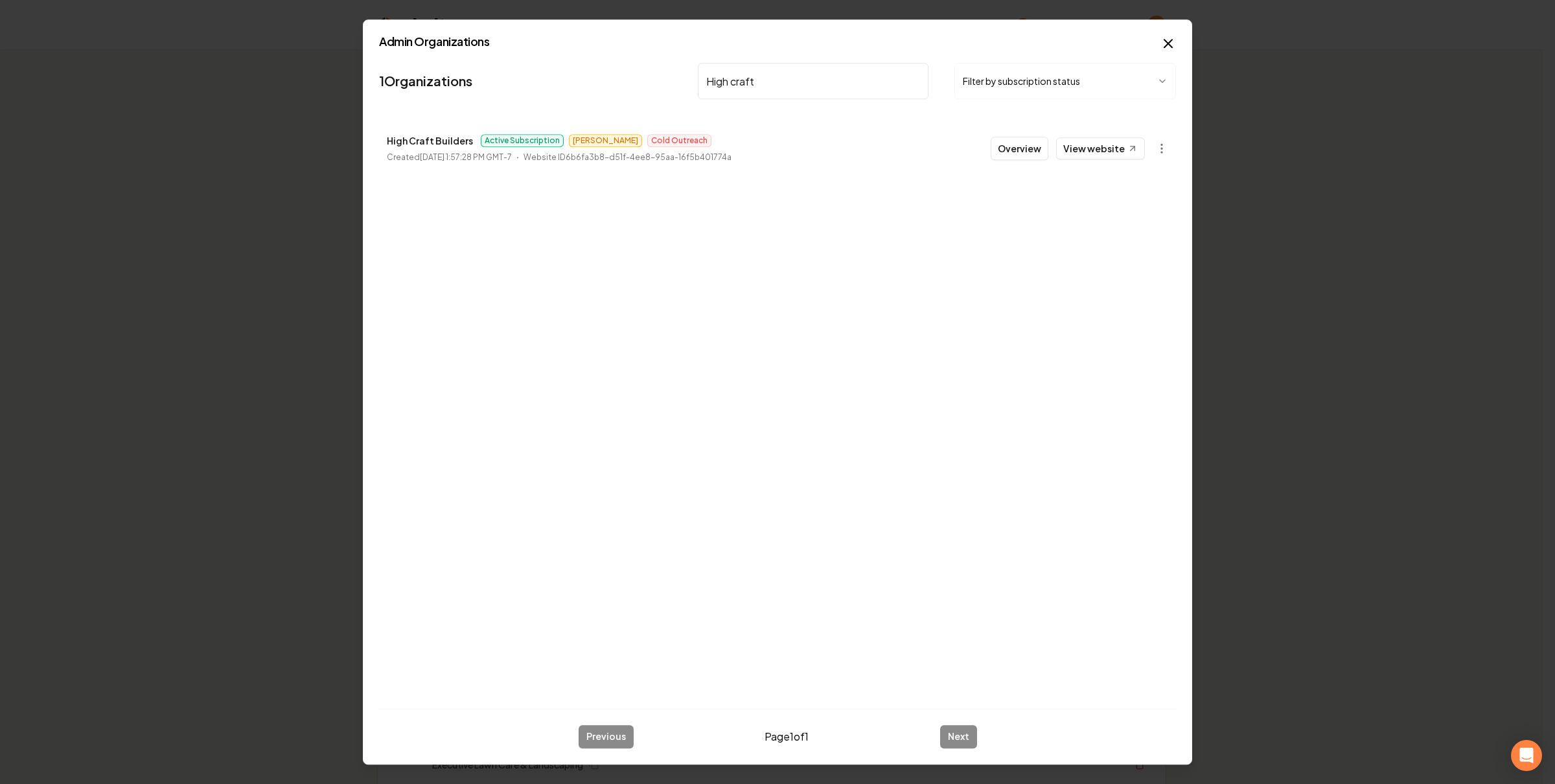
click at [777, 84] on input "High craft" at bounding box center [813, 81] width 230 height 37
type input "belle"
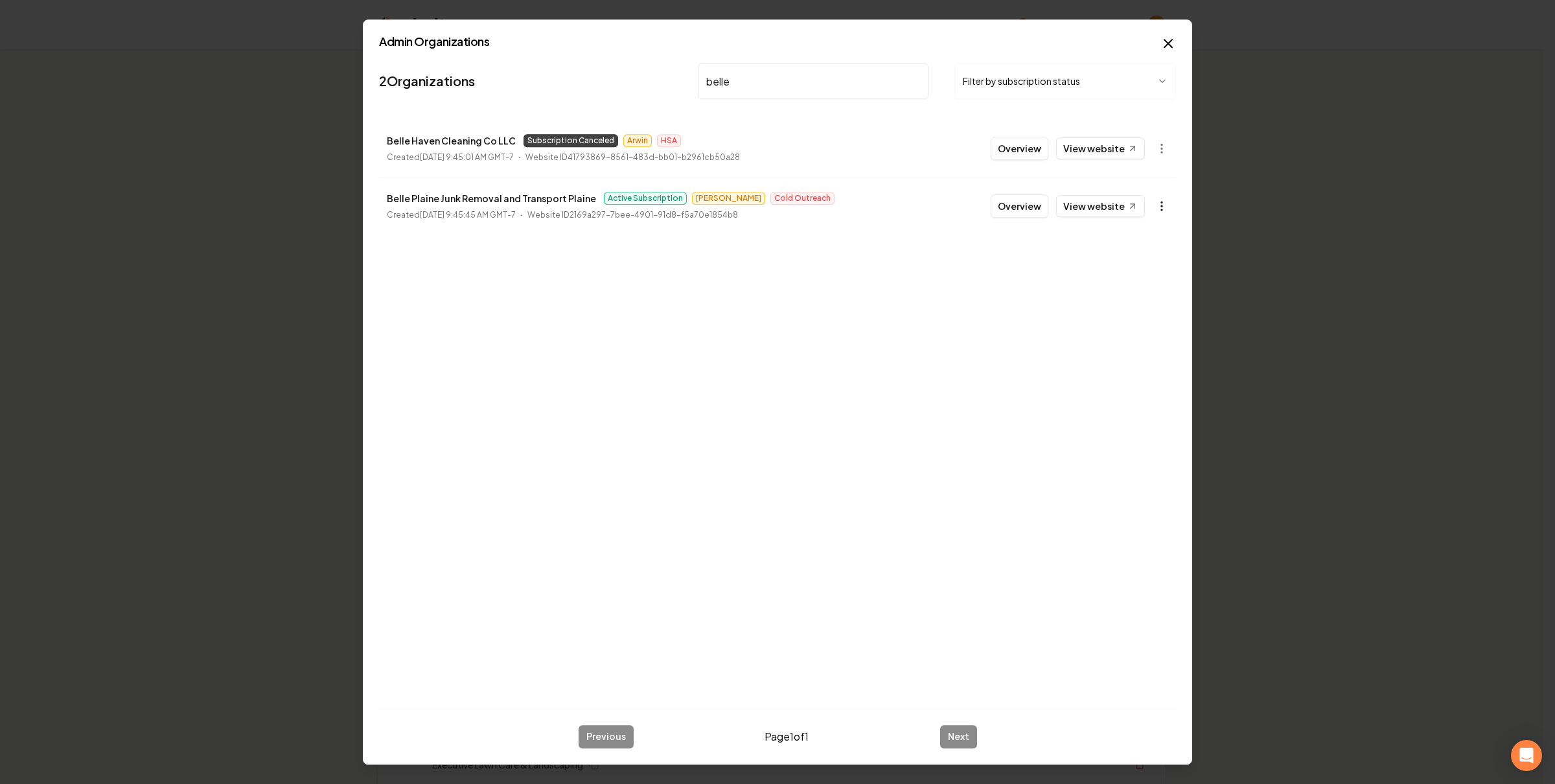
click at [1156, 208] on icon "button" at bounding box center [1161, 205] width 13 height 13
click at [1141, 321] on link "View in Stripe" at bounding box center [1129, 318] width 82 height 21
click at [767, 74] on input "belle" at bounding box center [813, 81] width 230 height 37
click at [1088, 203] on link "View website" at bounding box center [1100, 206] width 89 height 22
click at [489, 92] on nav "2 Organizations belle Filter by subscription status" at bounding box center [778, 86] width 797 height 57
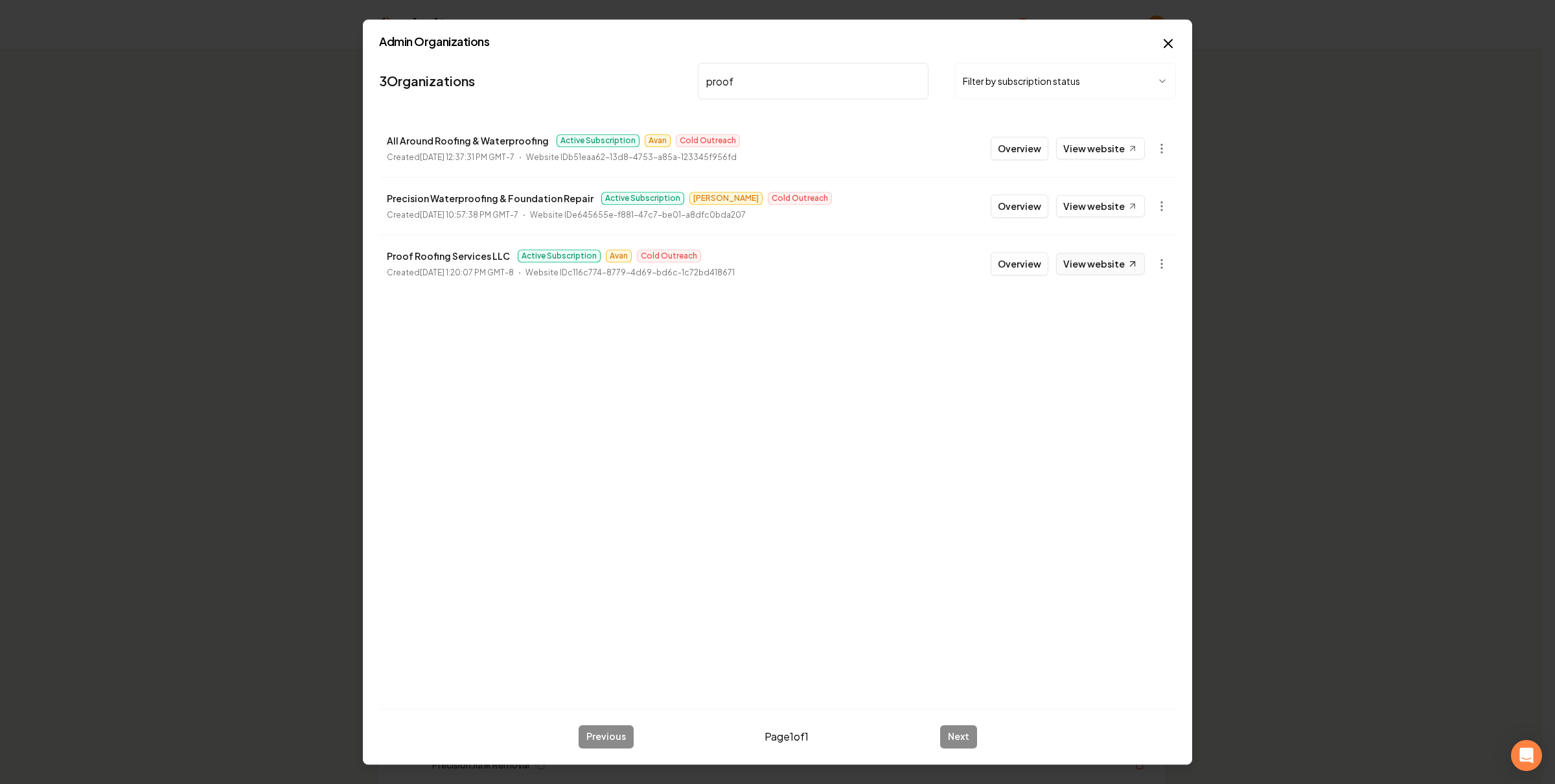
type input "proof"
click at [1118, 264] on link "View website" at bounding box center [1100, 264] width 89 height 22
click at [1156, 264] on icon "button" at bounding box center [1161, 263] width 13 height 13
click at [1131, 381] on link "View in Stripe" at bounding box center [1129, 377] width 82 height 21
